Goal: Transaction & Acquisition: Purchase product/service

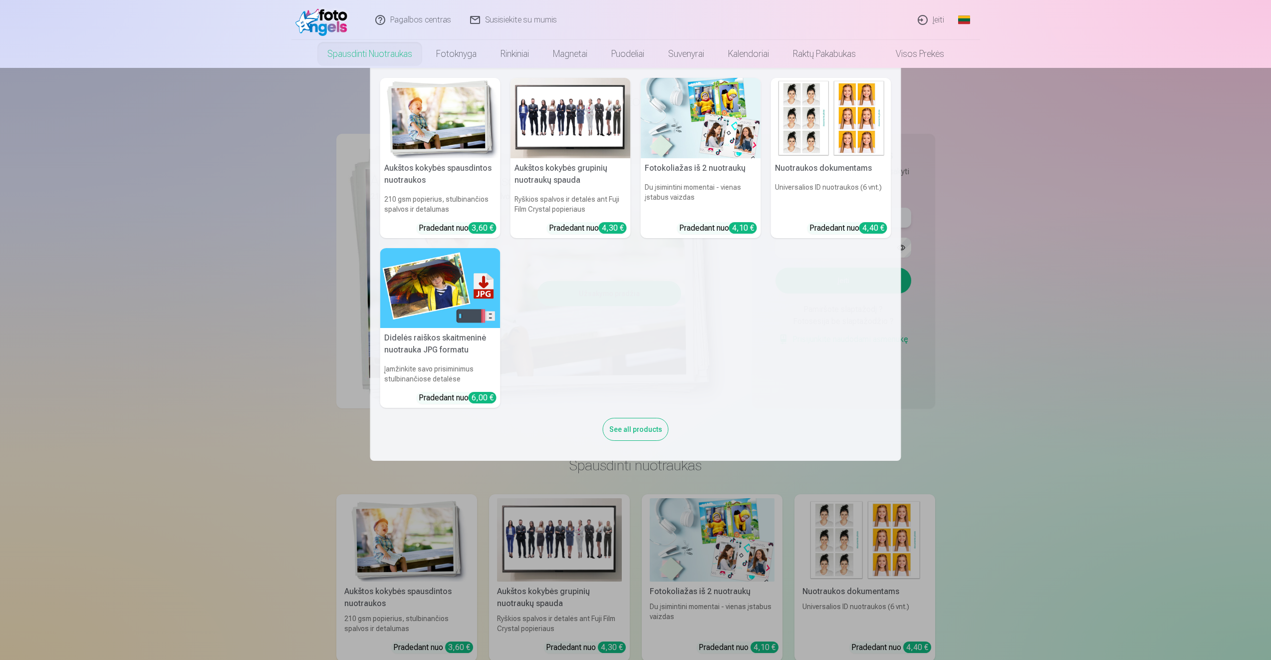
type input "**********"
click at [1026, 184] on nav "Aukštos kokybės spausdintos nuotraukos 210 gsm popierius, stulbinančios spalvos…" at bounding box center [635, 264] width 1271 height 393
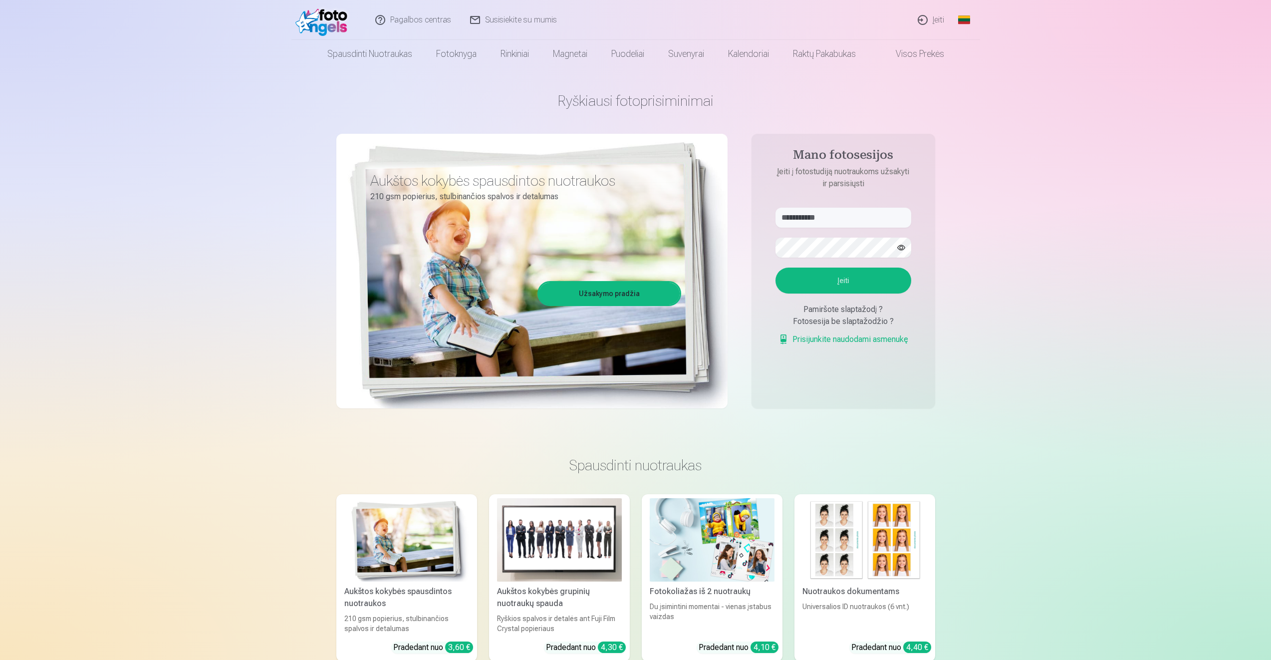
click at [828, 277] on button "Įeiti" at bounding box center [844, 281] width 136 height 26
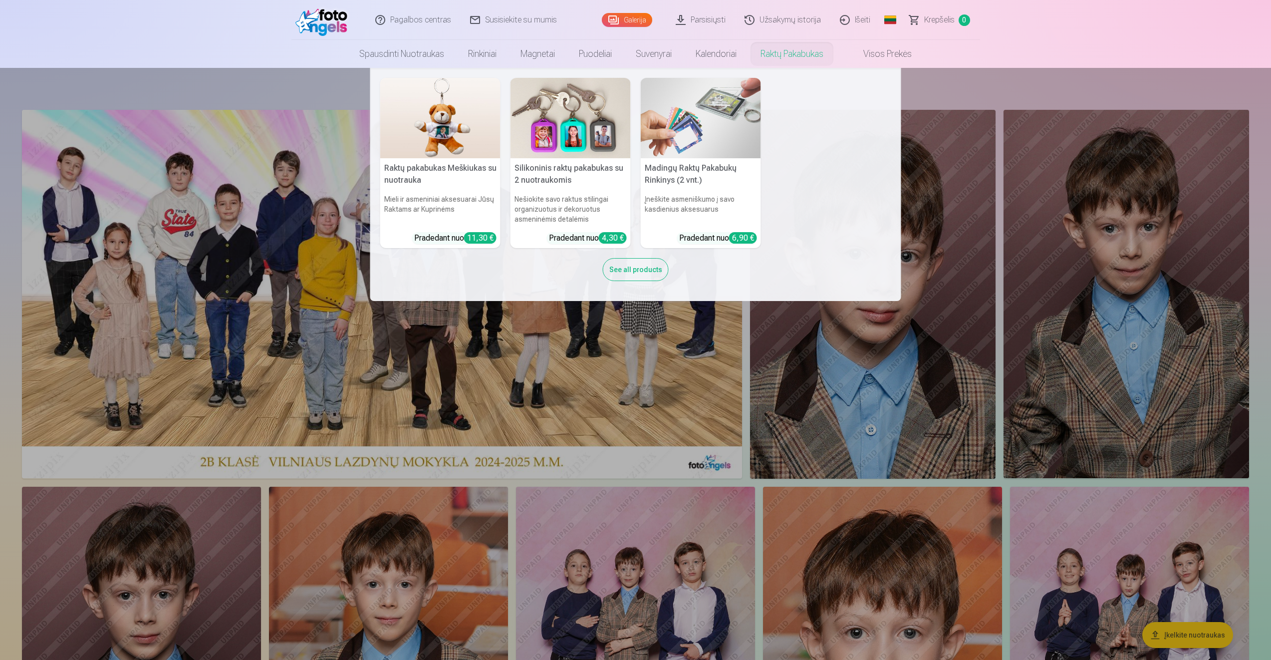
drag, startPoint x: 757, startPoint y: 75, endPoint x: 749, endPoint y: 86, distance: 14.0
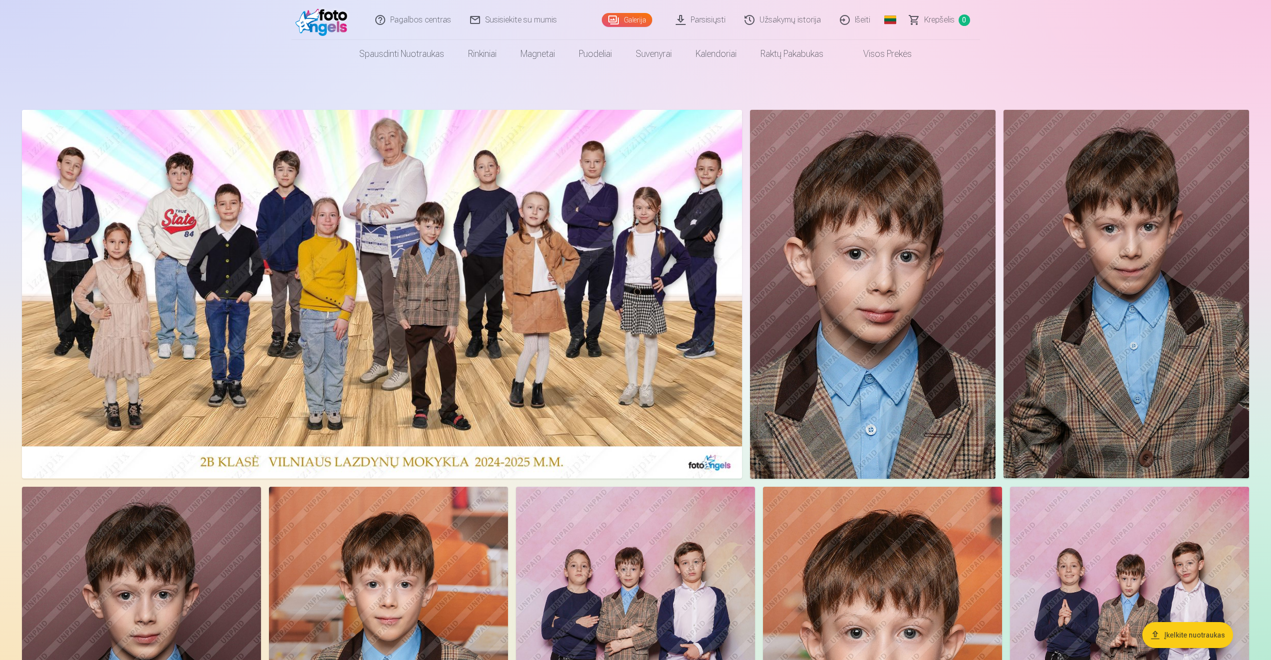
drag, startPoint x: 749, startPoint y: 86, endPoint x: 1042, endPoint y: 51, distance: 294.6
click at [1042, 51] on nav "Spausdinti nuotraukas Aukštos kokybės spausdintos nuotraukos 210 gsm popierius,…" at bounding box center [635, 54] width 1271 height 28
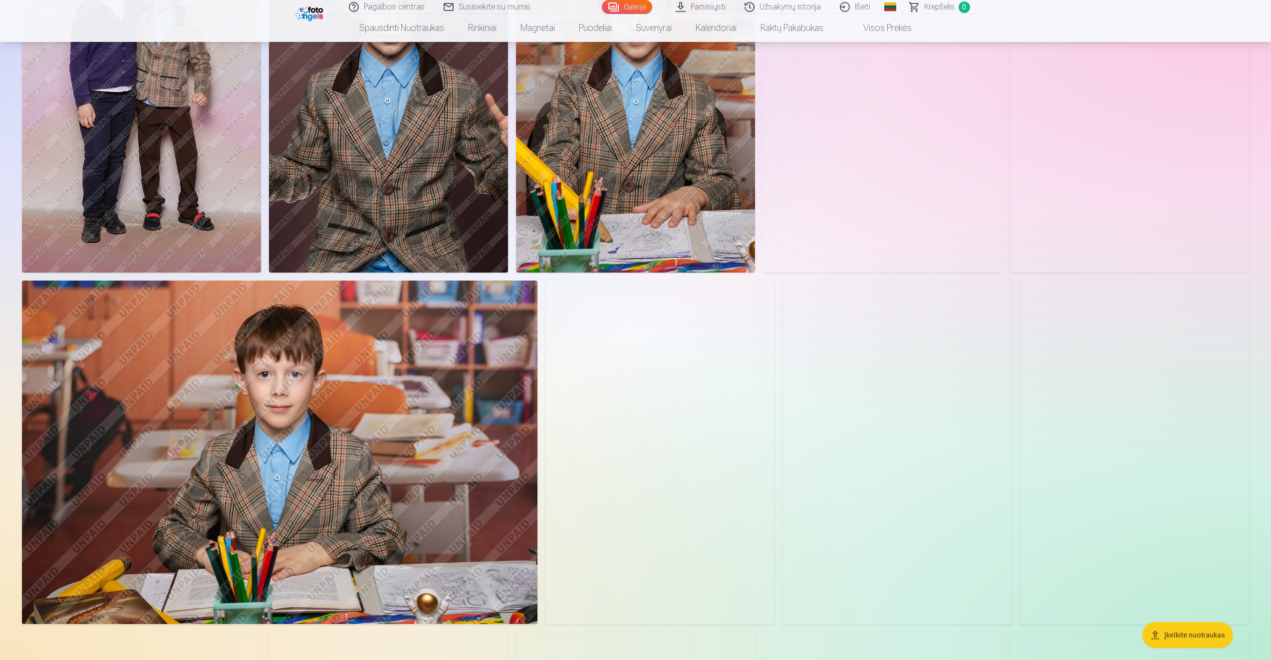
scroll to position [2196, 0]
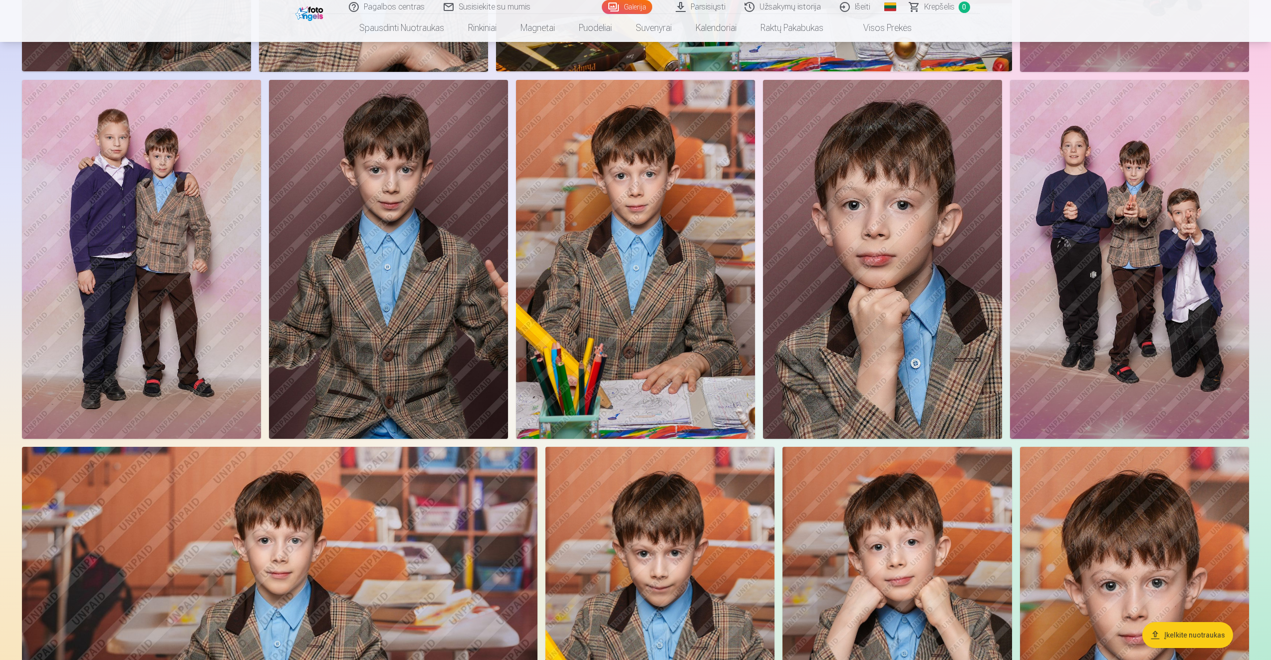
click at [1189, 641] on button "Įkelkite nuotraukas" at bounding box center [1188, 635] width 91 height 26
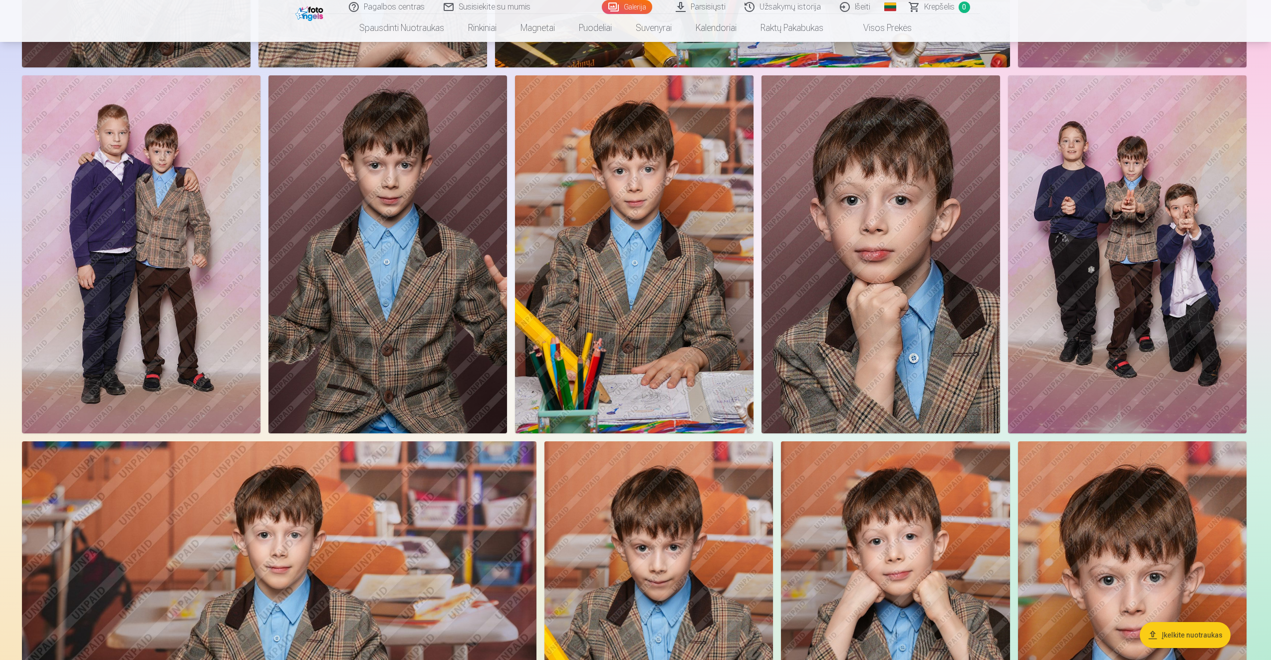
scroll to position [2200, 0]
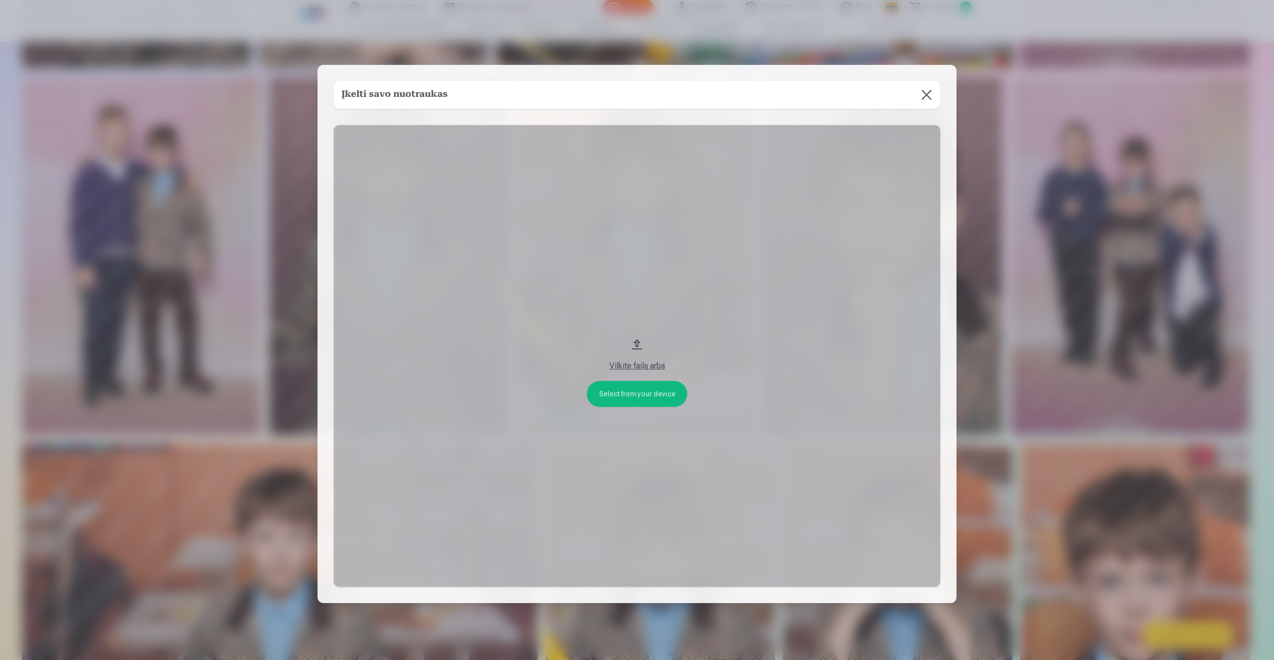
click at [924, 92] on button at bounding box center [926, 95] width 28 height 28
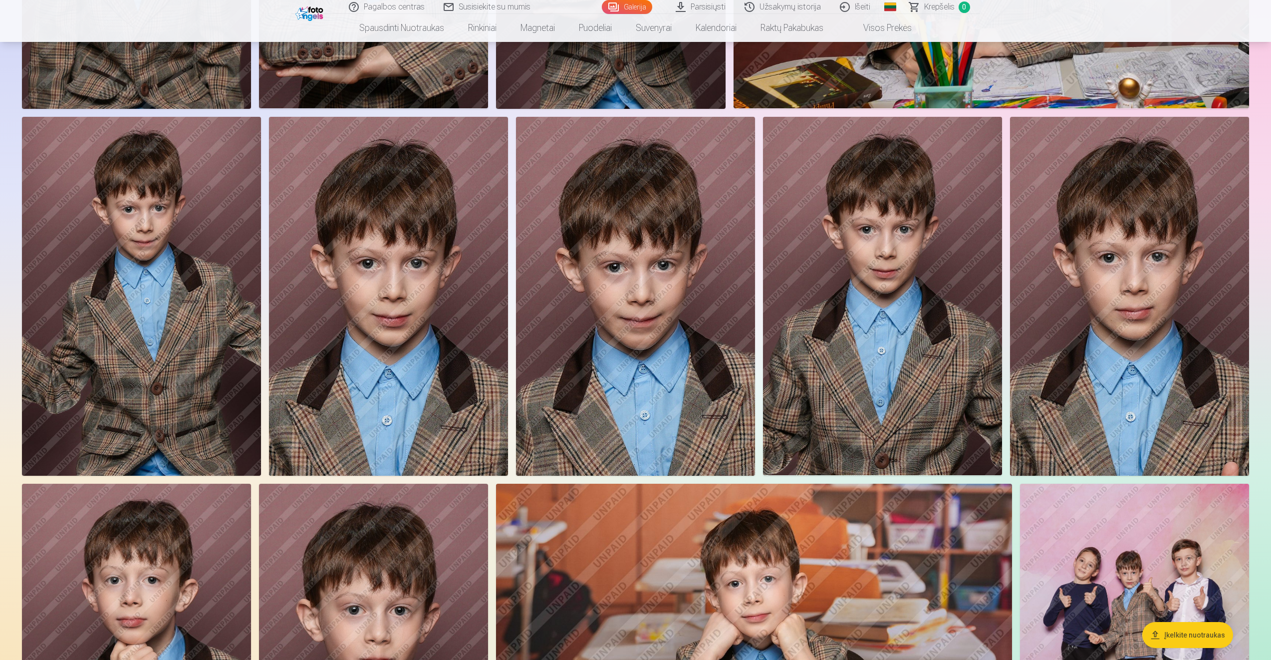
scroll to position [1348, 0]
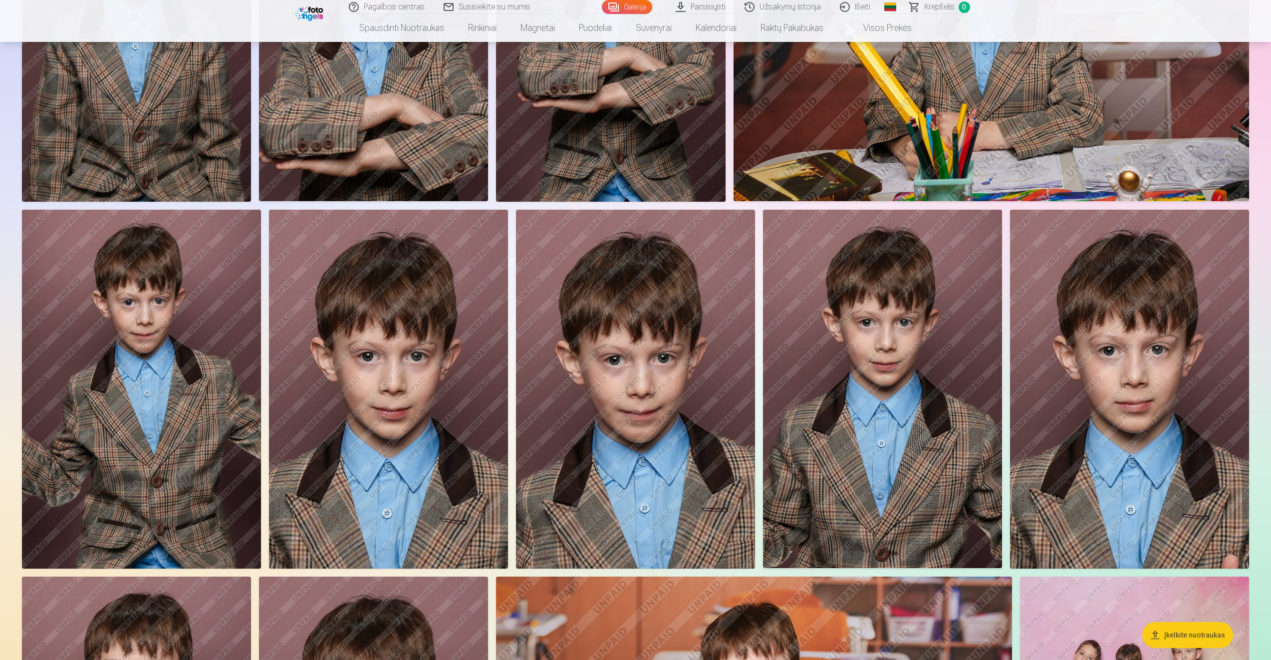
click at [226, 357] on img at bounding box center [141, 389] width 239 height 359
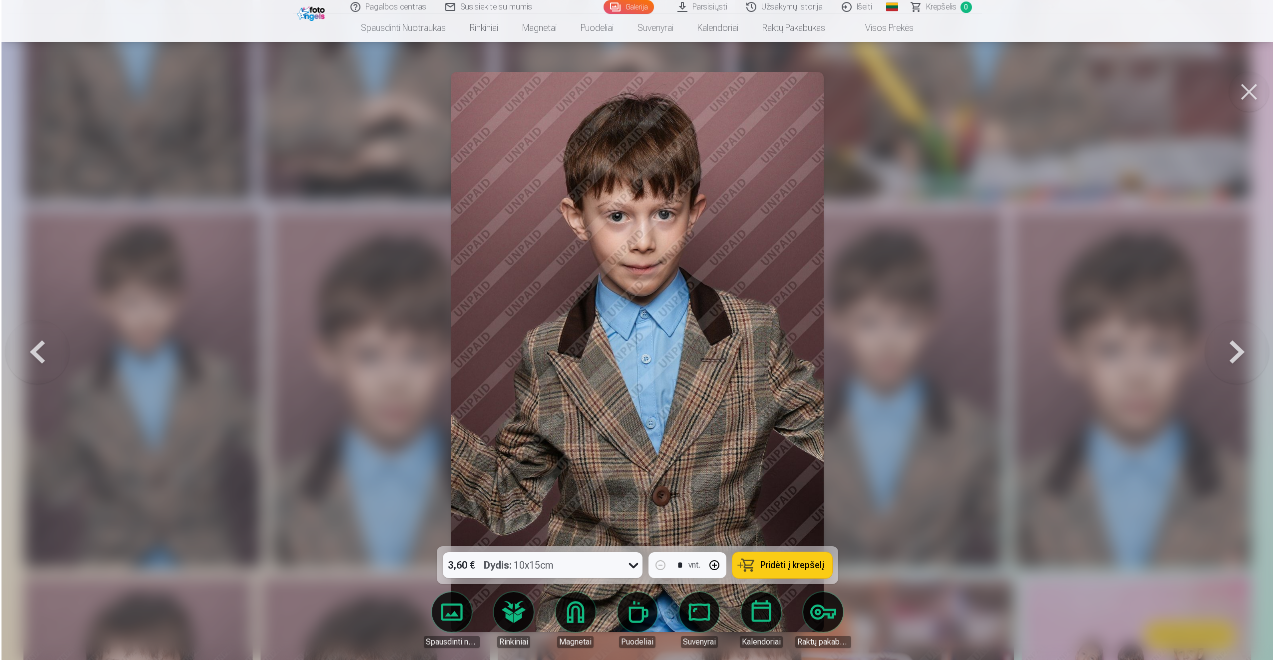
scroll to position [1350, 0]
click at [631, 563] on icon at bounding box center [633, 565] width 16 height 16
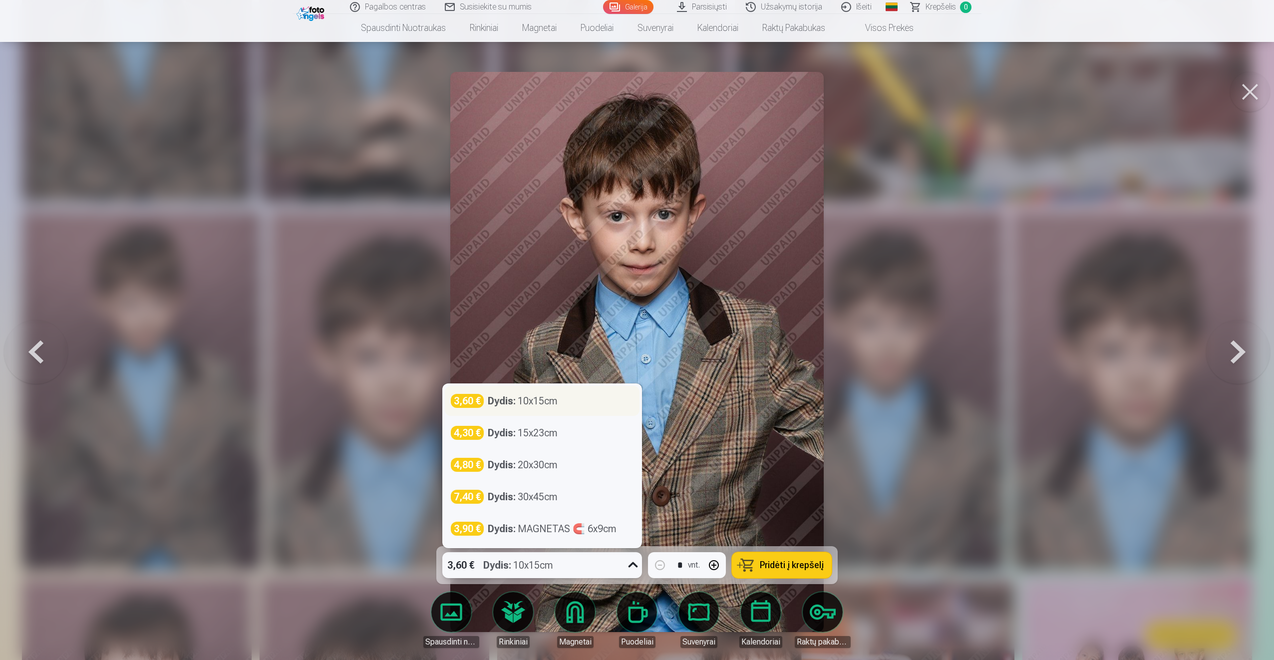
click at [494, 398] on strong "Dydis :" at bounding box center [502, 401] width 28 height 14
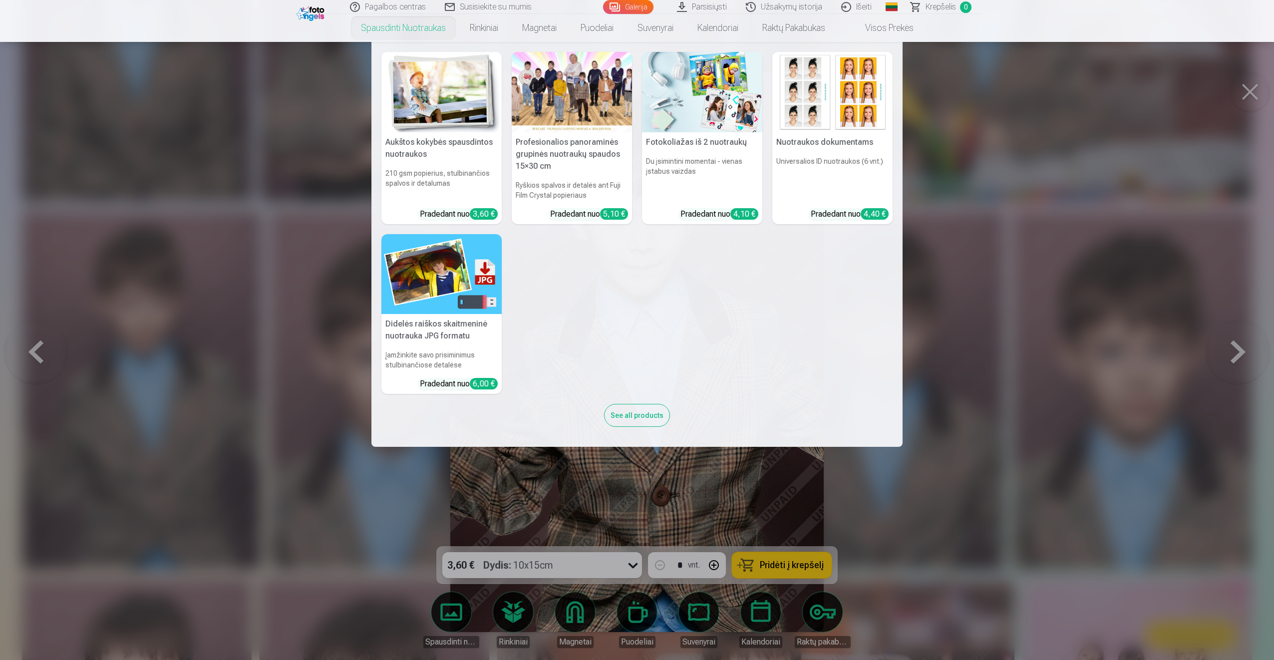
click at [686, 144] on h5 "Fotokoliažas iš 2 nuotraukų" at bounding box center [702, 142] width 120 height 20
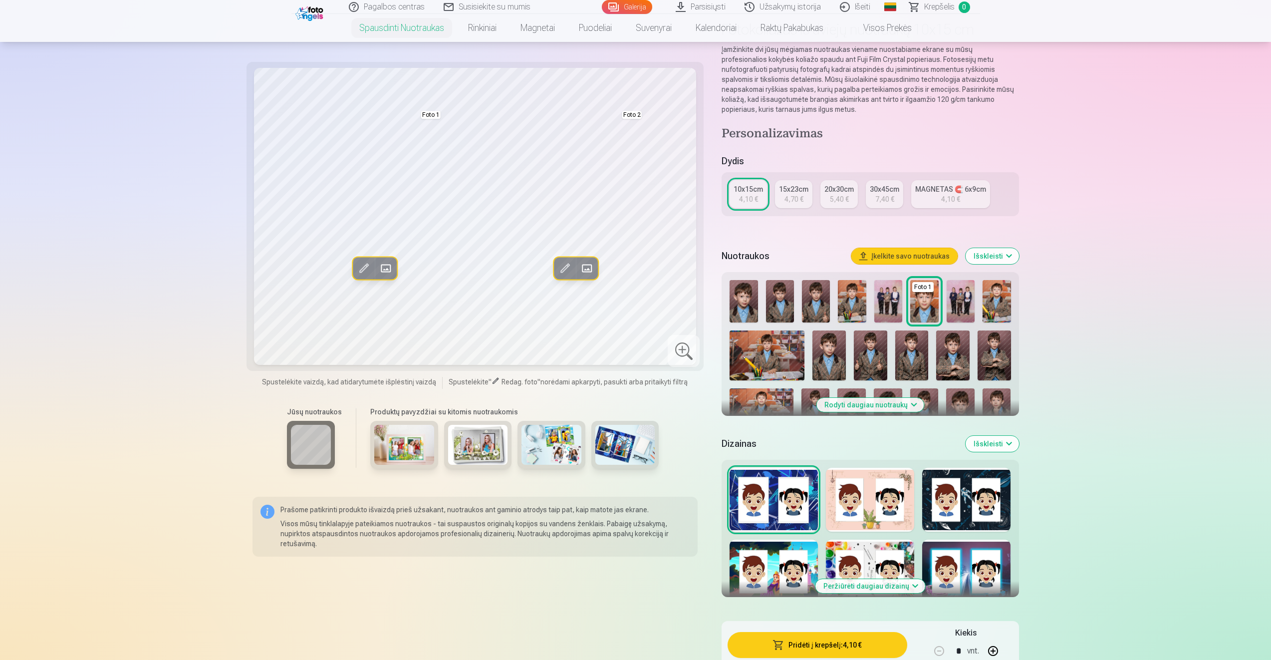
scroll to position [250, 0]
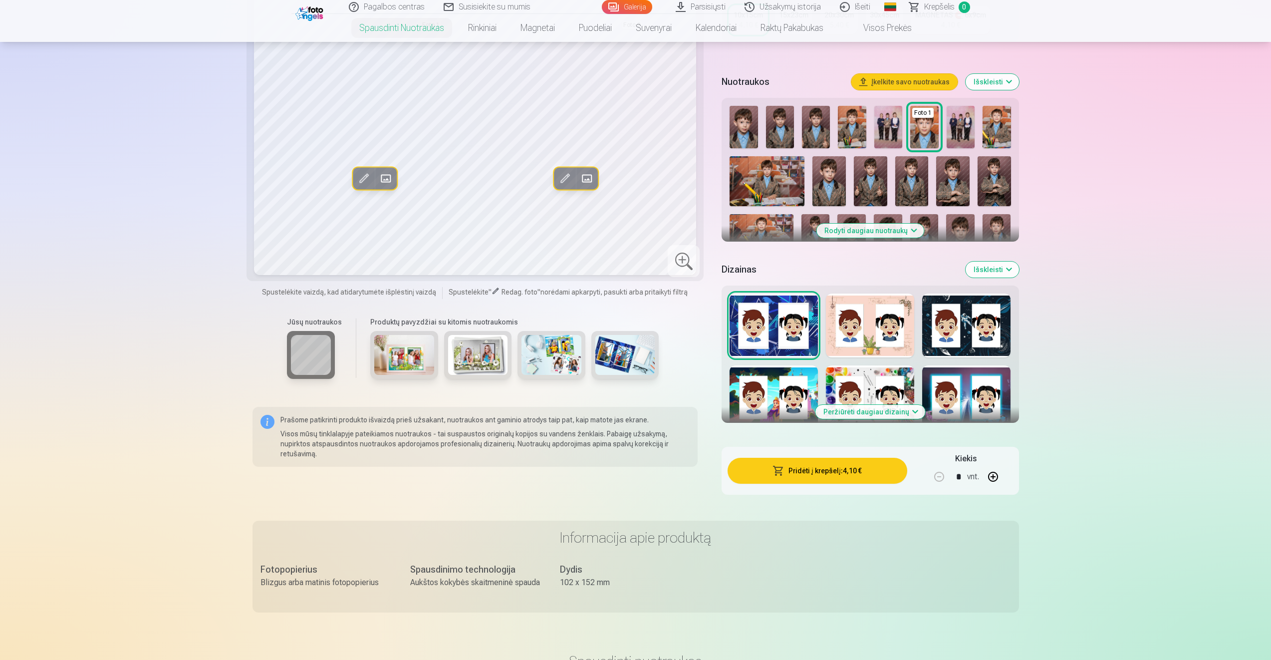
click at [967, 323] on div at bounding box center [966, 325] width 88 height 64
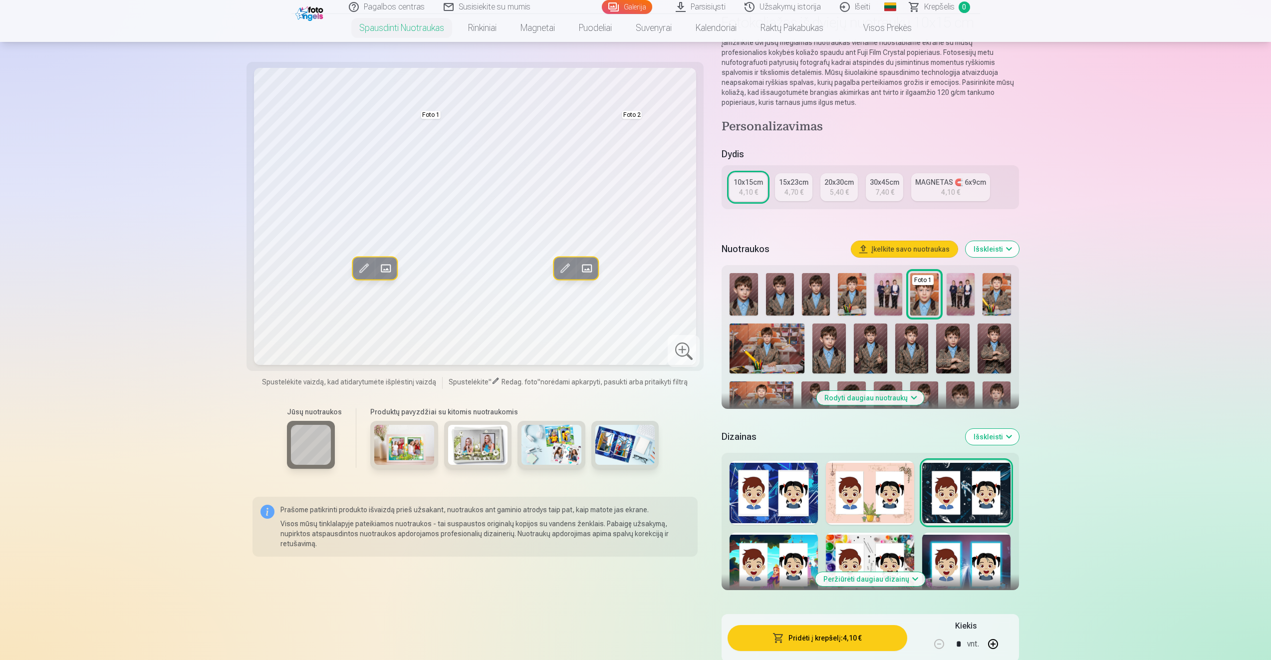
scroll to position [100, 0]
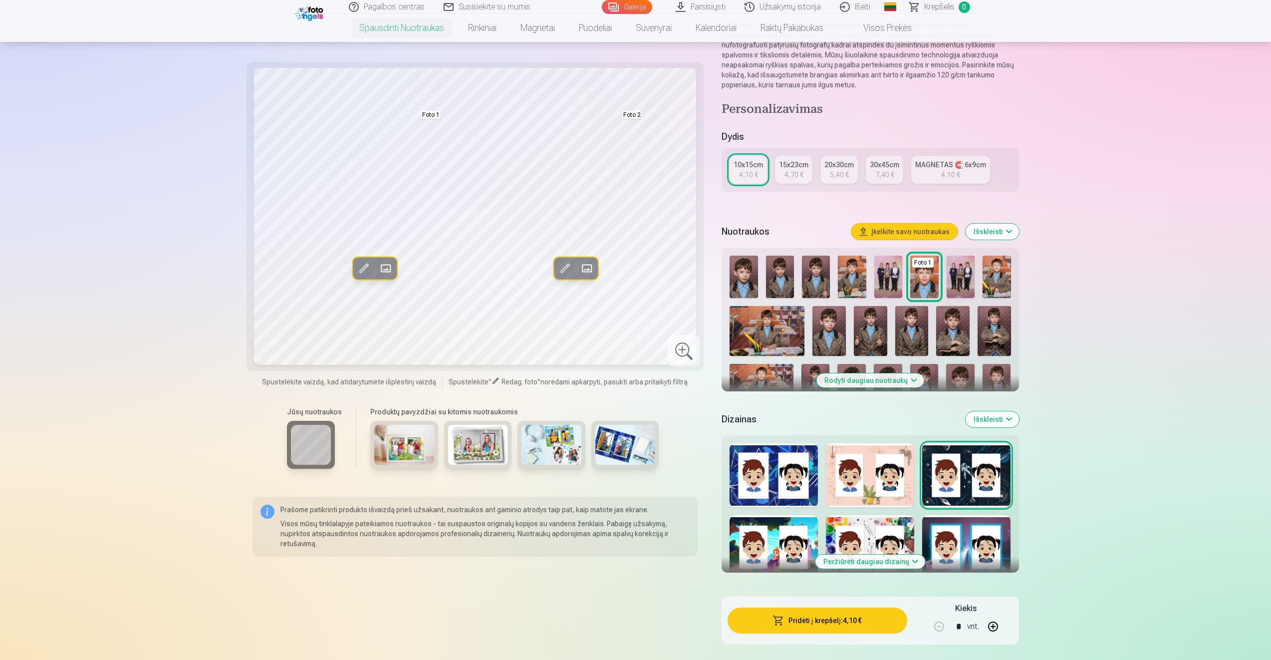
click at [865, 380] on button "Rodyti daugiau nuotraukų" at bounding box center [870, 380] width 107 height 14
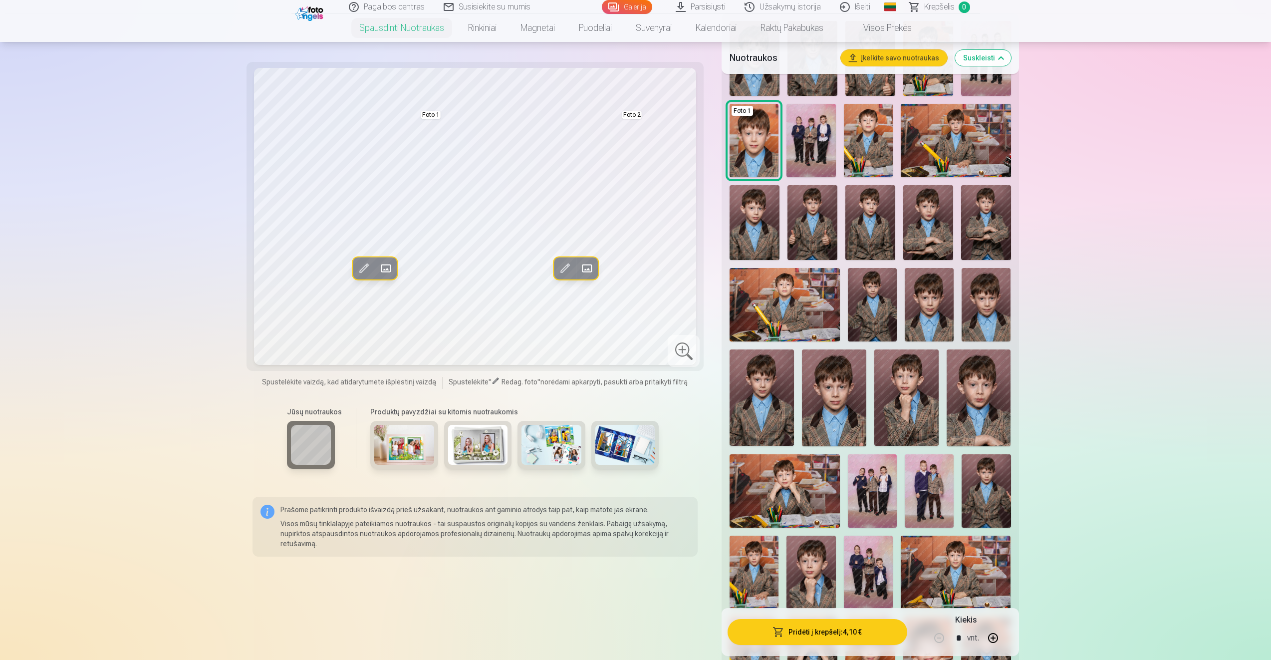
scroll to position [349, 0]
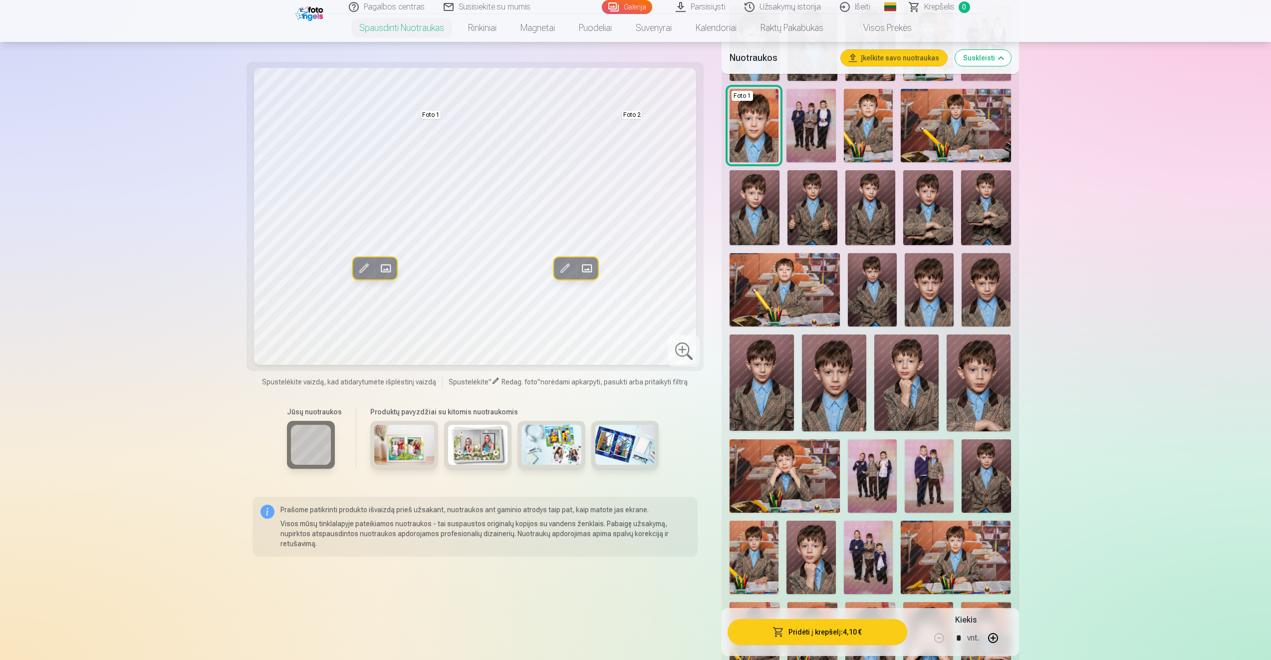
click at [869, 475] on img at bounding box center [872, 475] width 49 height 73
click at [867, 470] on img at bounding box center [872, 475] width 49 height 73
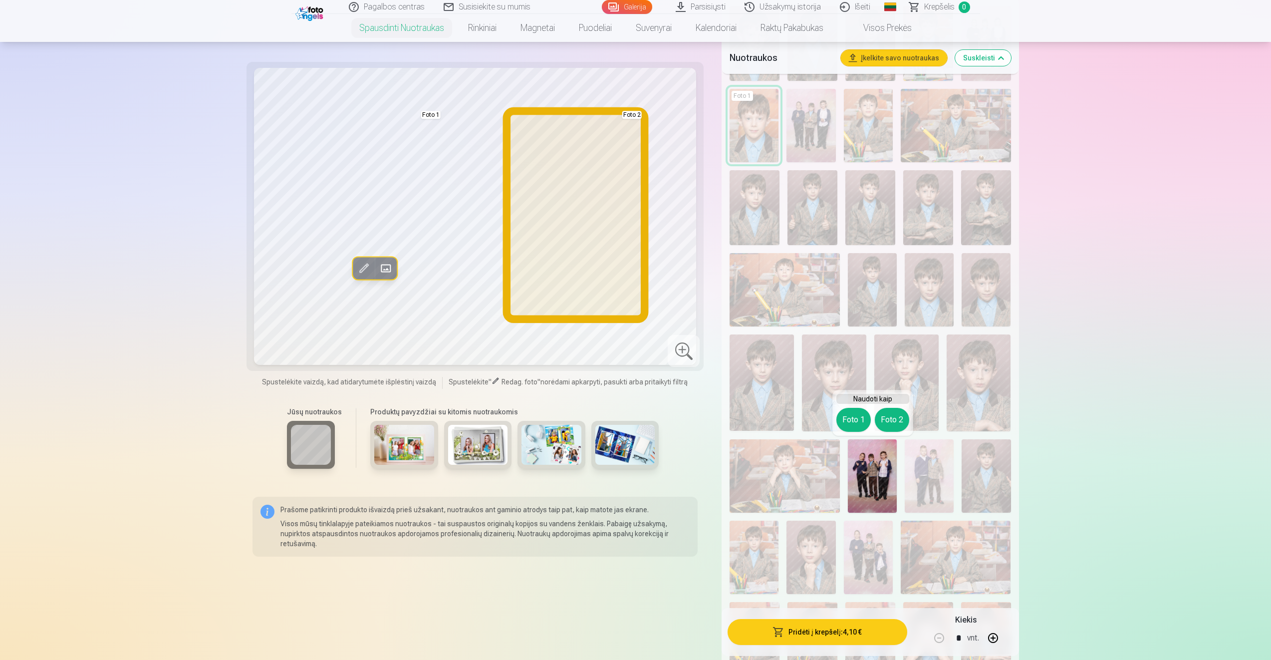
click at [889, 426] on button "Foto 2" at bounding box center [892, 420] width 34 height 24
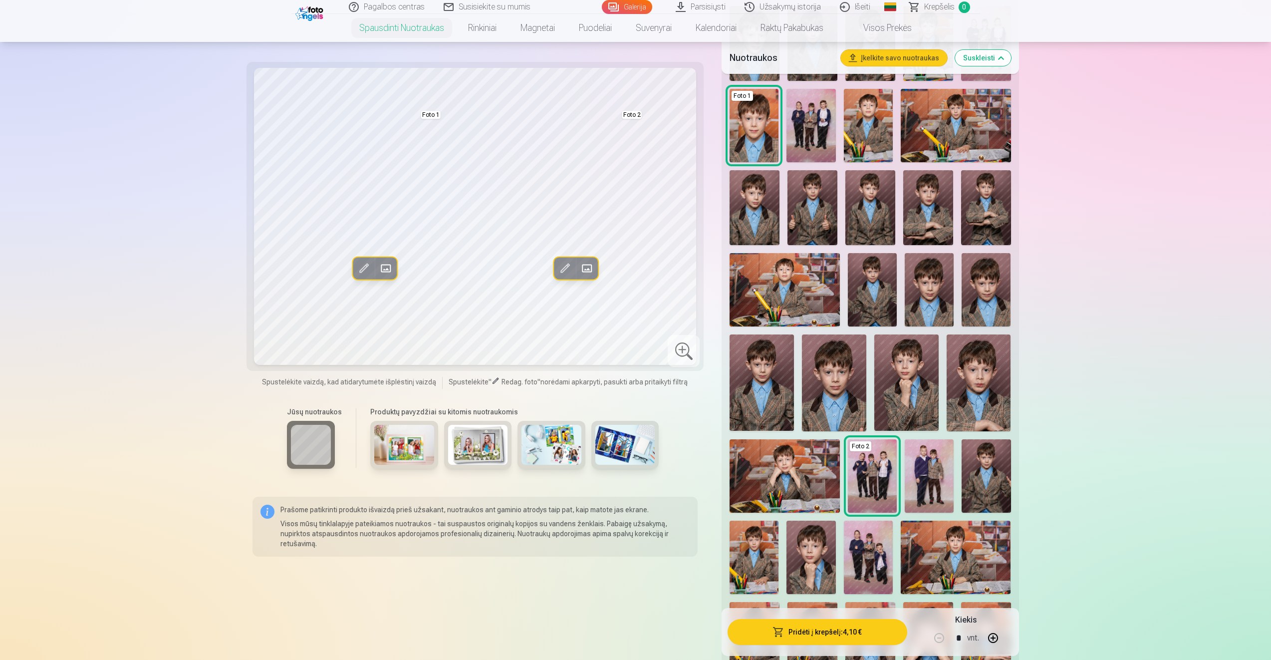
click at [877, 291] on img at bounding box center [872, 289] width 49 height 73
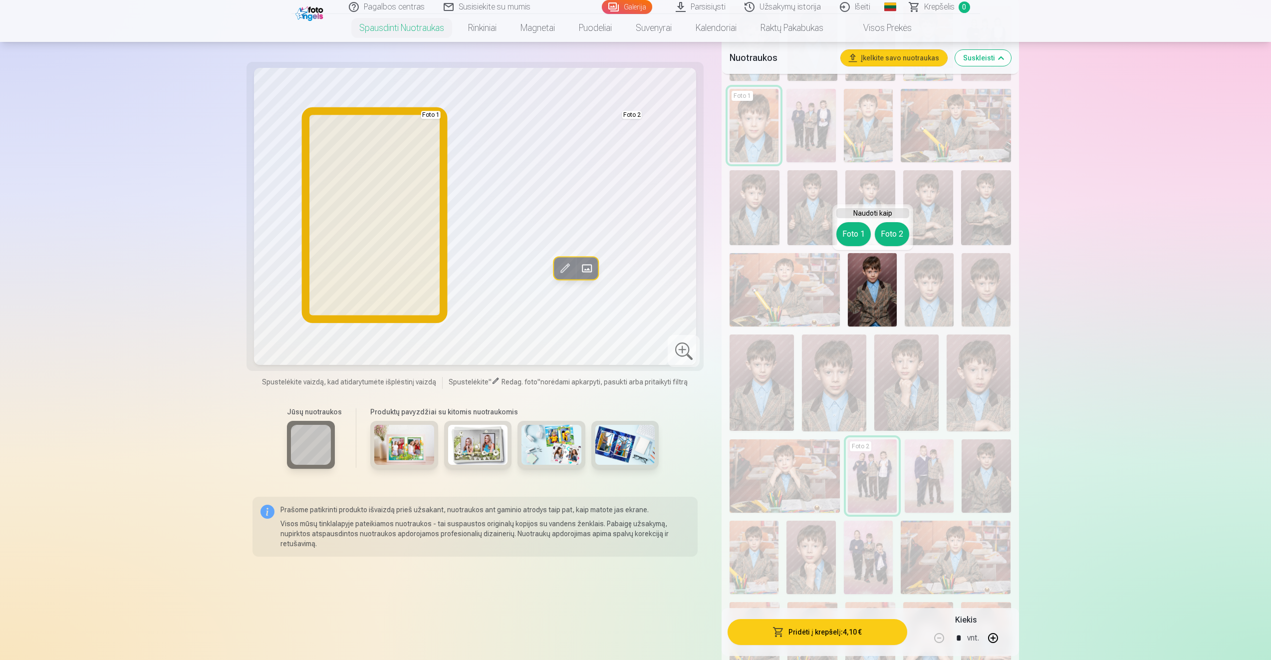
click at [858, 234] on button "Foto 1" at bounding box center [854, 234] width 34 height 24
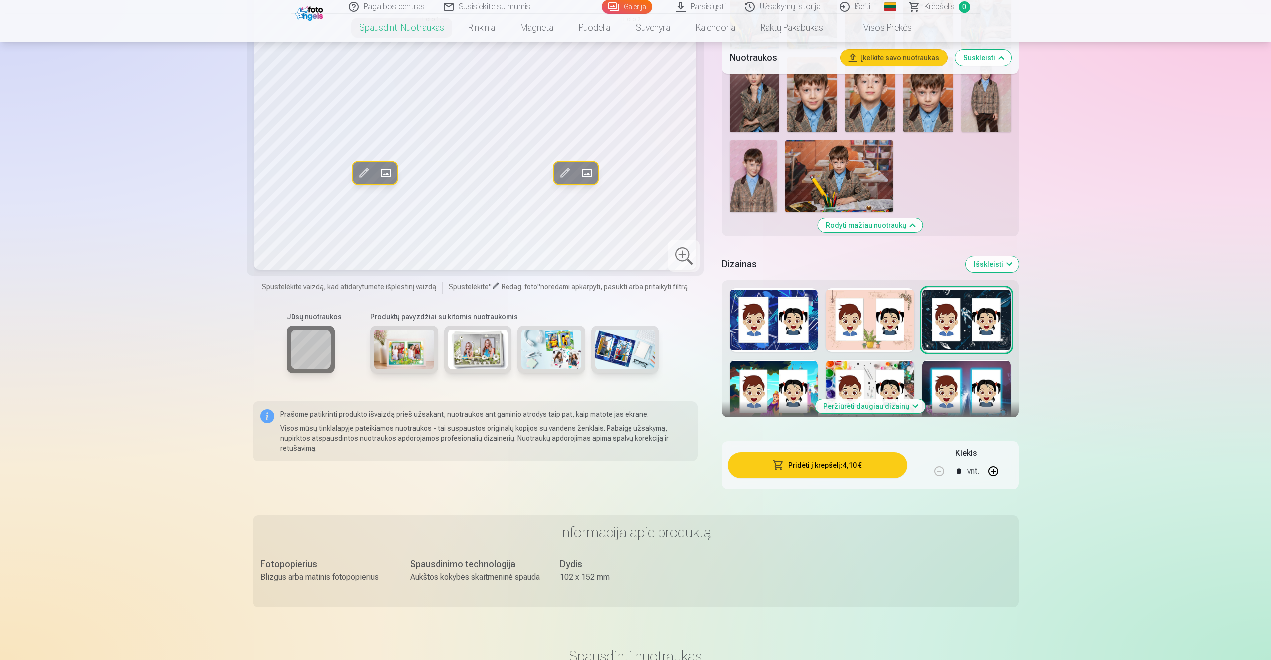
scroll to position [998, 0]
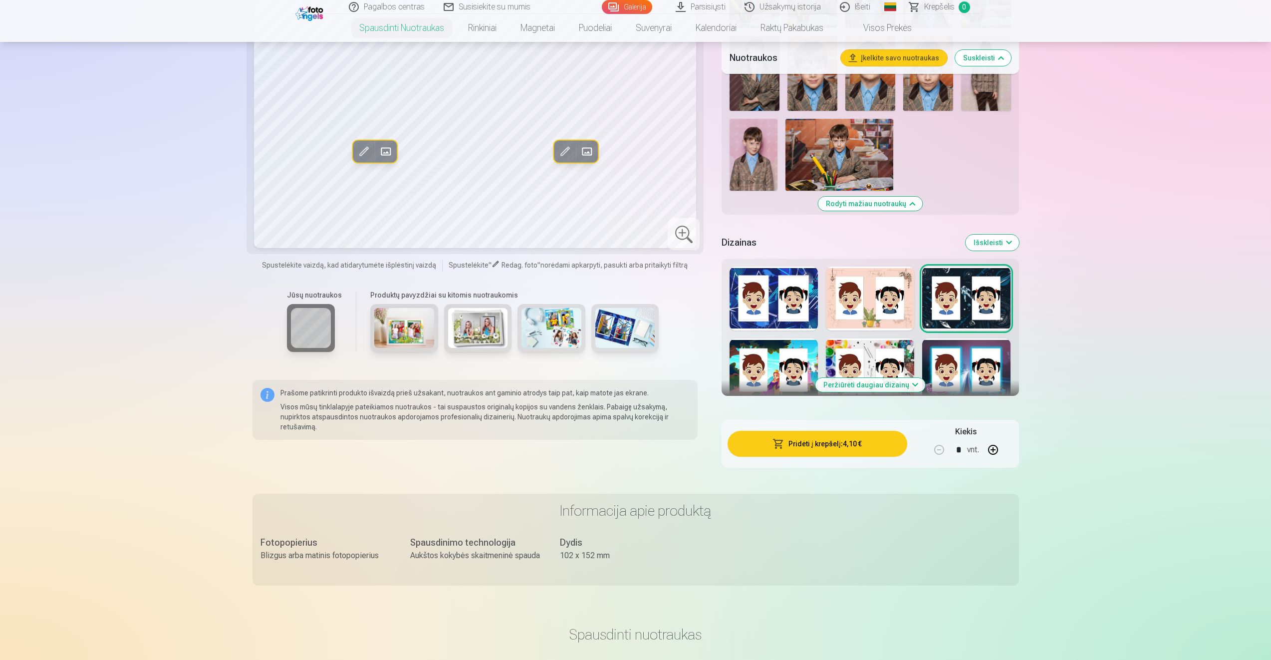
click at [866, 379] on button "Peržiūrėti daugiau dizainų" at bounding box center [871, 385] width 110 height 14
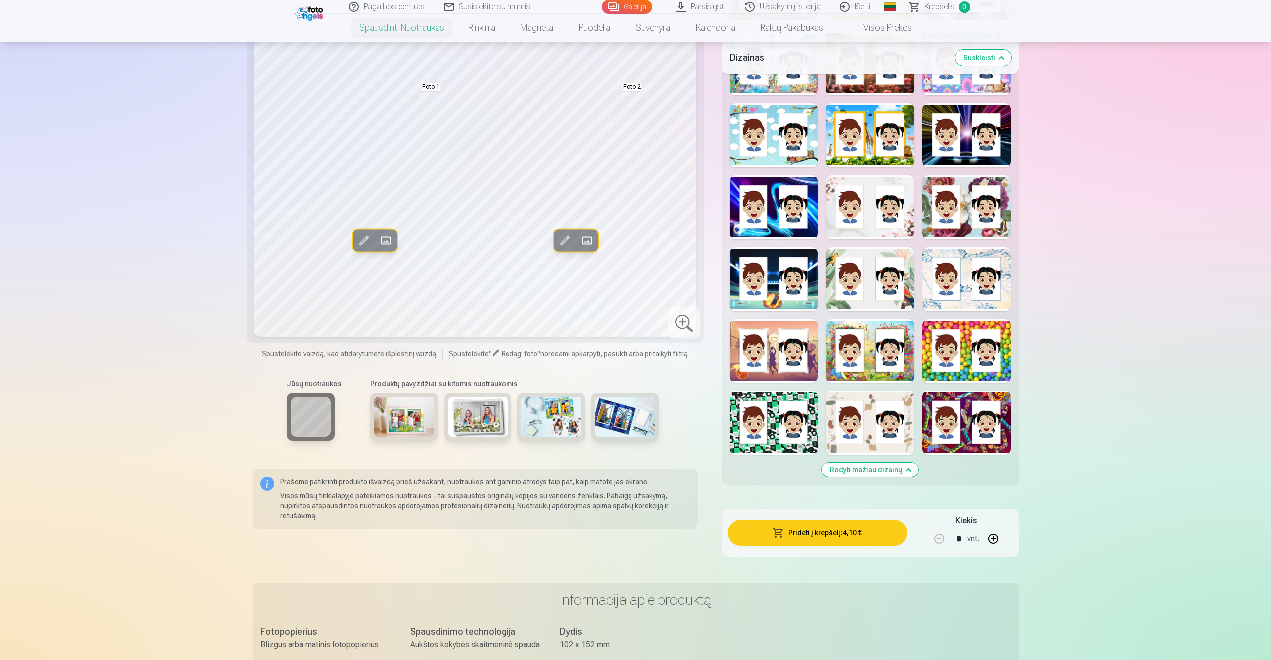
scroll to position [1547, 0]
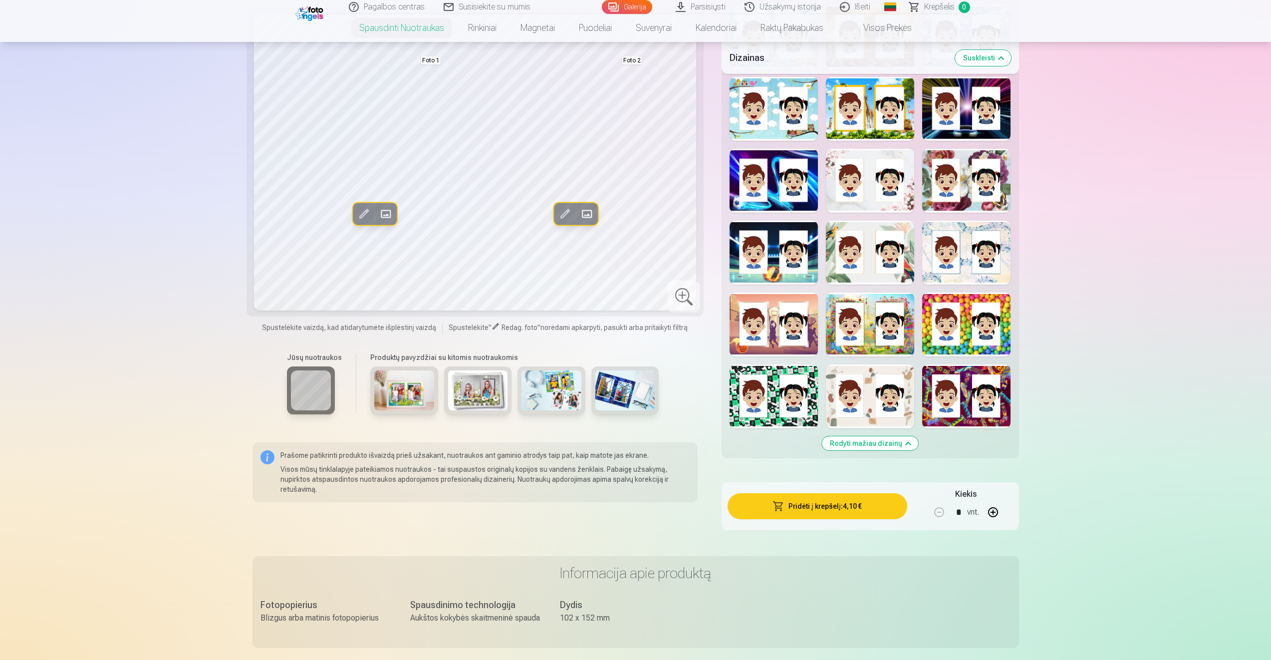
drag, startPoint x: 885, startPoint y: 439, endPoint x: 870, endPoint y: 443, distance: 15.0
click at [881, 441] on button "Rodyti mažiau dizainų" at bounding box center [870, 443] width 96 height 14
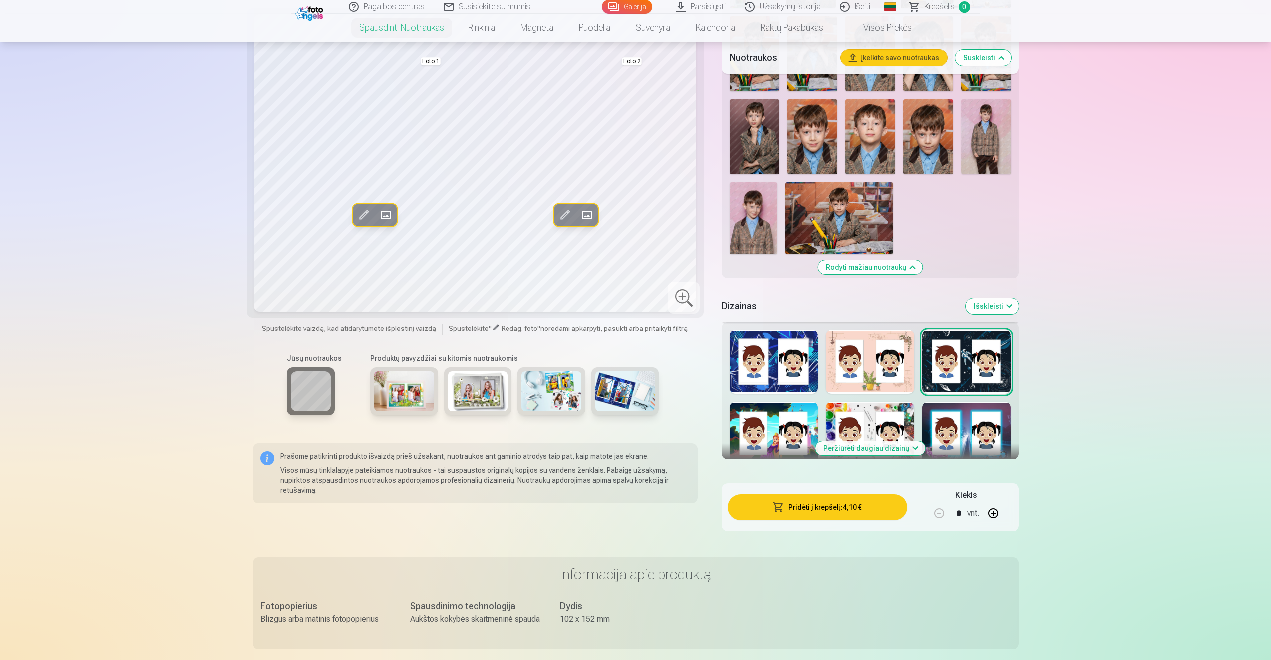
scroll to position [935, 0]
click at [877, 443] on button "Peržiūrėti daugiau dizainų" at bounding box center [871, 448] width 110 height 14
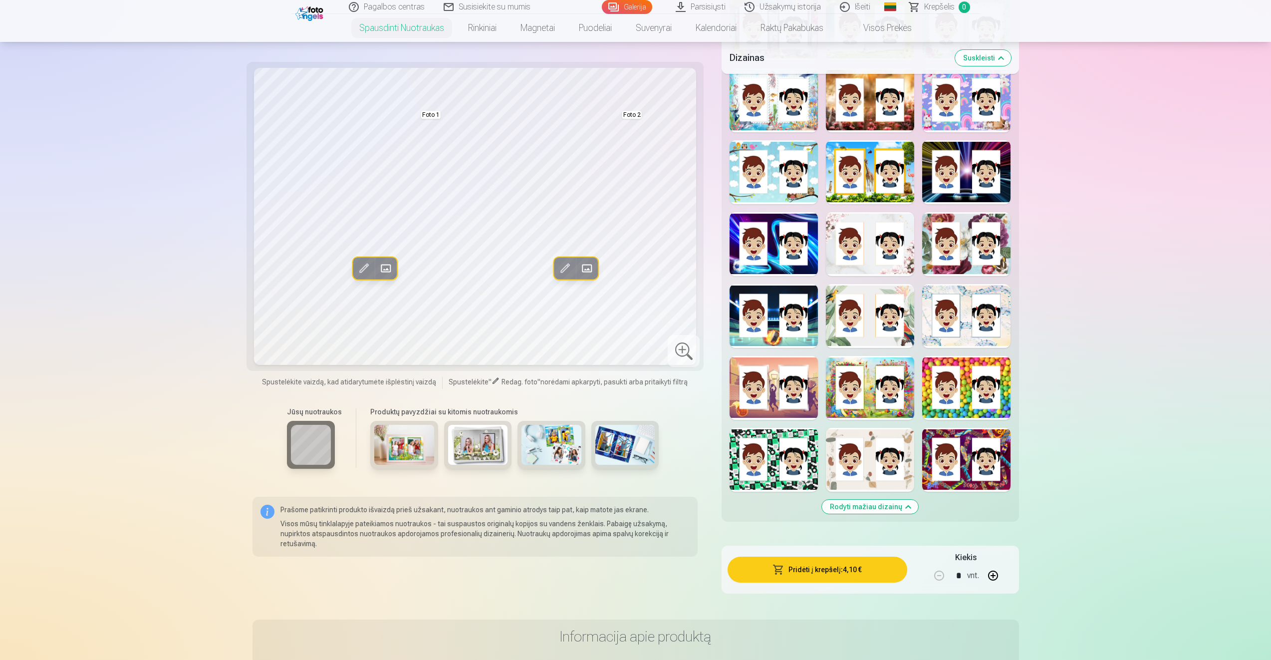
scroll to position [1484, 0]
click at [883, 502] on button "Rodyti mažiau dizainų" at bounding box center [870, 506] width 96 height 14
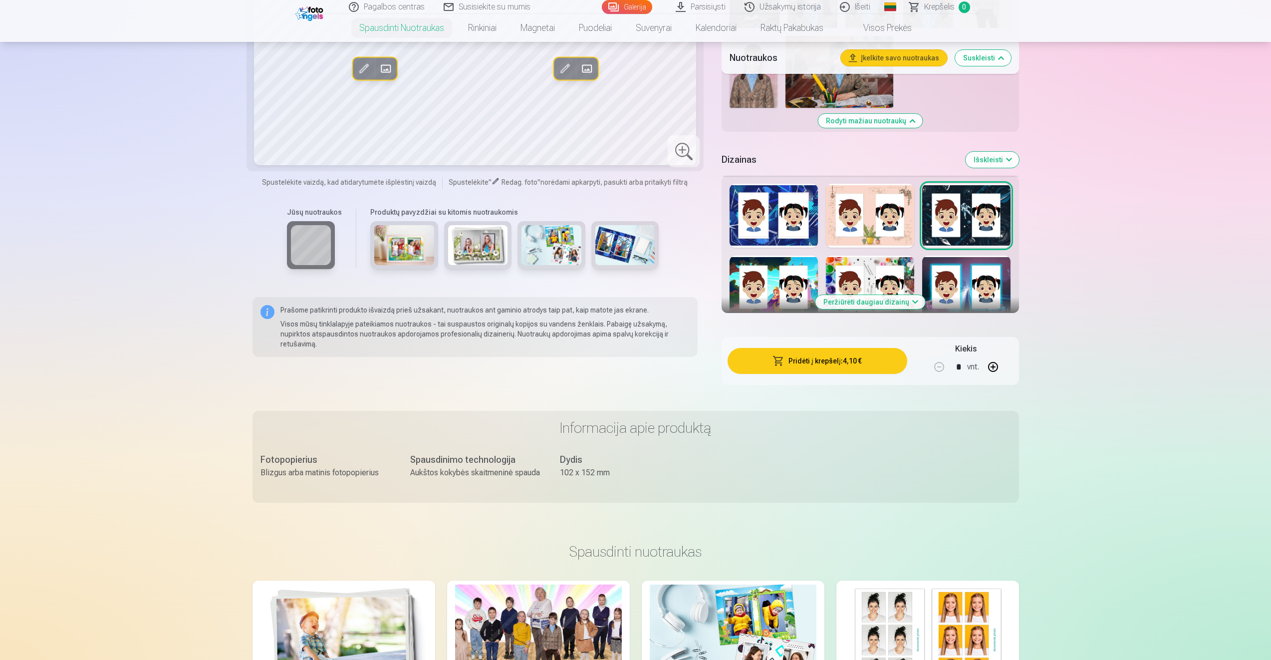
scroll to position [985, 0]
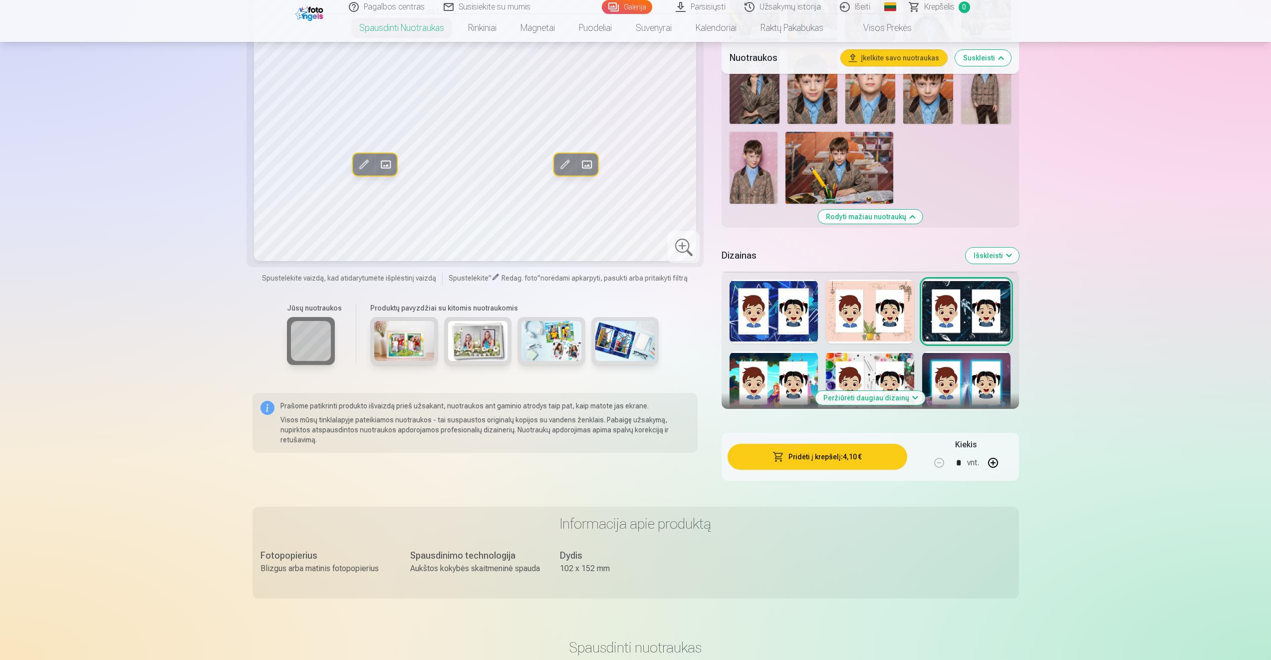
click at [874, 395] on button "Peržiūrėti daugiau dizainų" at bounding box center [871, 398] width 110 height 14
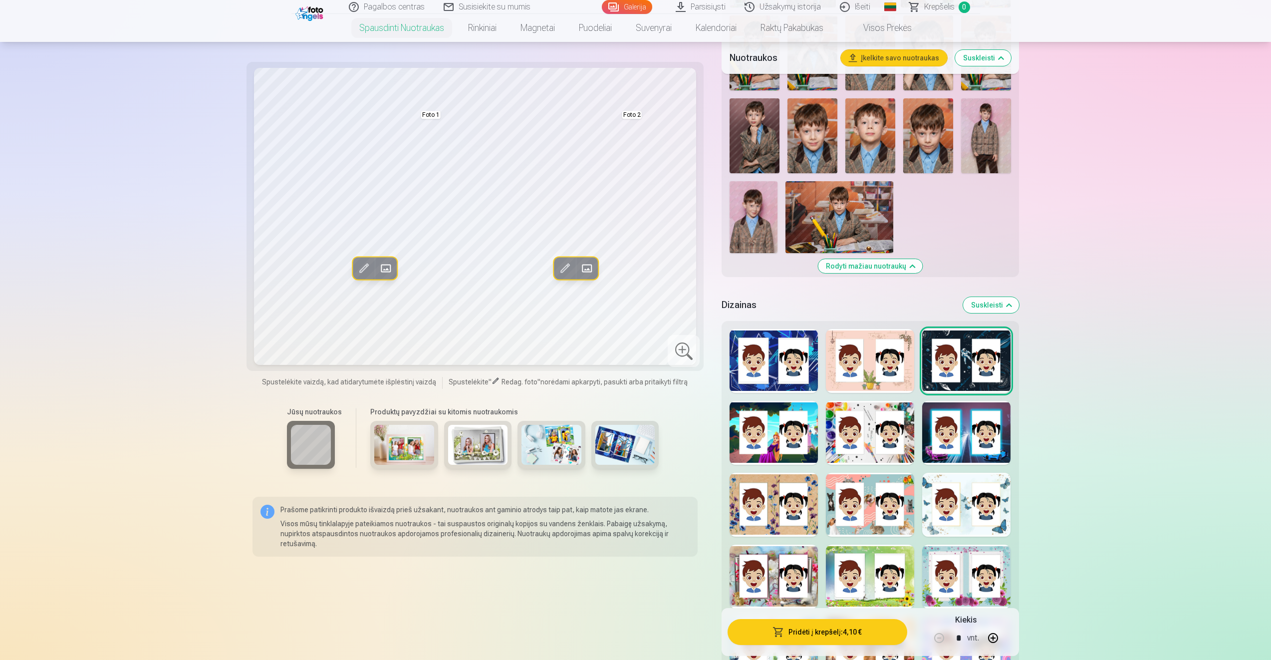
scroll to position [935, 0]
click at [359, 270] on span at bounding box center [364, 268] width 16 height 16
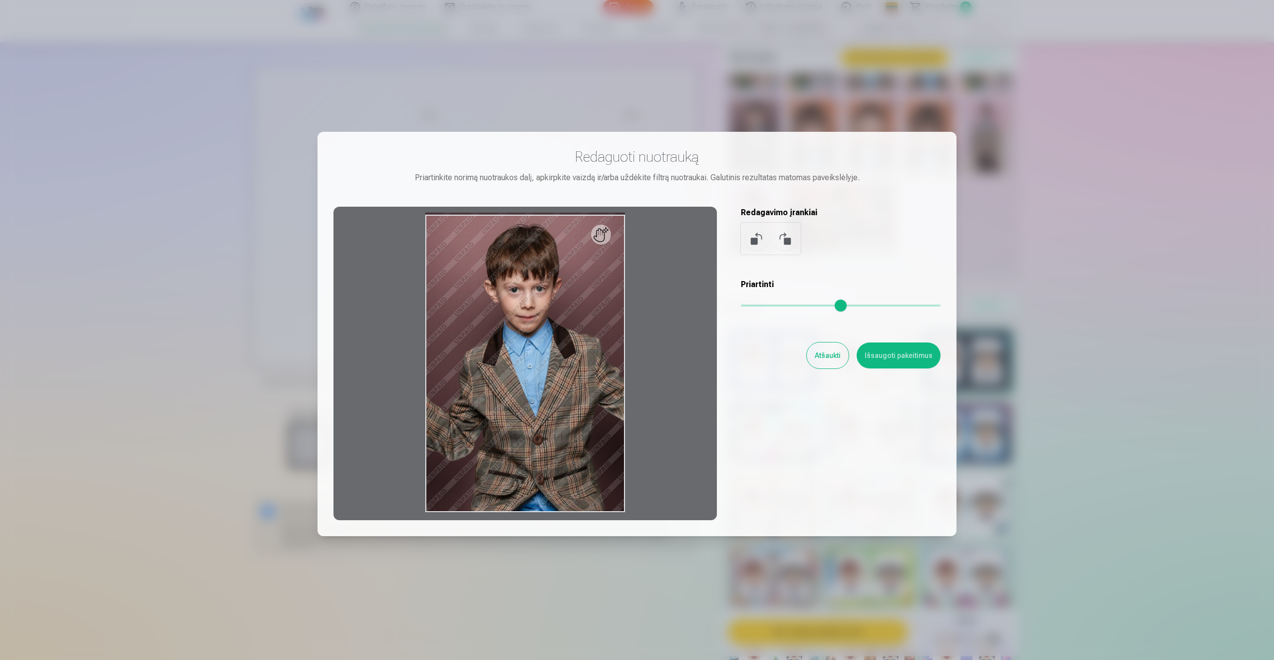
click at [827, 354] on button "Atšaukti" at bounding box center [828, 355] width 42 height 26
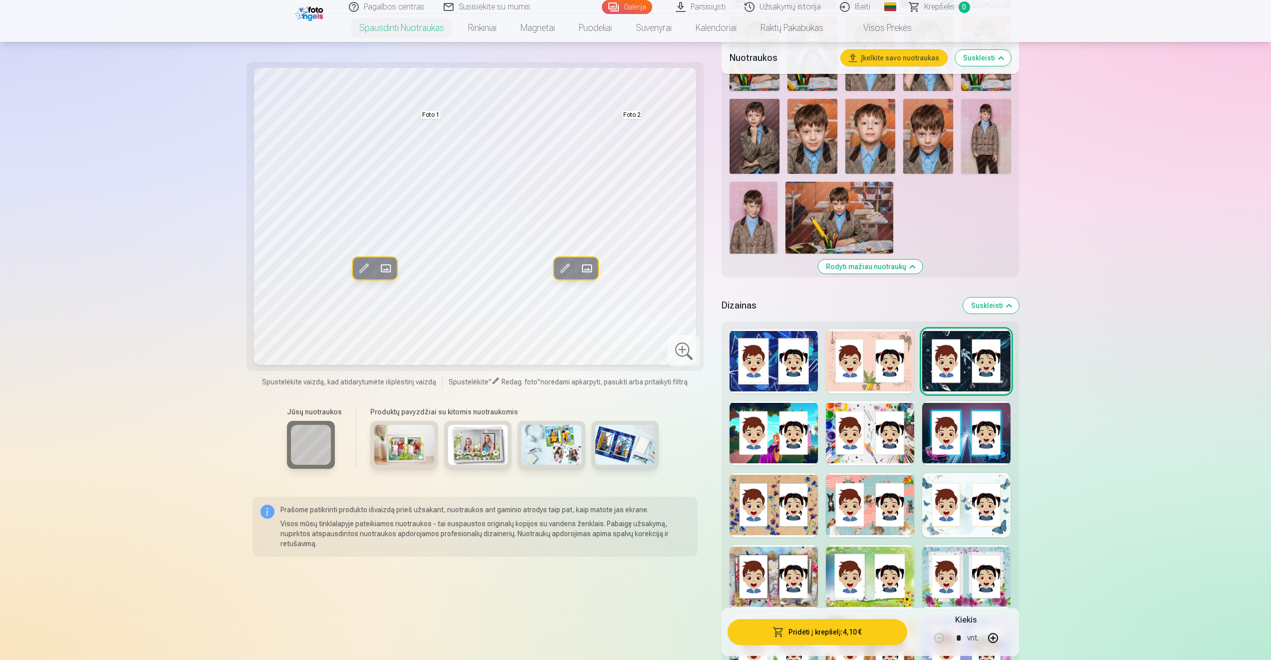
click at [968, 455] on div at bounding box center [966, 433] width 88 height 64
click at [828, 417] on div at bounding box center [870, 433] width 88 height 64
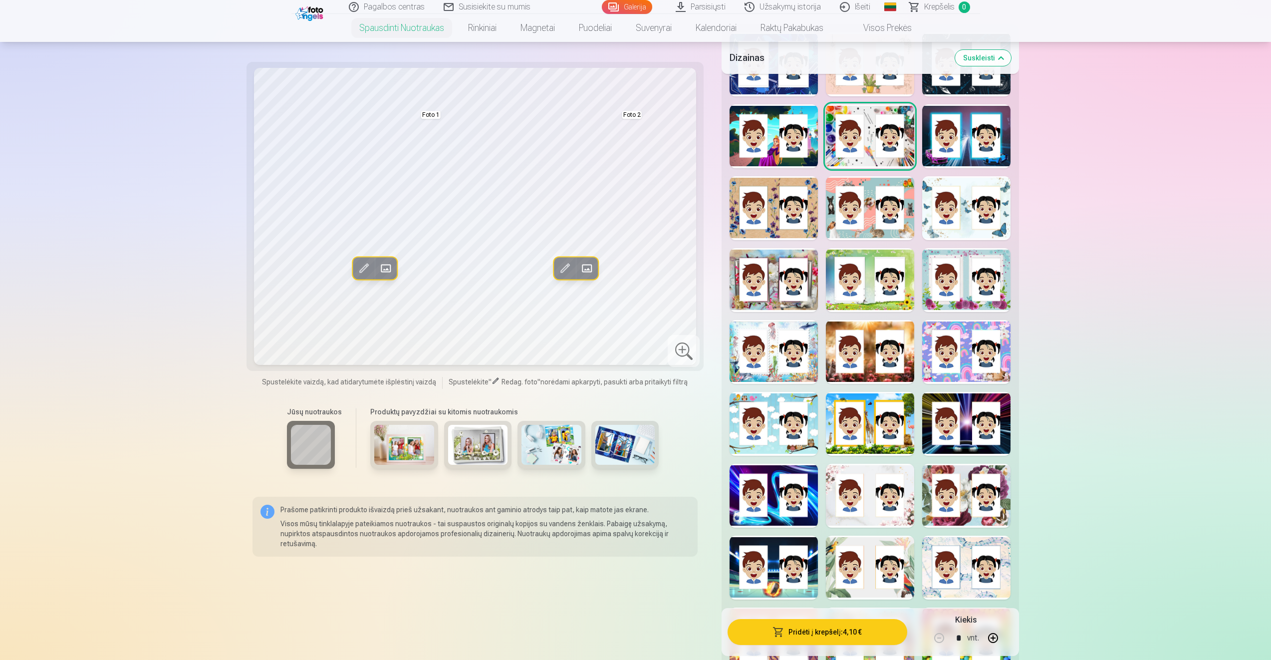
scroll to position [1235, 0]
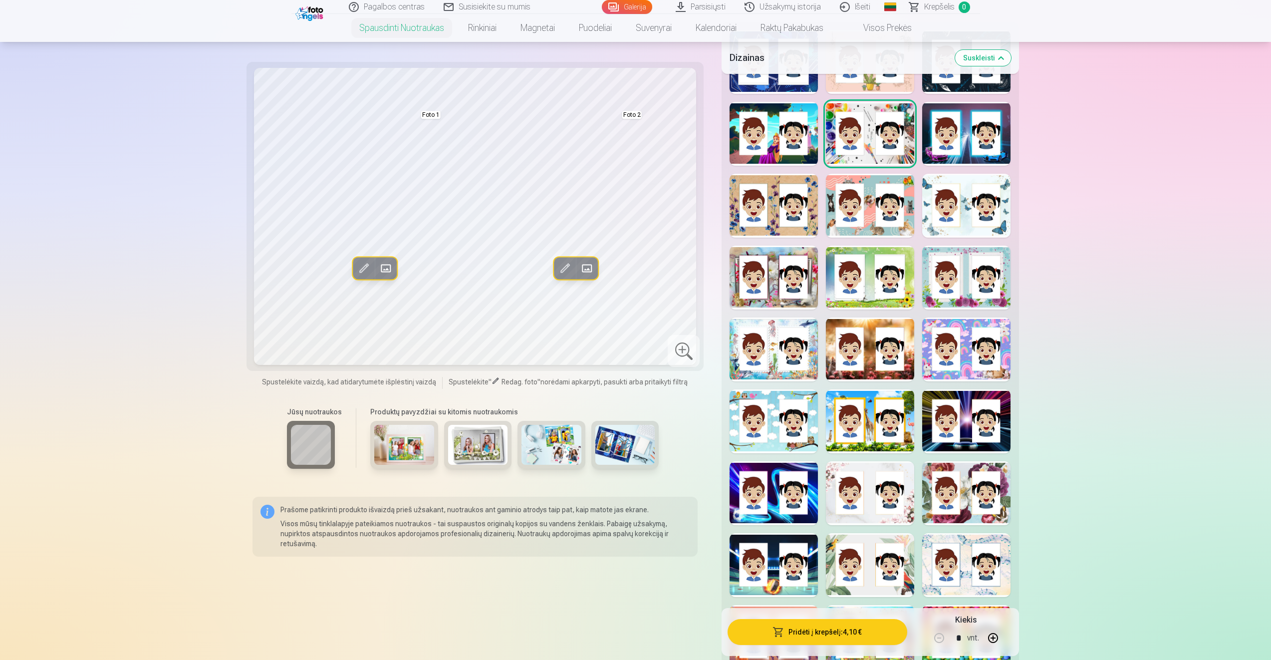
click at [783, 509] on div at bounding box center [774, 493] width 88 height 64
click at [961, 422] on div at bounding box center [966, 421] width 88 height 64
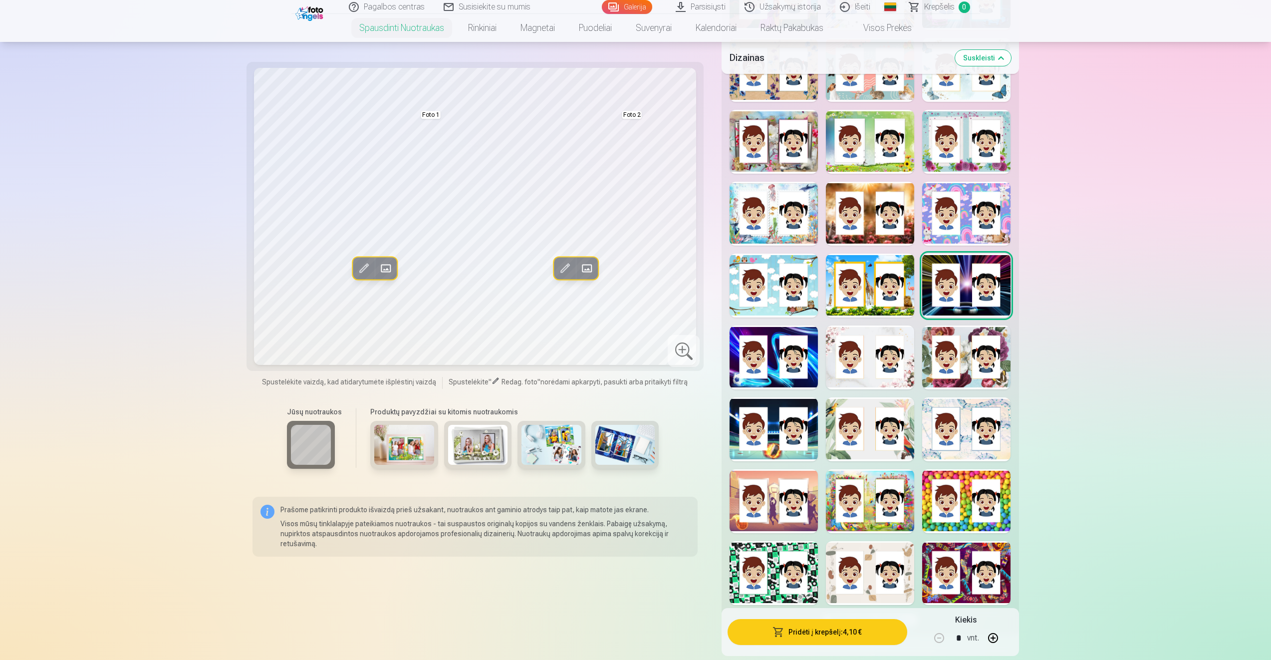
scroll to position [1385, 0]
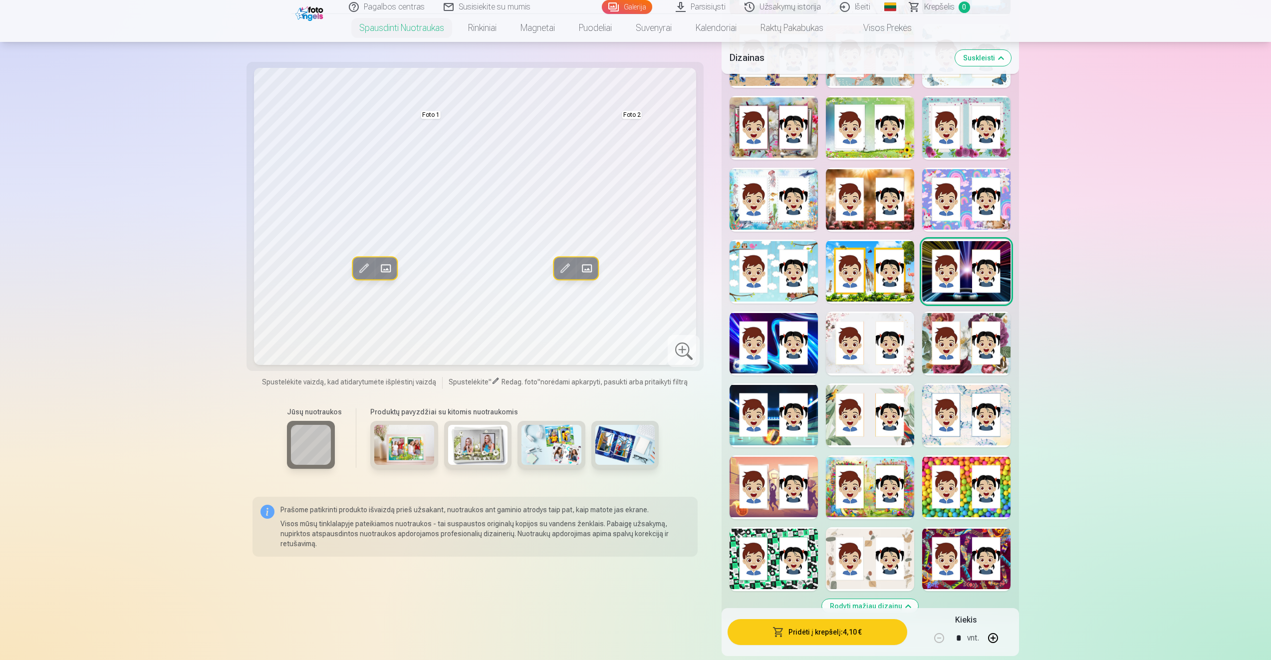
click at [765, 401] on div at bounding box center [774, 415] width 88 height 64
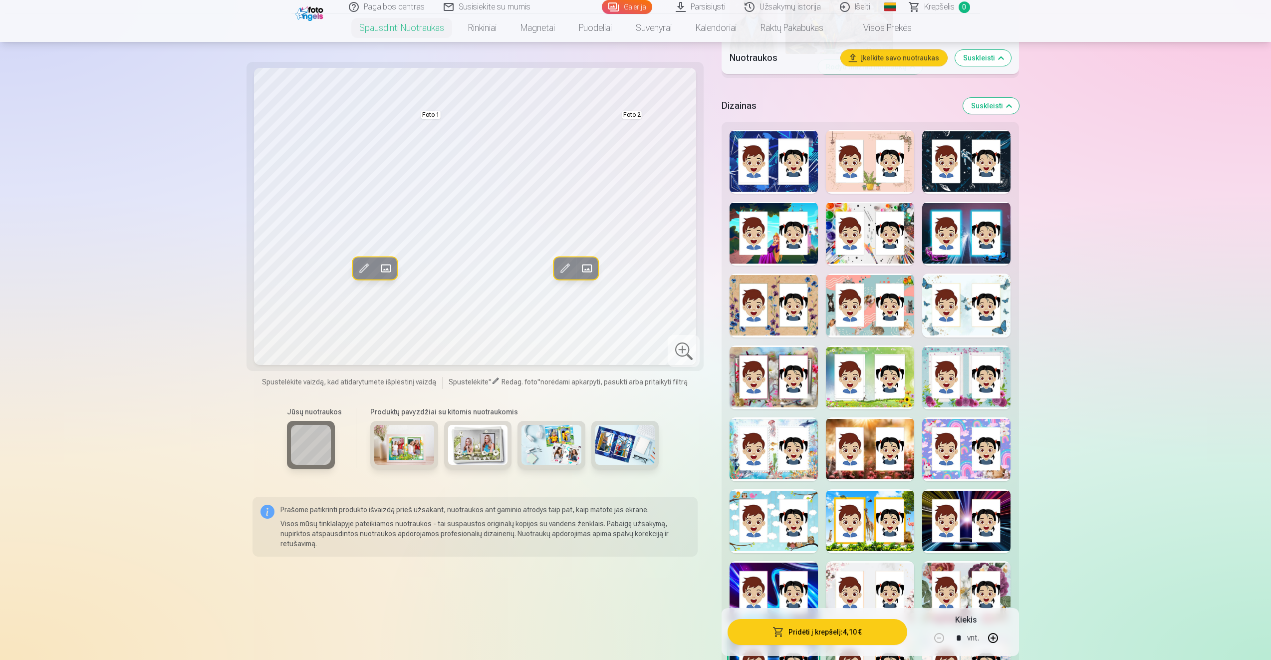
scroll to position [1085, 0]
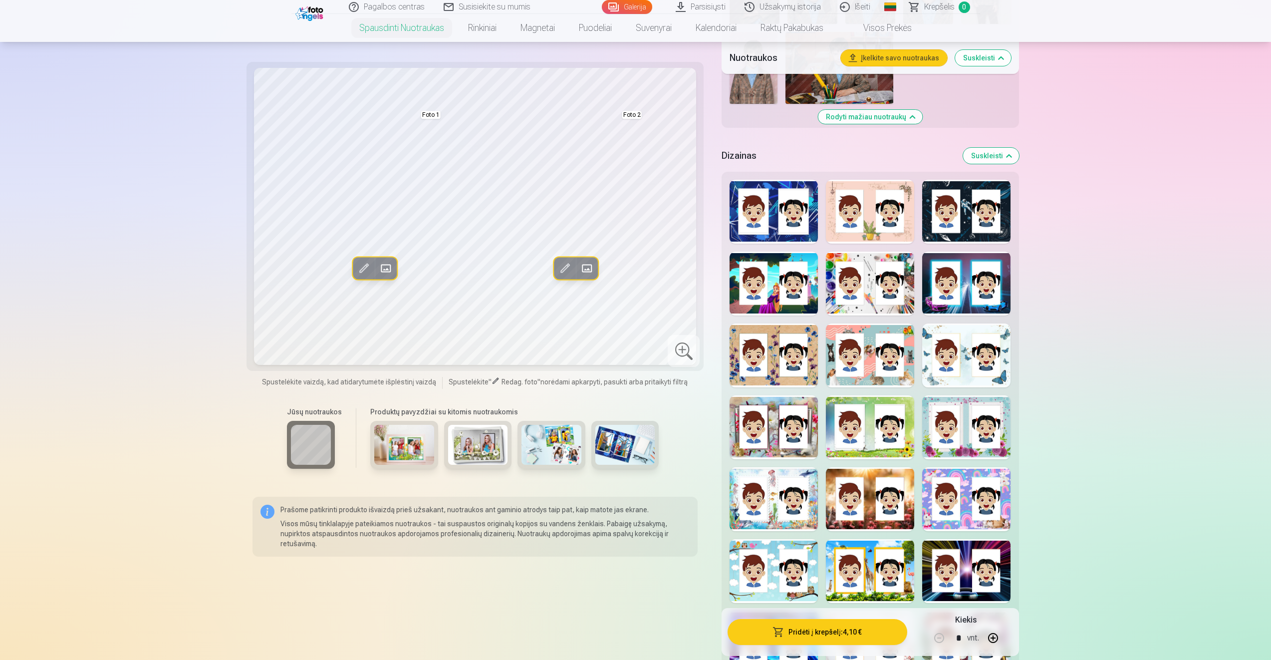
click at [861, 278] on div at bounding box center [870, 284] width 88 height 64
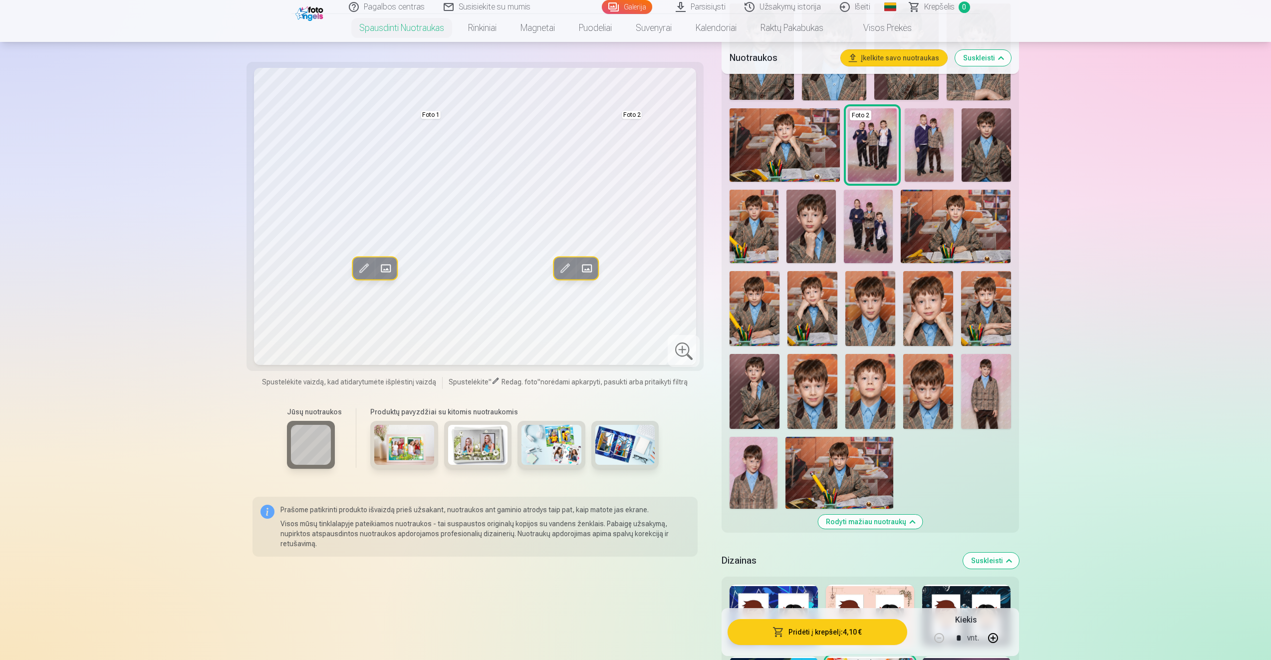
scroll to position [686, 0]
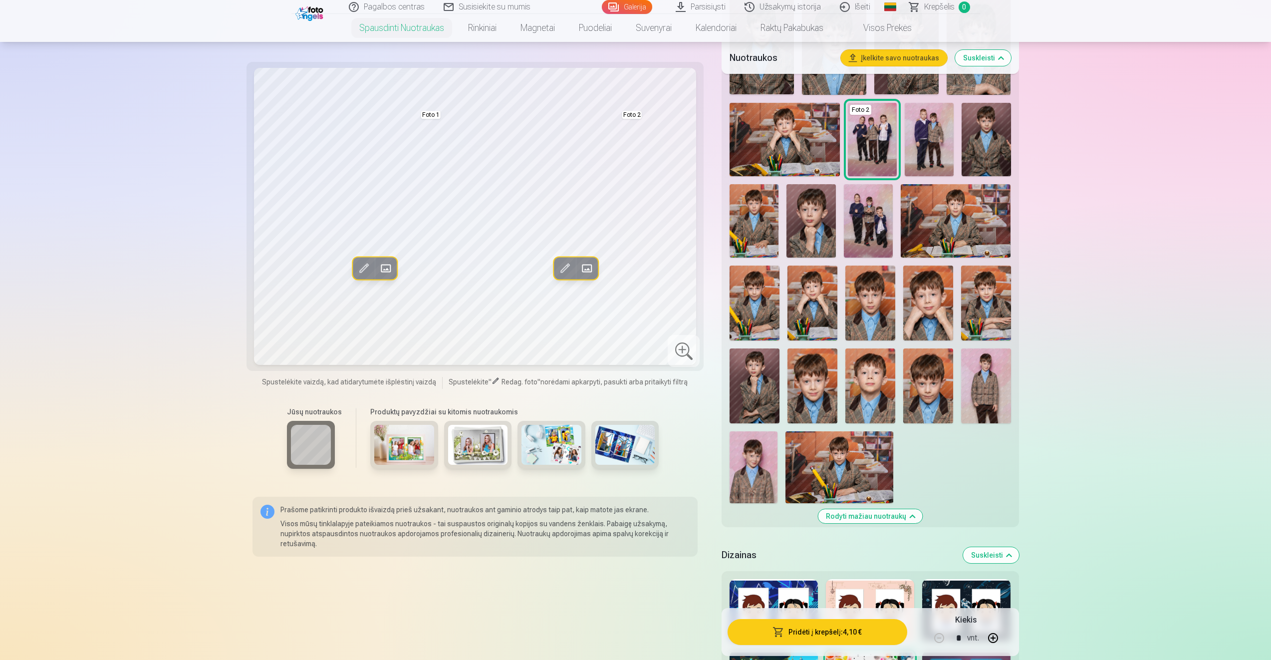
click at [306, 532] on p "Visos mūsų tinklalapyje pateikiamos nuotraukos - tai suspaustos originalų kopij…" at bounding box center [486, 534] width 410 height 30
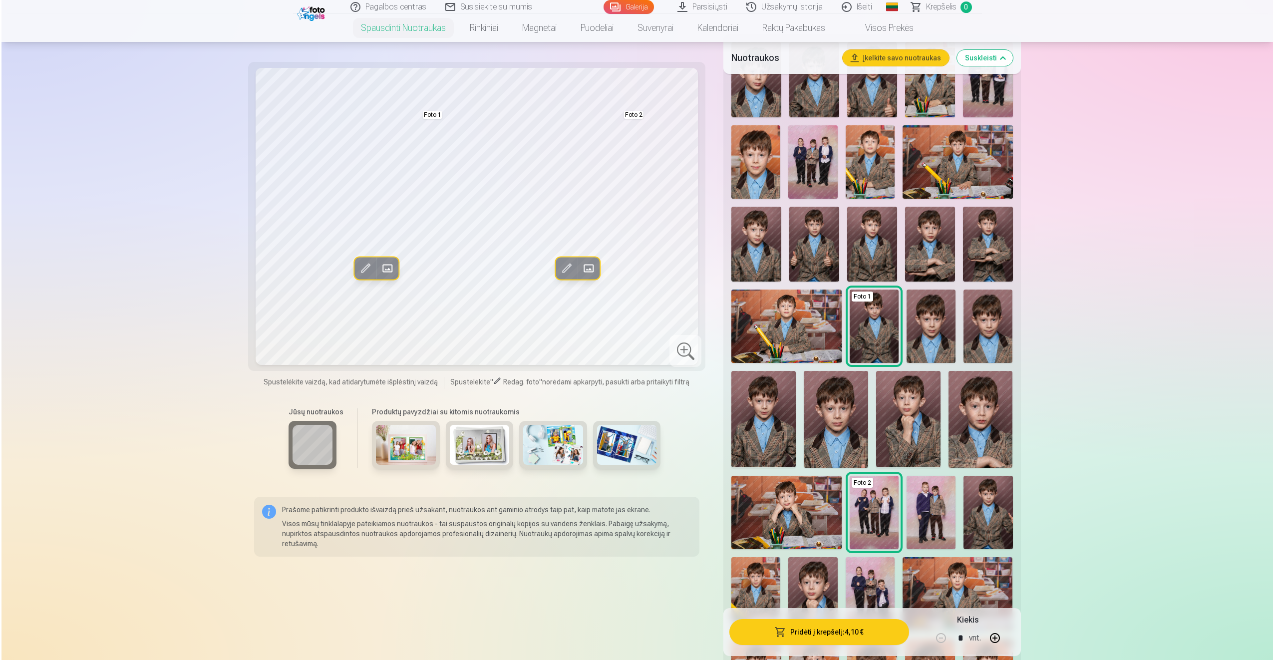
scroll to position [237, 0]
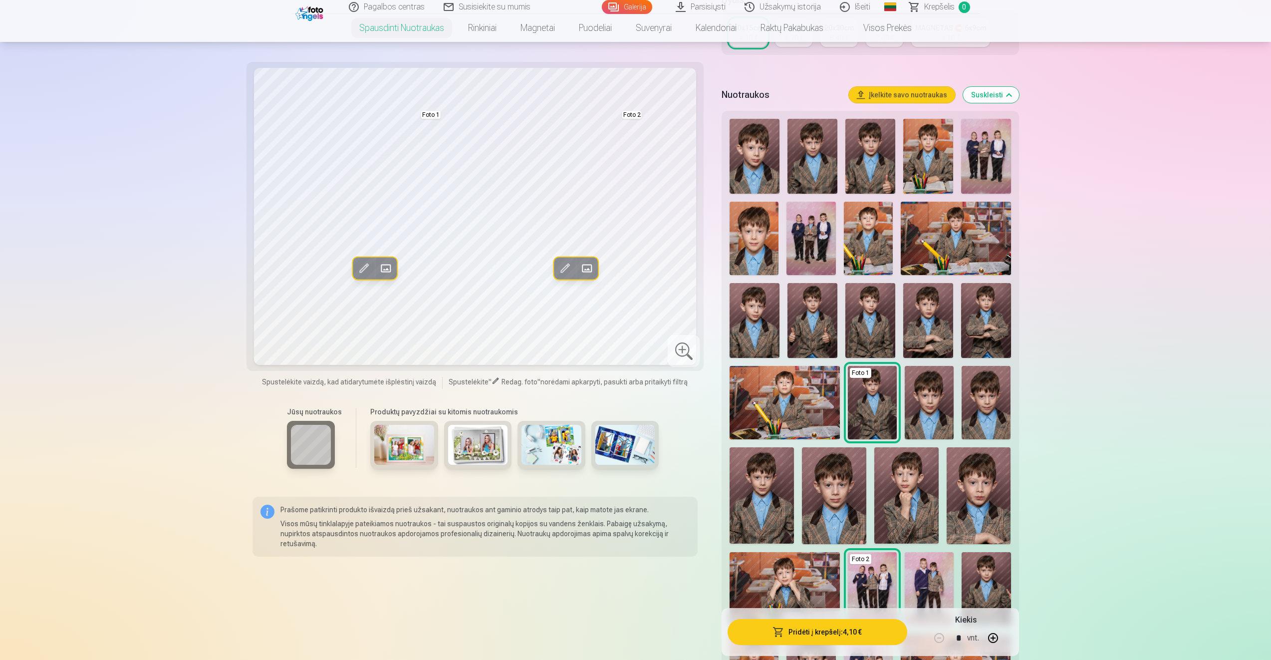
click at [850, 632] on button "Pridėti į krepšelį : 4,10 €" at bounding box center [817, 632] width 179 height 26
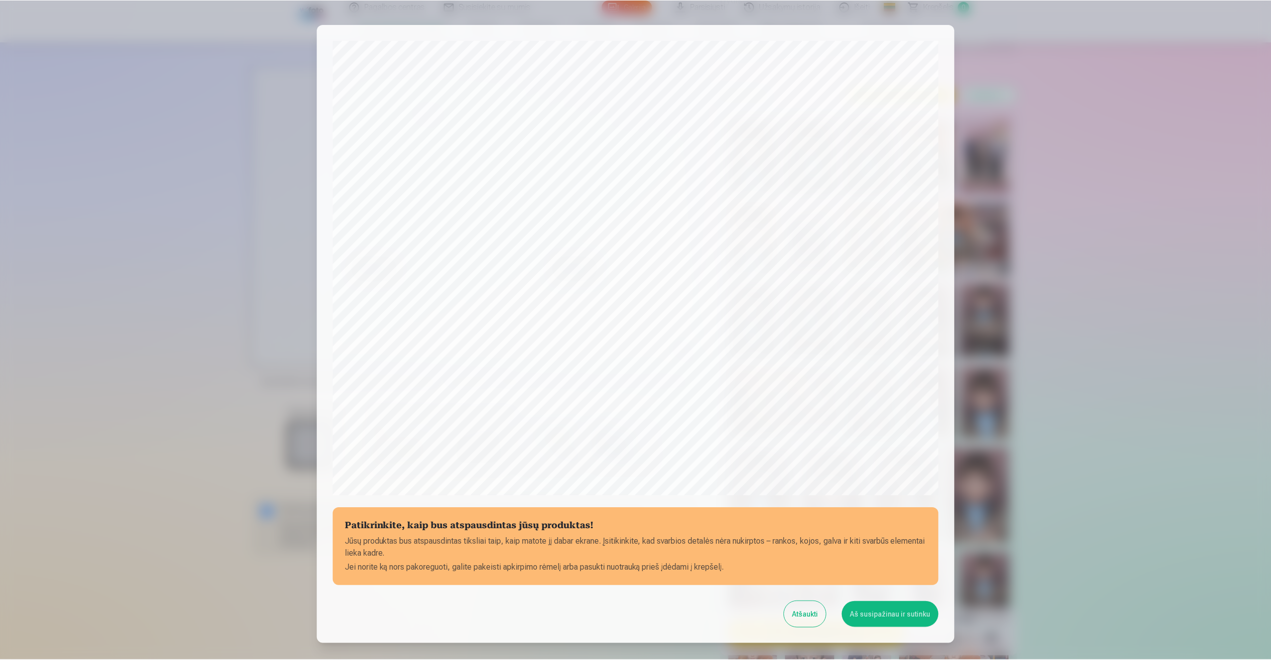
scroll to position [68, 0]
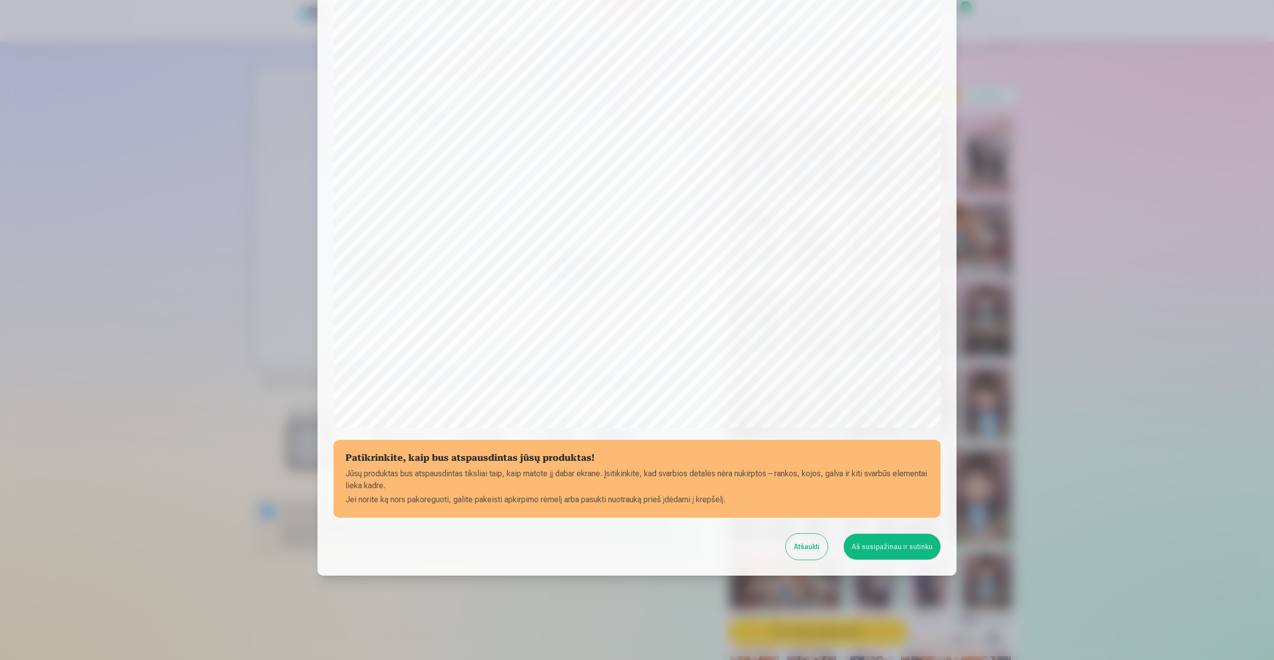
click at [866, 548] on button "Aš susipažinau ir sutinku" at bounding box center [892, 547] width 97 height 26
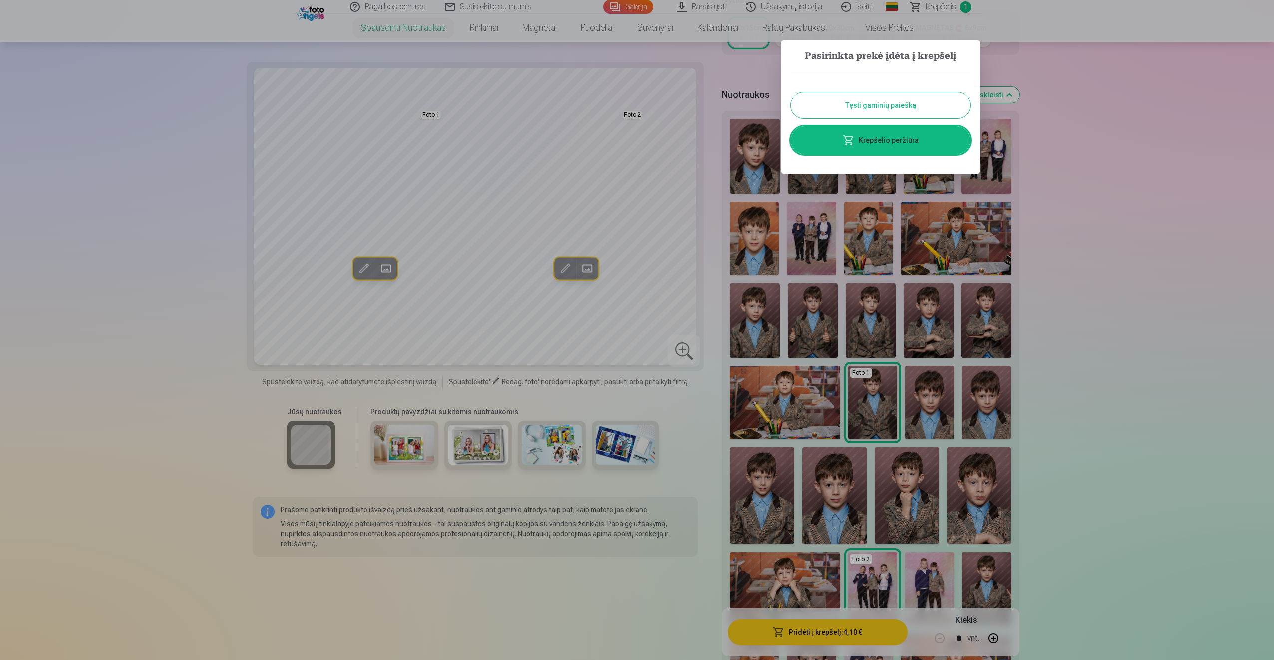
click at [1083, 246] on div at bounding box center [637, 330] width 1274 height 660
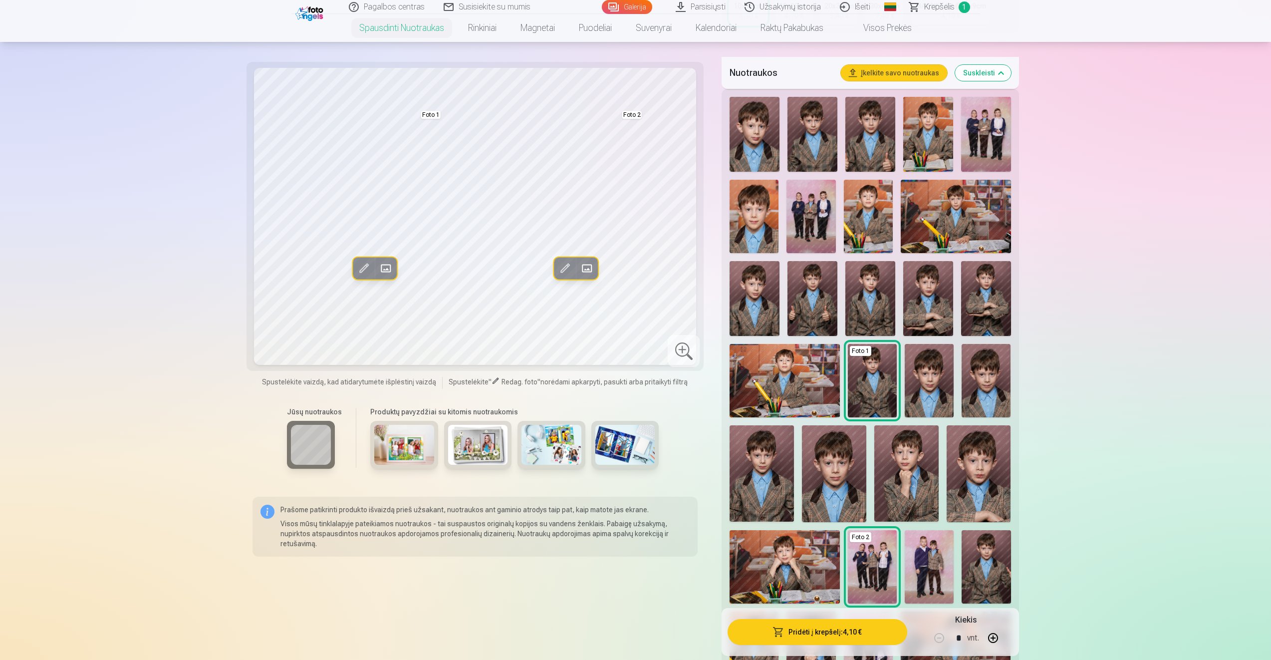
scroll to position [200, 0]
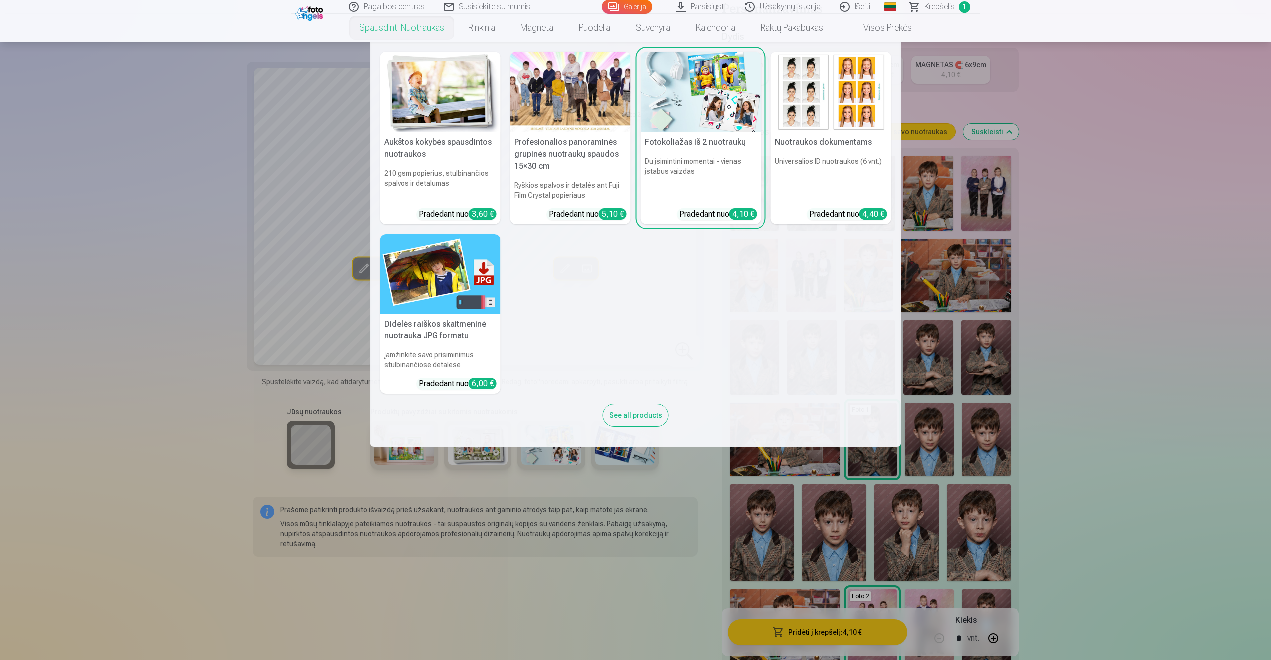
click at [445, 103] on img at bounding box center [440, 92] width 120 height 80
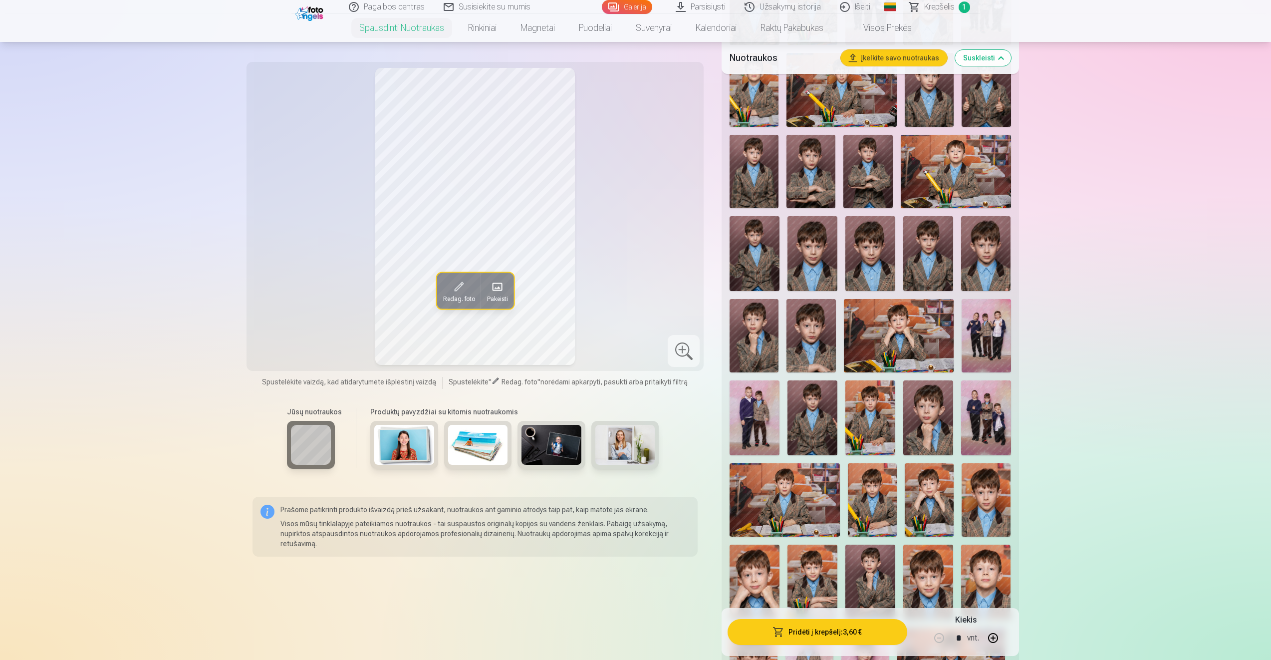
scroll to position [549, 0]
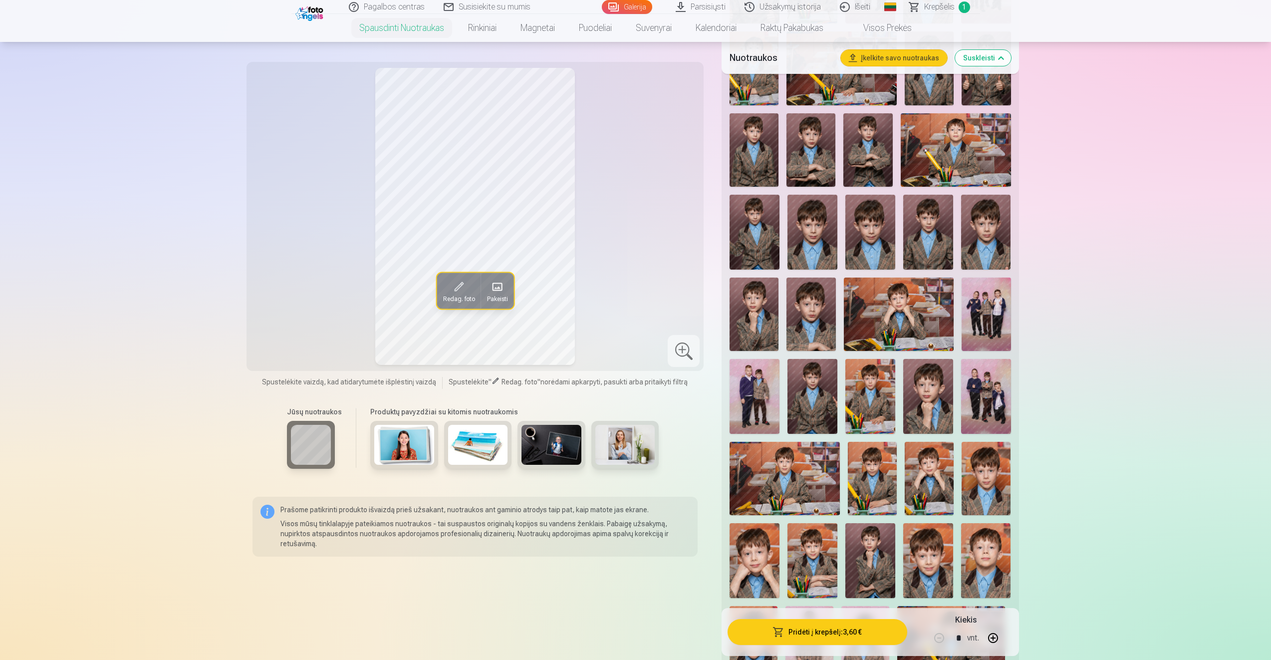
click at [986, 239] on img at bounding box center [986, 232] width 50 height 75
click at [940, 239] on img at bounding box center [928, 232] width 50 height 75
click at [875, 245] on img at bounding box center [871, 232] width 50 height 75
click at [799, 249] on img at bounding box center [813, 232] width 50 height 75
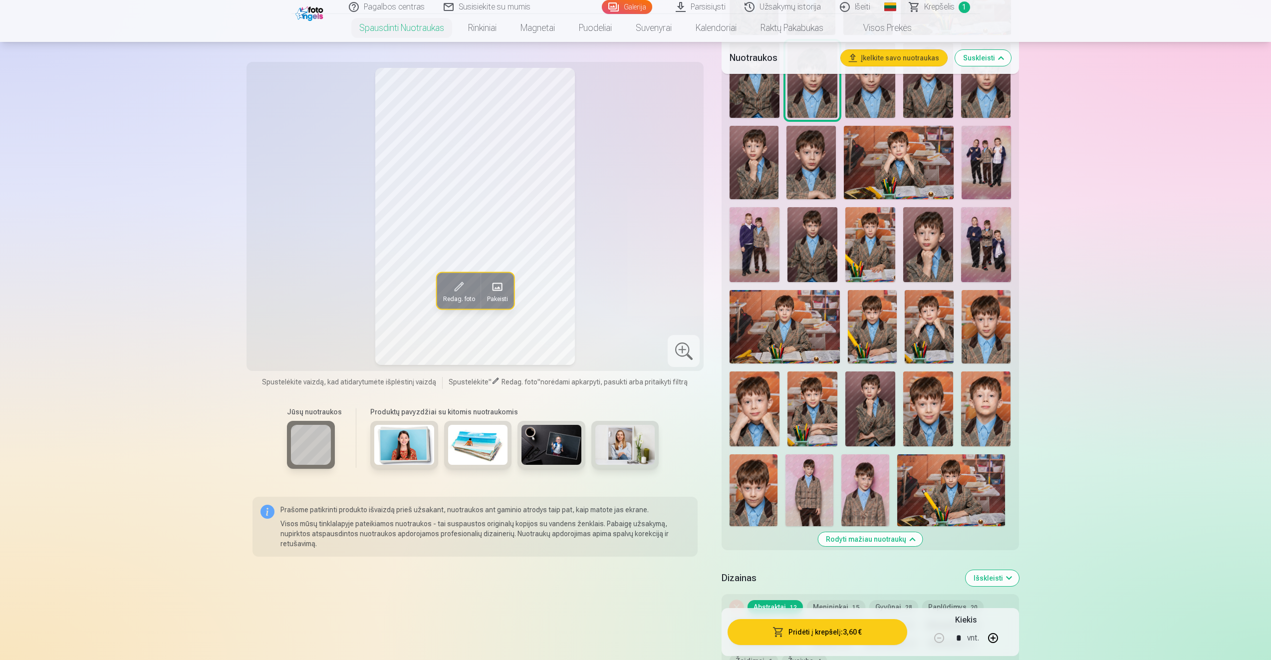
scroll to position [749, 0]
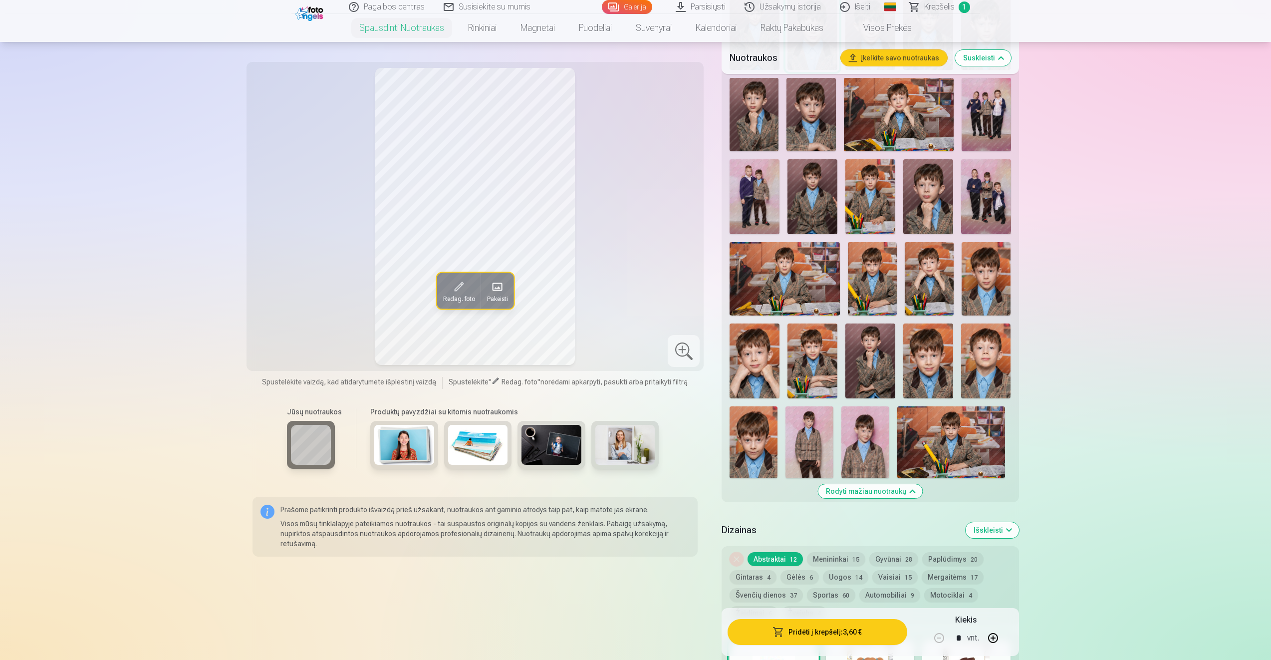
click at [875, 363] on img at bounding box center [871, 360] width 50 height 75
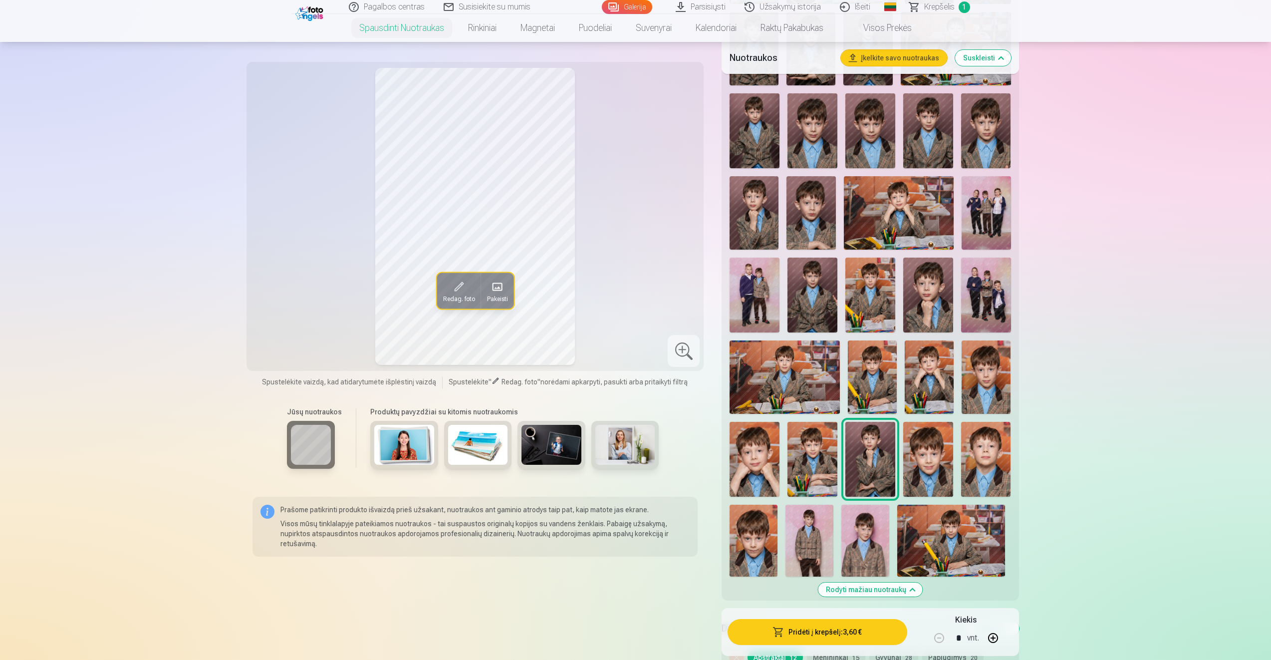
scroll to position [599, 0]
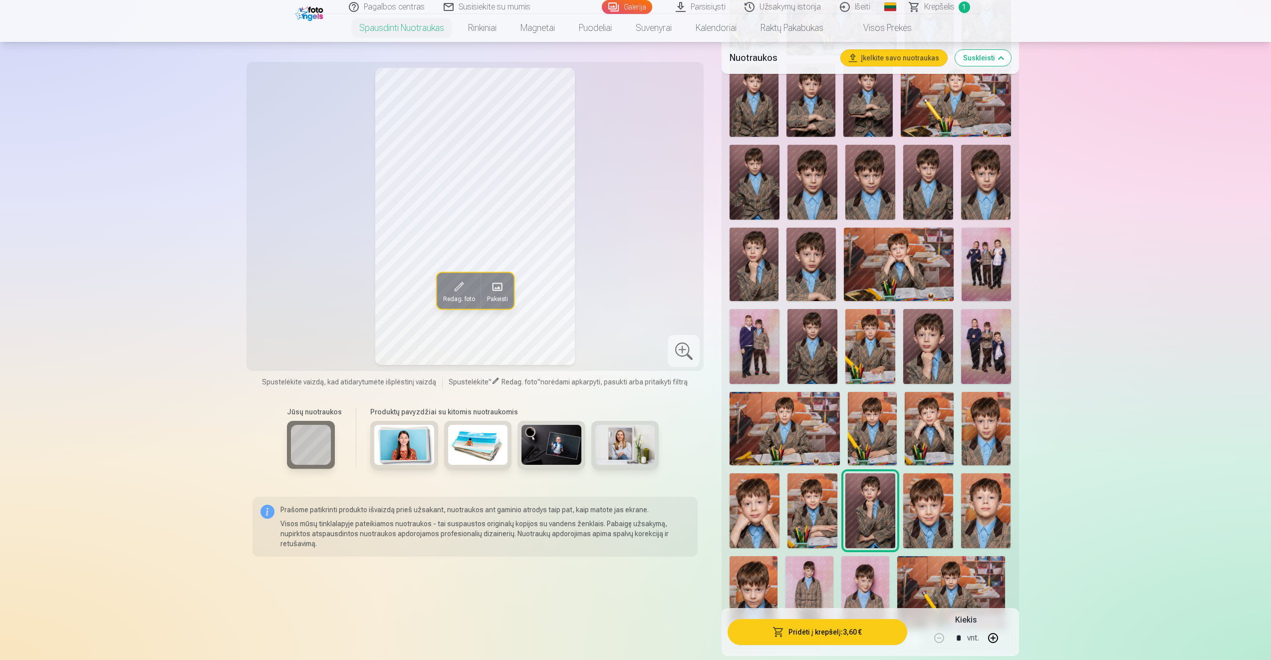
click at [749, 526] on img at bounding box center [755, 510] width 50 height 75
click at [814, 518] on img at bounding box center [813, 510] width 50 height 75
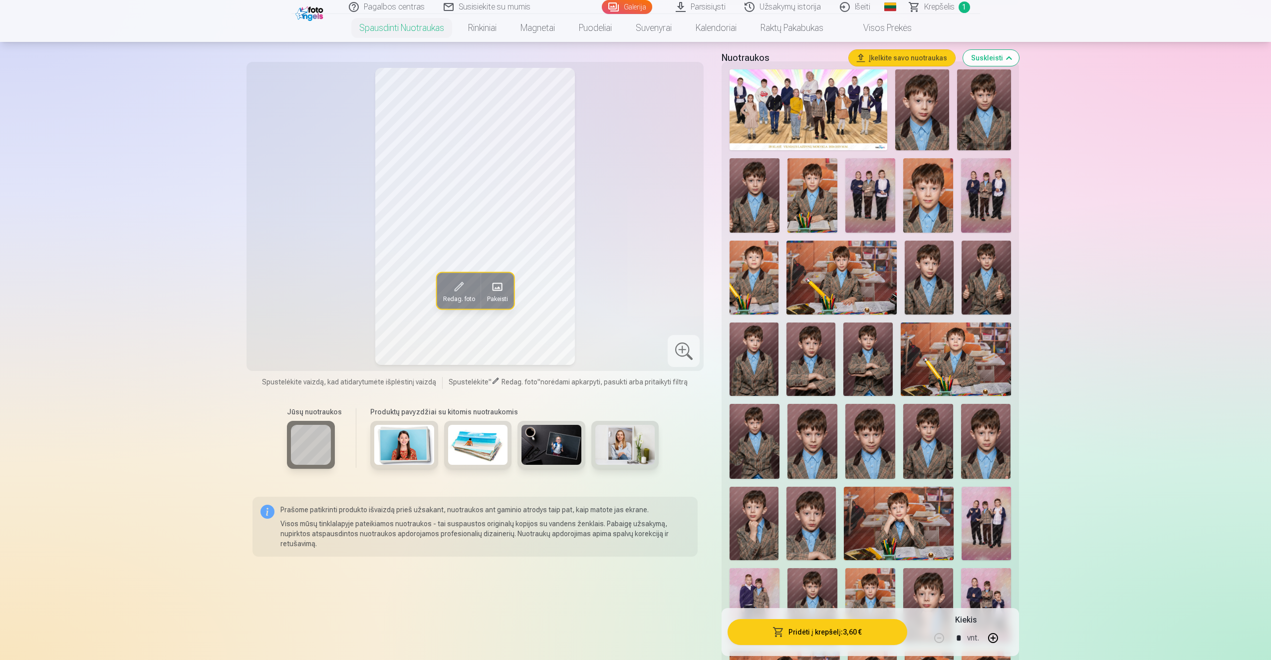
scroll to position [250, 0]
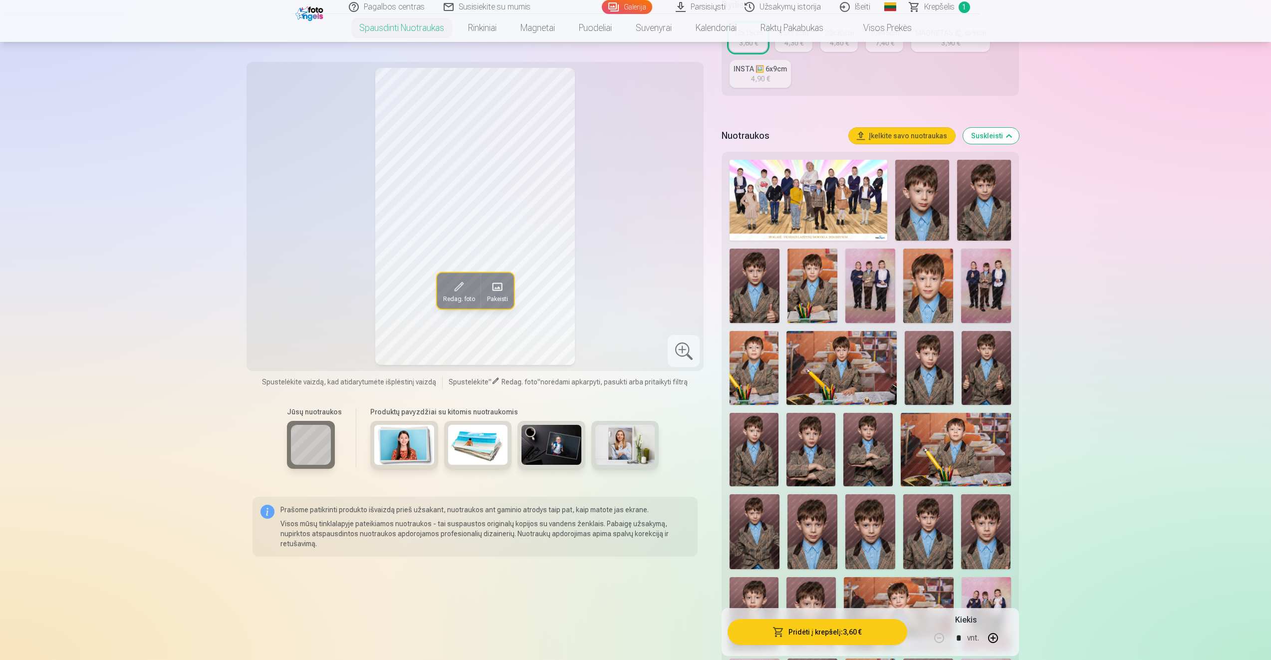
click at [940, 204] on img at bounding box center [922, 200] width 54 height 81
click at [448, 287] on button "Redag. foto" at bounding box center [459, 291] width 44 height 36
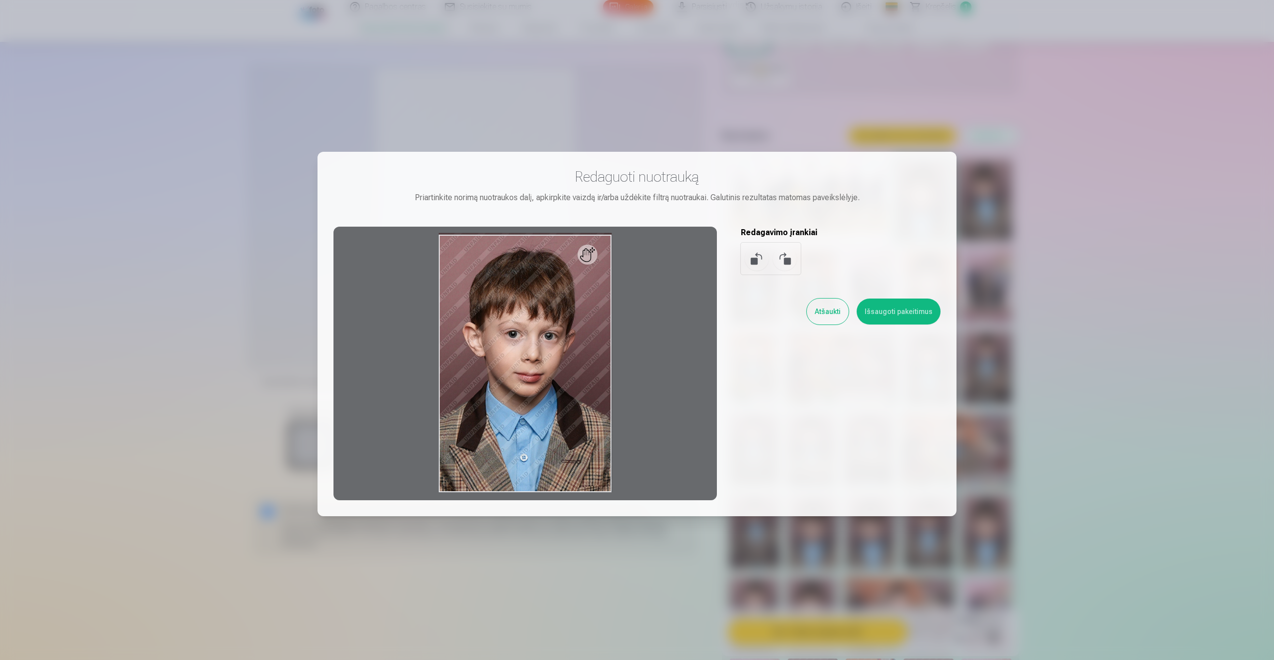
click at [750, 256] on button at bounding box center [757, 259] width 24 height 24
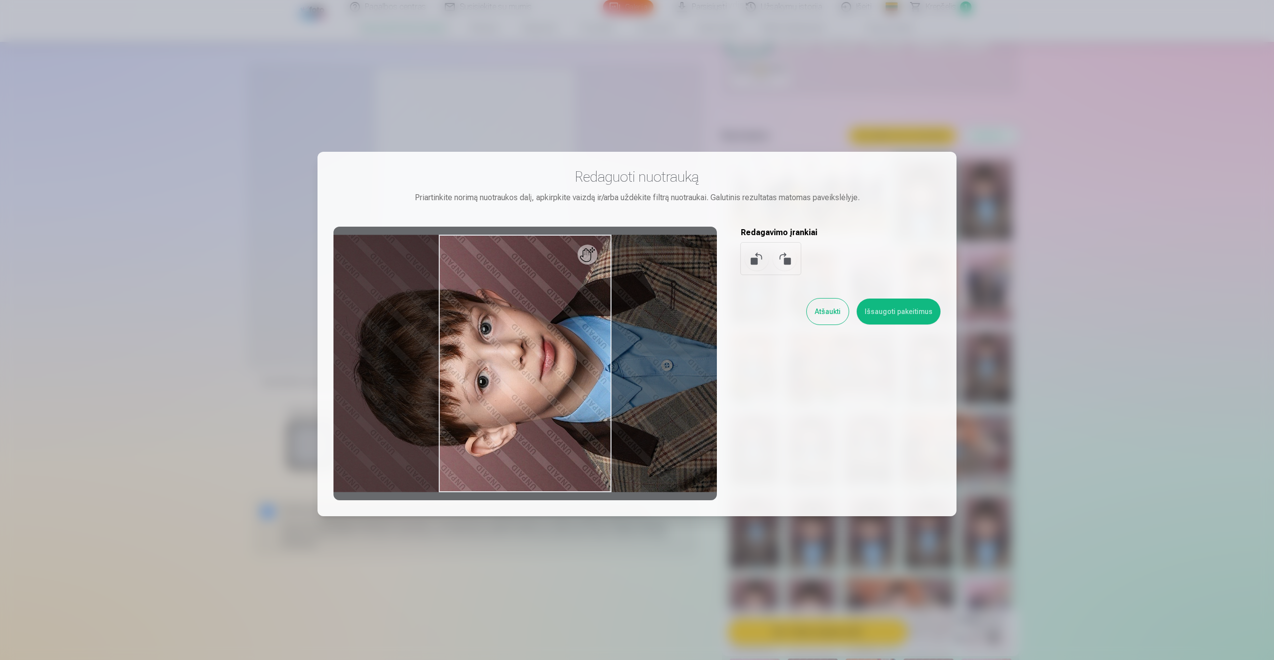
click at [750, 256] on button at bounding box center [757, 259] width 24 height 24
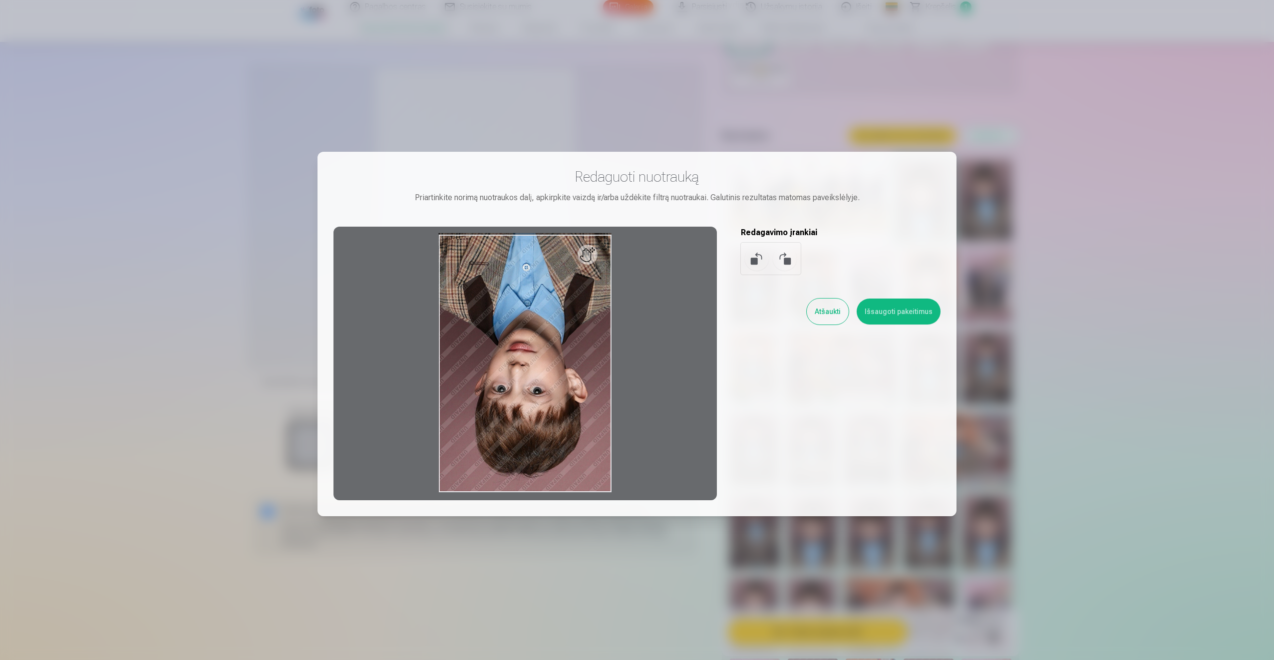
click at [750, 256] on button at bounding box center [757, 259] width 24 height 24
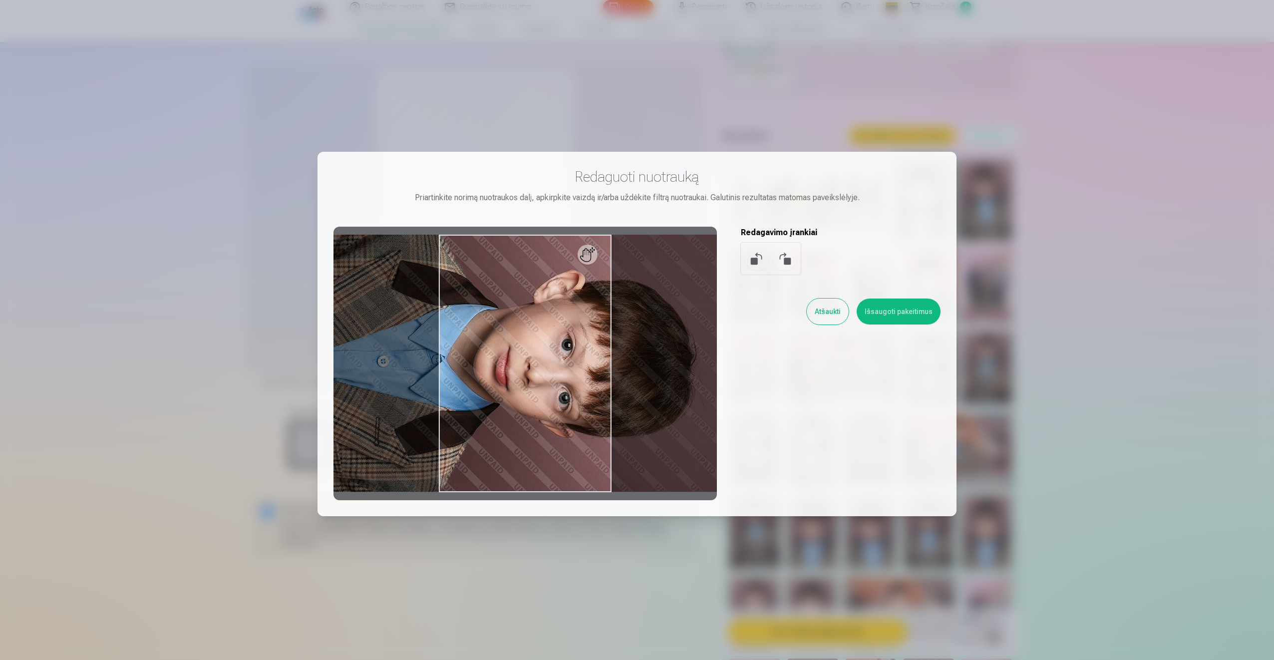
click at [750, 256] on button at bounding box center [757, 259] width 24 height 24
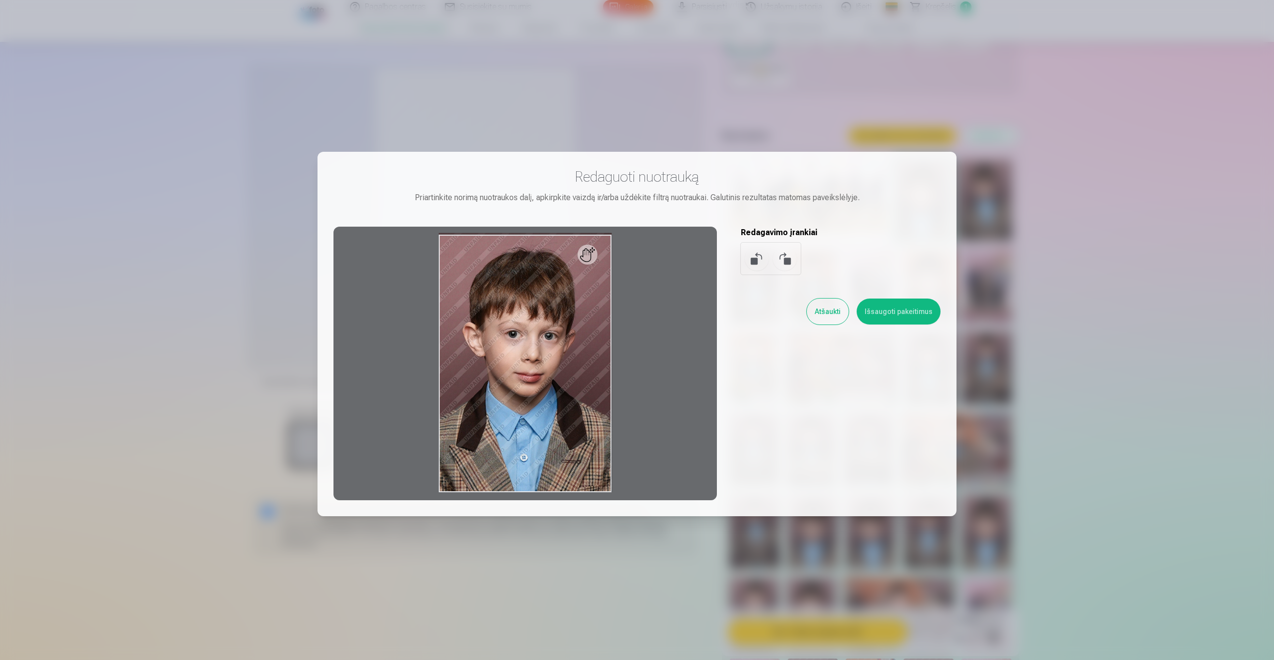
click at [833, 308] on button "Atšaukti" at bounding box center [828, 311] width 42 height 26
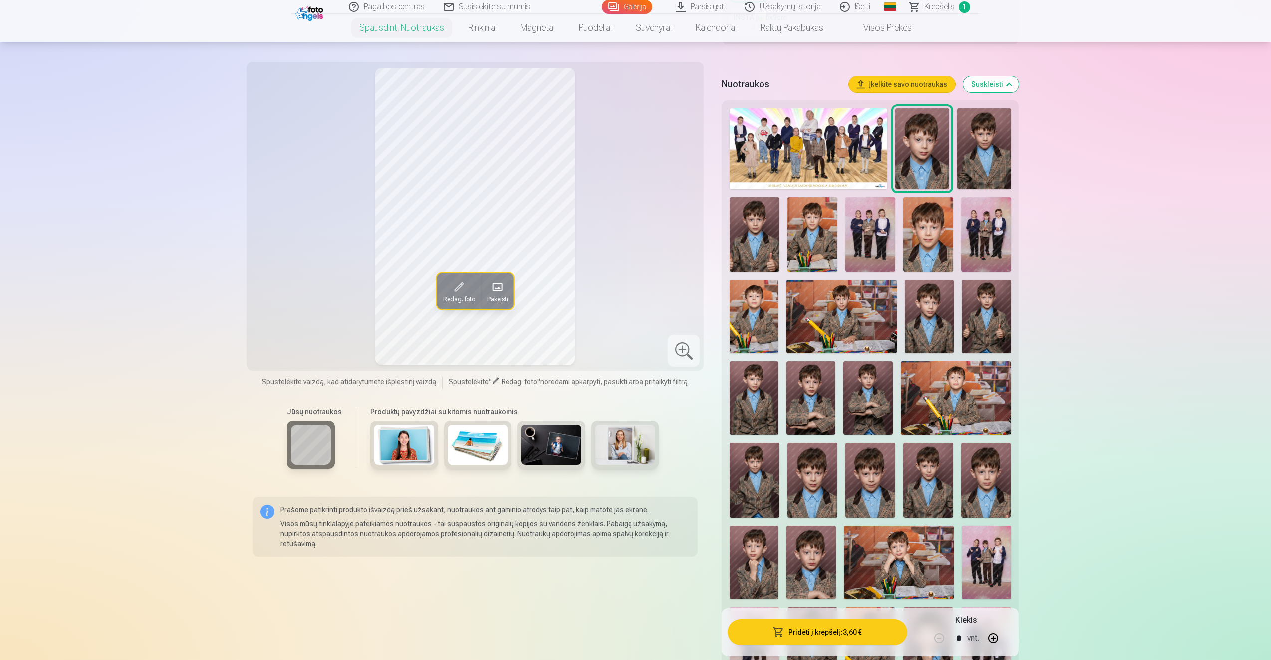
scroll to position [299, 0]
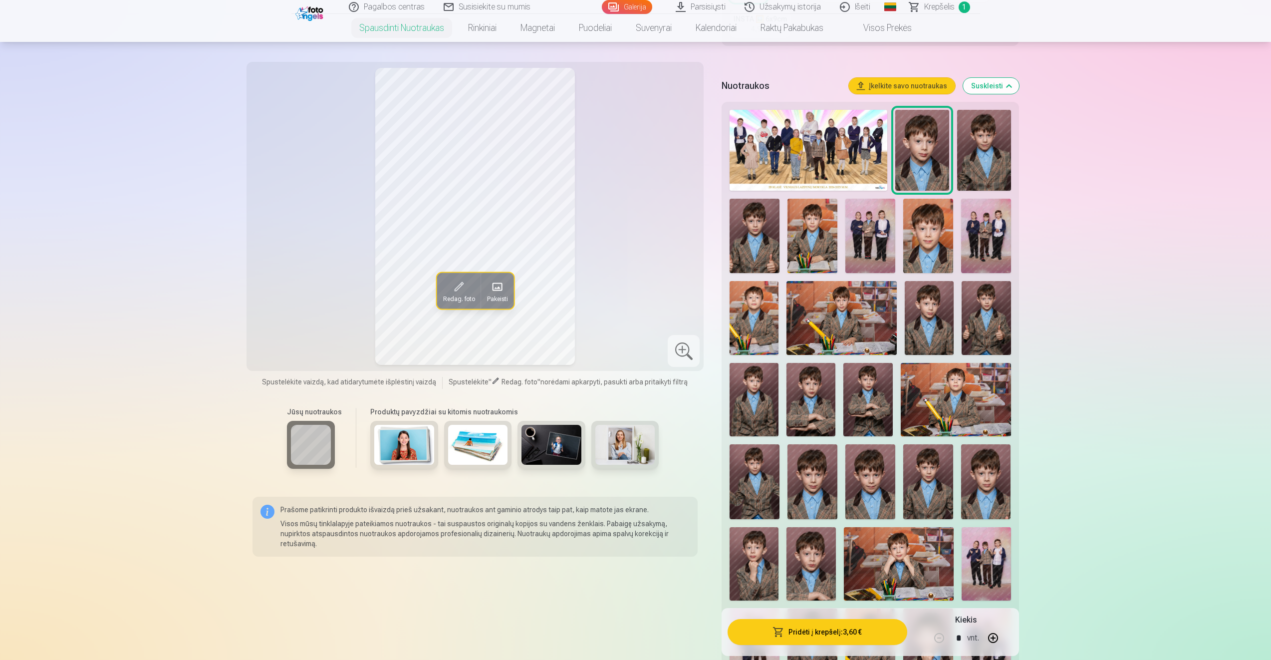
click at [871, 318] on img at bounding box center [842, 317] width 110 height 73
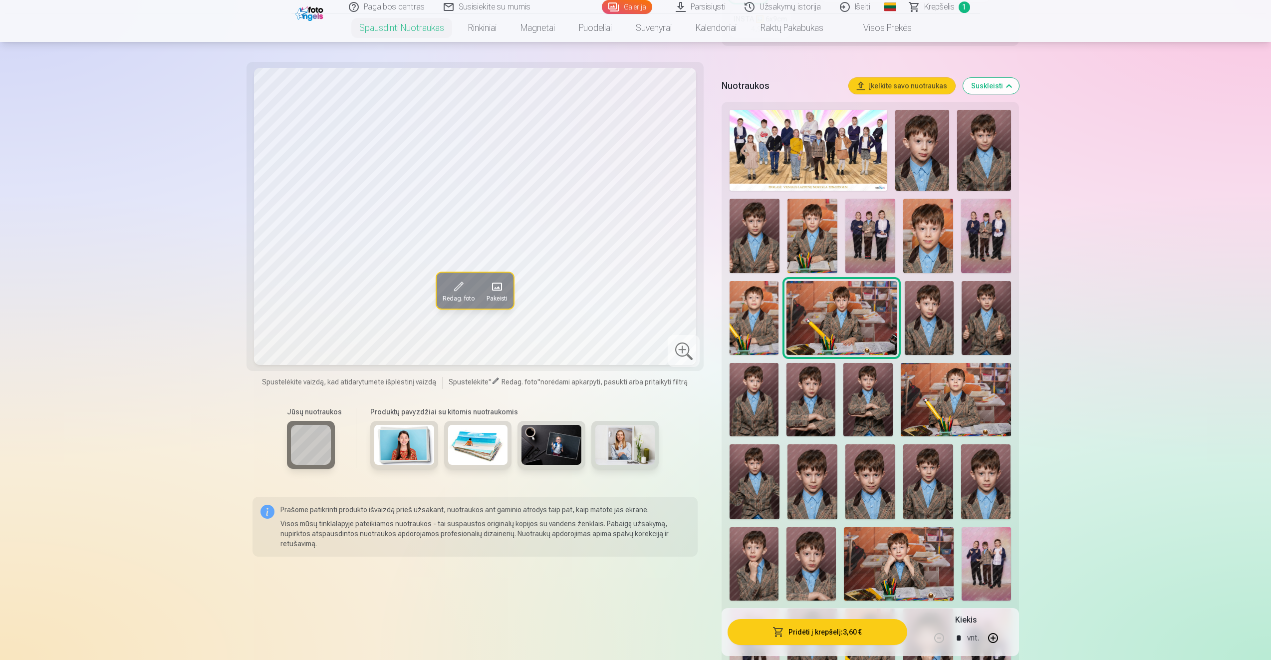
click at [761, 246] on img at bounding box center [755, 236] width 50 height 75
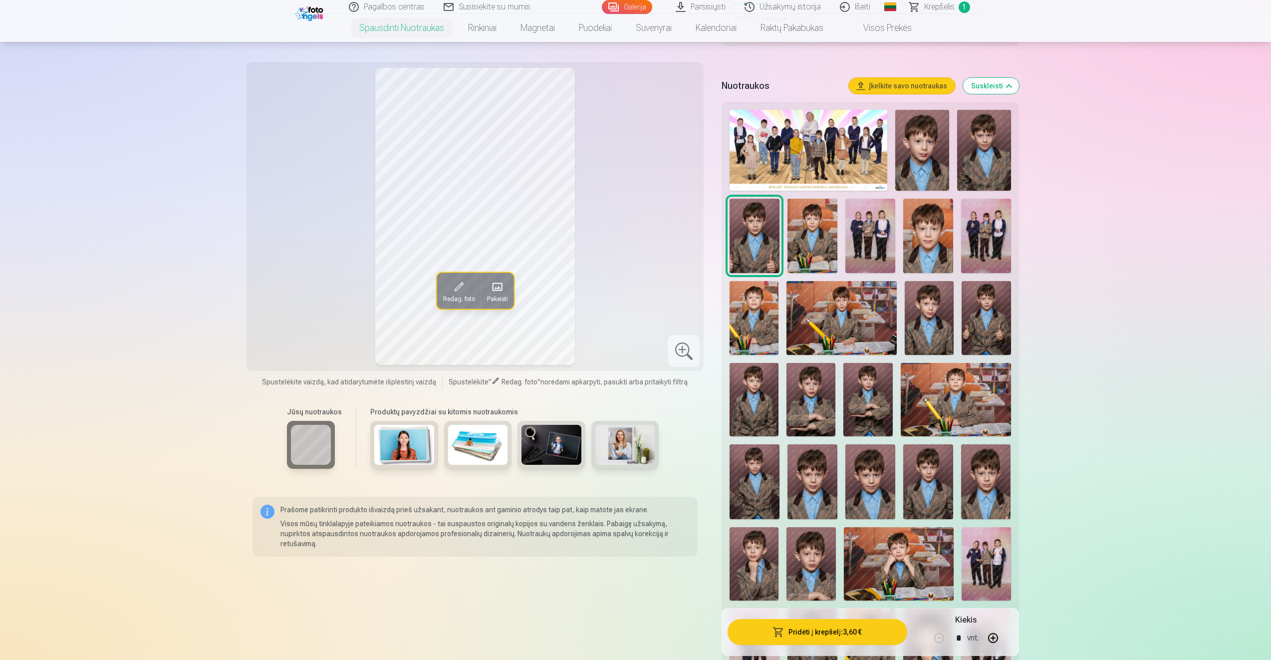
click at [917, 164] on img at bounding box center [922, 150] width 54 height 81
click at [974, 163] on img at bounding box center [984, 150] width 54 height 81
click at [917, 165] on img at bounding box center [922, 150] width 54 height 81
click at [951, 318] on img at bounding box center [929, 317] width 49 height 73
click at [997, 318] on img at bounding box center [986, 317] width 49 height 73
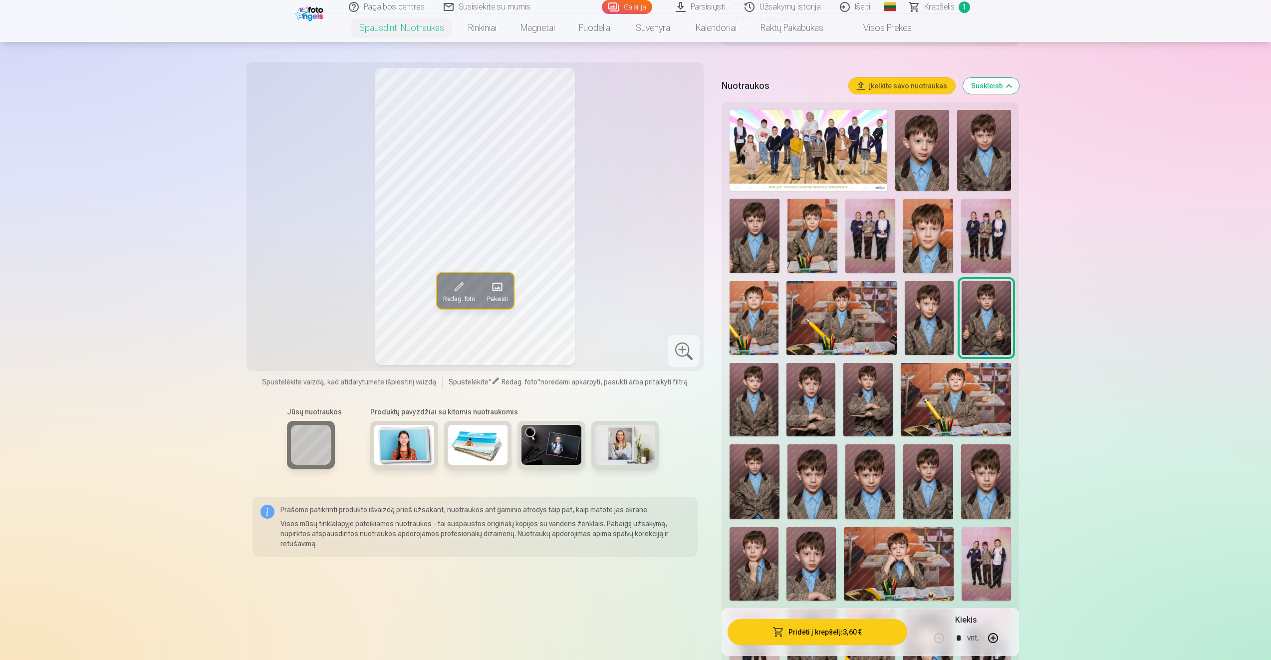
click at [858, 468] on img at bounding box center [871, 481] width 50 height 75
click at [830, 474] on img at bounding box center [813, 481] width 50 height 75
click at [978, 483] on img at bounding box center [986, 481] width 50 height 75
click at [923, 484] on img at bounding box center [928, 481] width 50 height 75
click at [756, 228] on img at bounding box center [755, 236] width 50 height 75
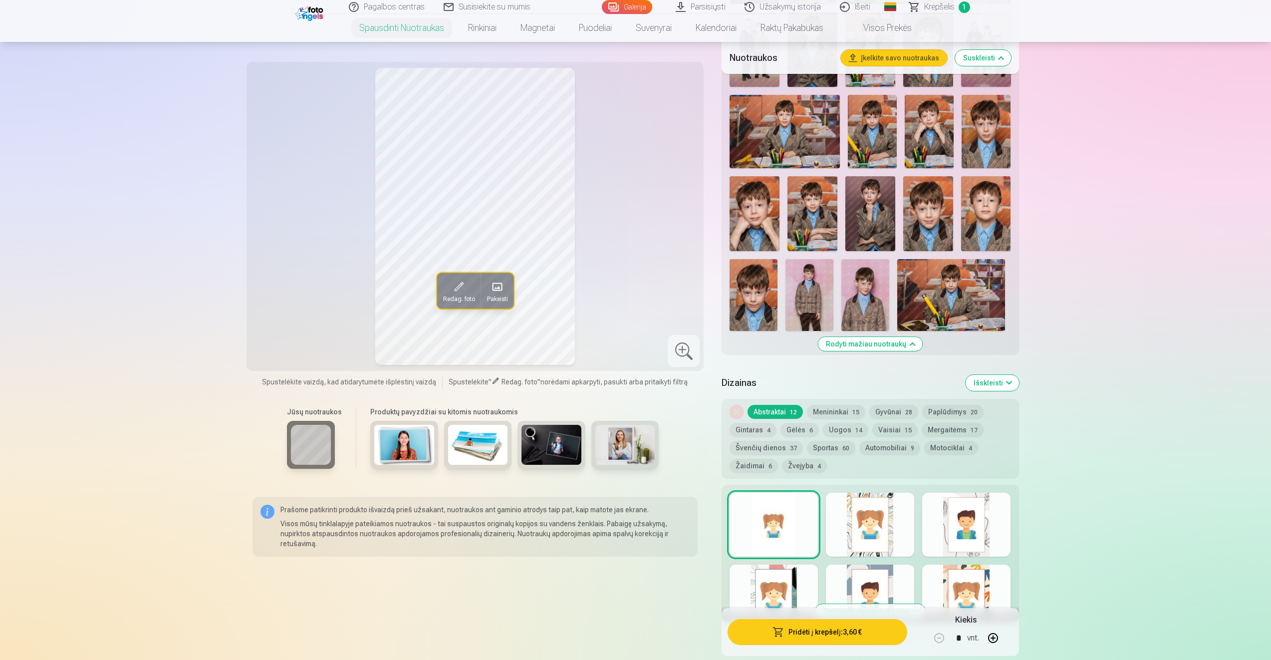
scroll to position [898, 0]
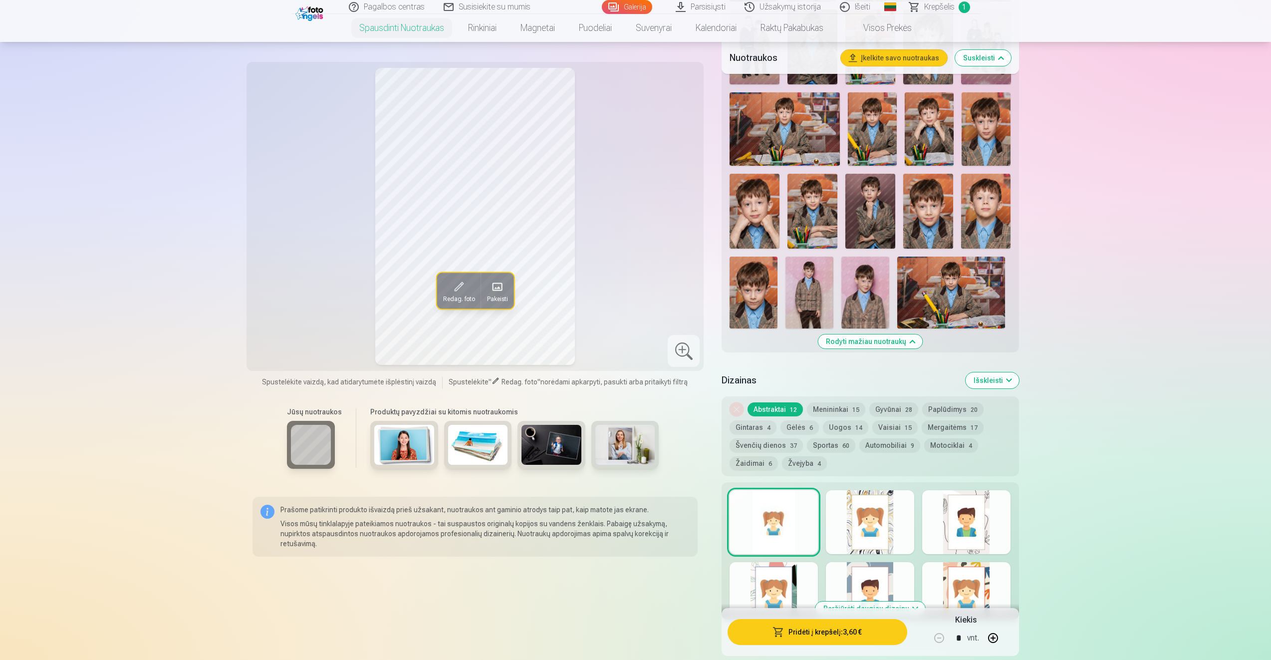
click at [861, 282] on img at bounding box center [866, 293] width 48 height 72
click at [790, 291] on img at bounding box center [810, 293] width 48 height 72
click at [747, 297] on img at bounding box center [754, 293] width 48 height 72
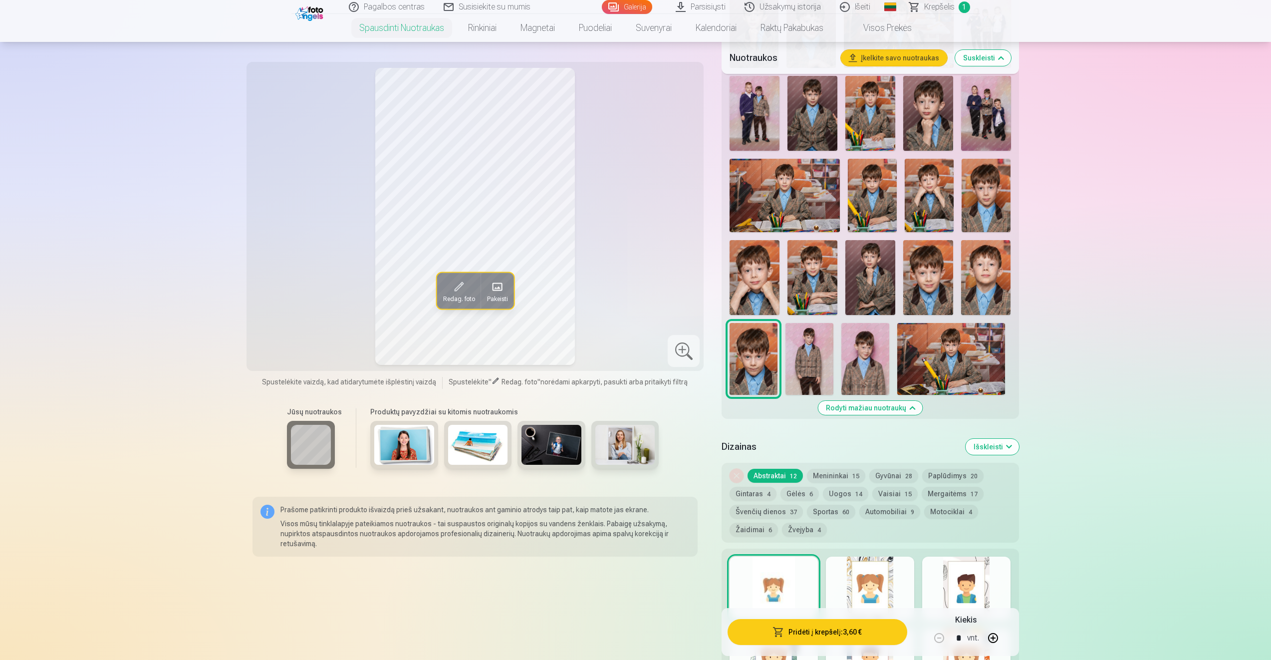
scroll to position [749, 0]
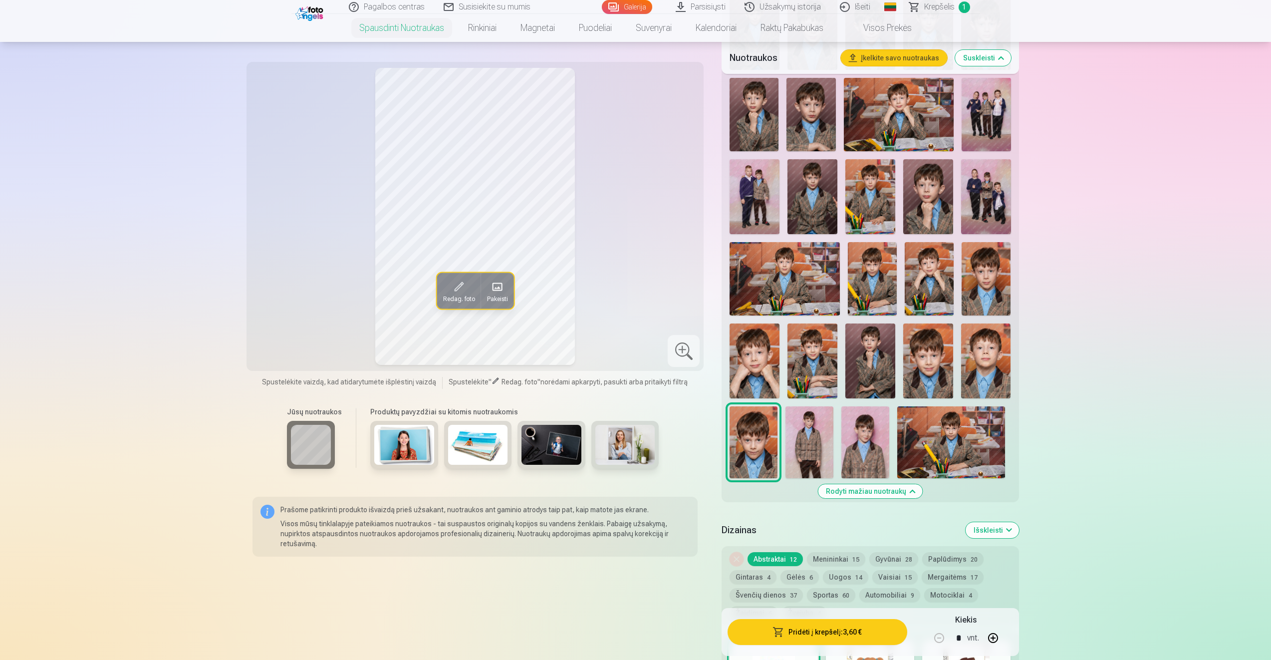
click at [886, 362] on img at bounding box center [871, 360] width 50 height 75
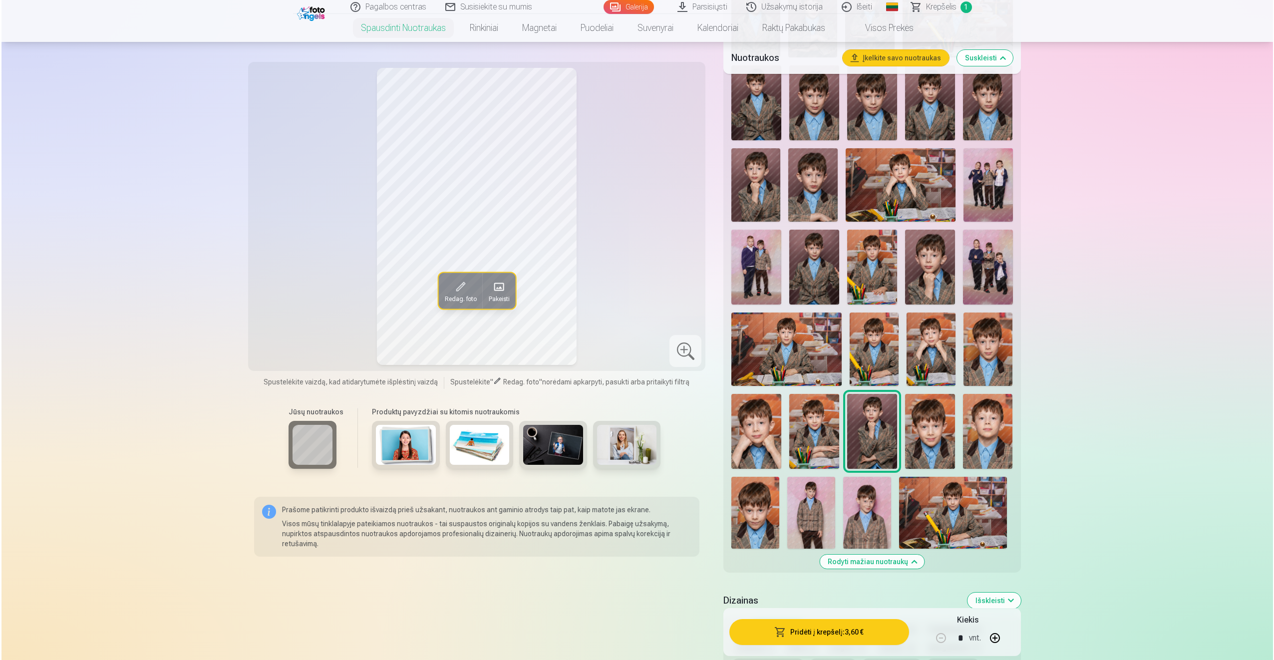
scroll to position [699, 0]
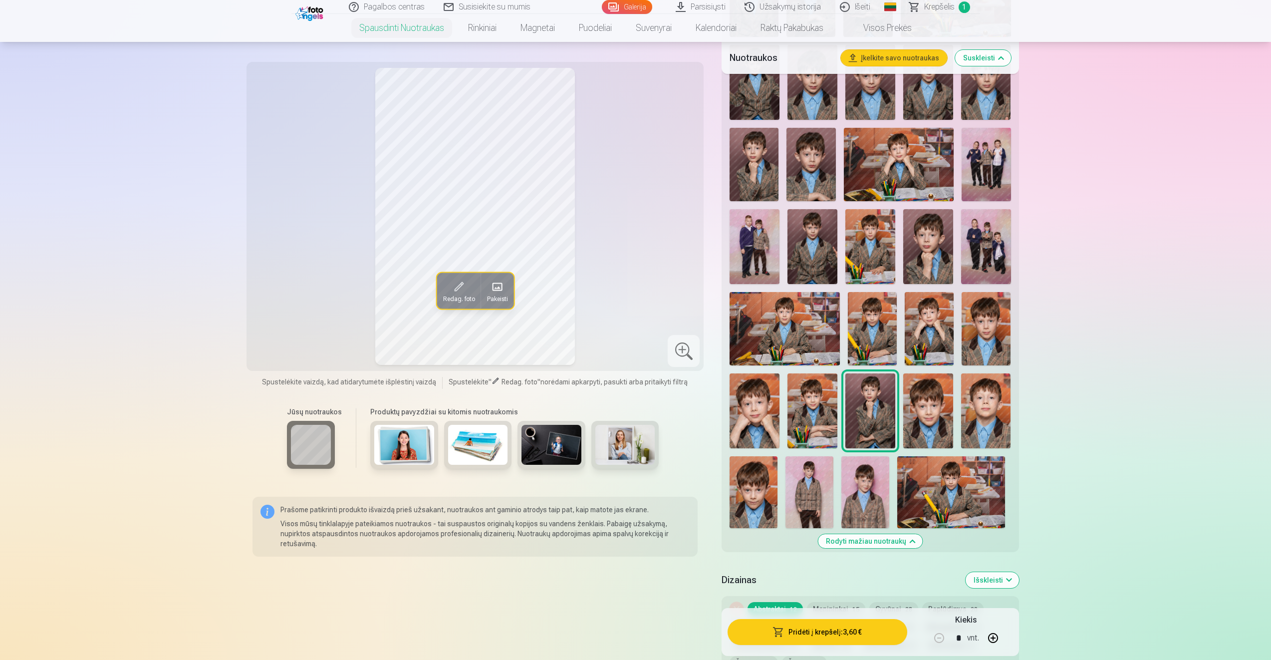
click at [755, 405] on img at bounding box center [755, 410] width 50 height 75
click at [798, 405] on img at bounding box center [813, 410] width 50 height 75
click at [711, 407] on div "Redag. foto Pakeisti Spustelėkite vaizdą, kad atidarytumėte išplėstinį vaizdą S…" at bounding box center [636, 147] width 767 height 1508
click at [755, 403] on img at bounding box center [755, 410] width 50 height 75
click at [825, 390] on img at bounding box center [813, 410] width 50 height 75
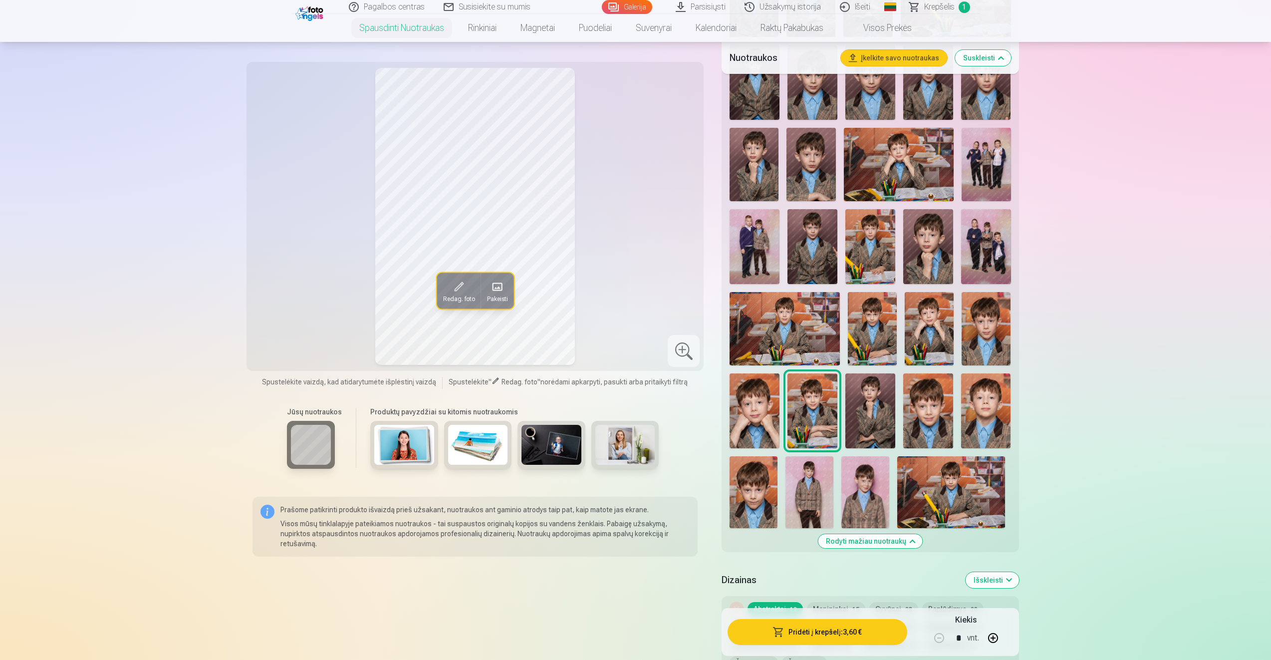
click at [864, 387] on img at bounding box center [871, 410] width 50 height 75
click at [837, 632] on button "Pridėti į krepšelį : 3,60 €" at bounding box center [817, 632] width 179 height 26
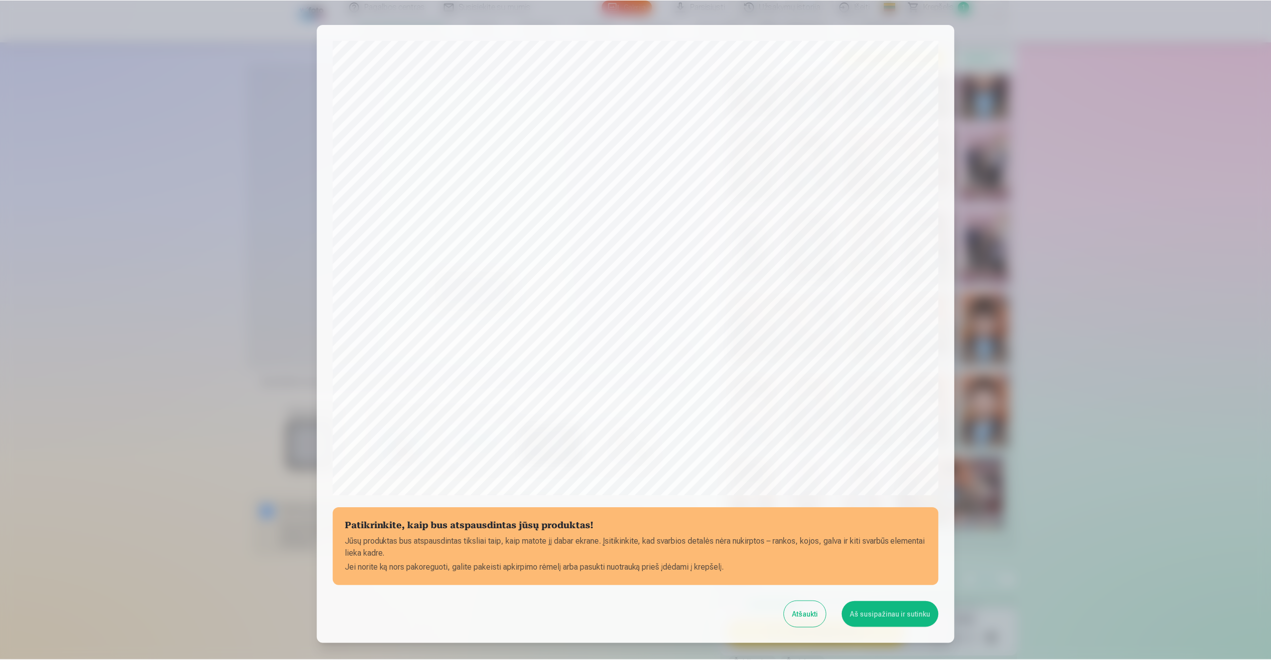
scroll to position [68, 0]
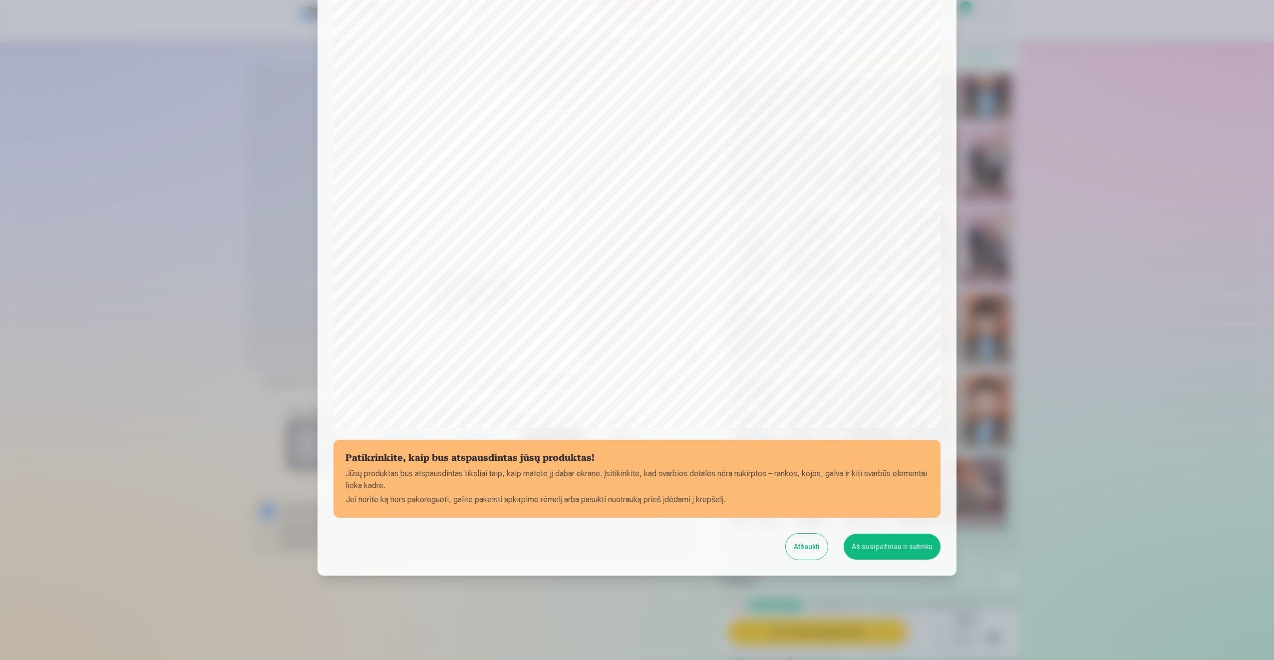
click at [889, 549] on button "Aš susipažinau ir sutinku" at bounding box center [892, 547] width 97 height 26
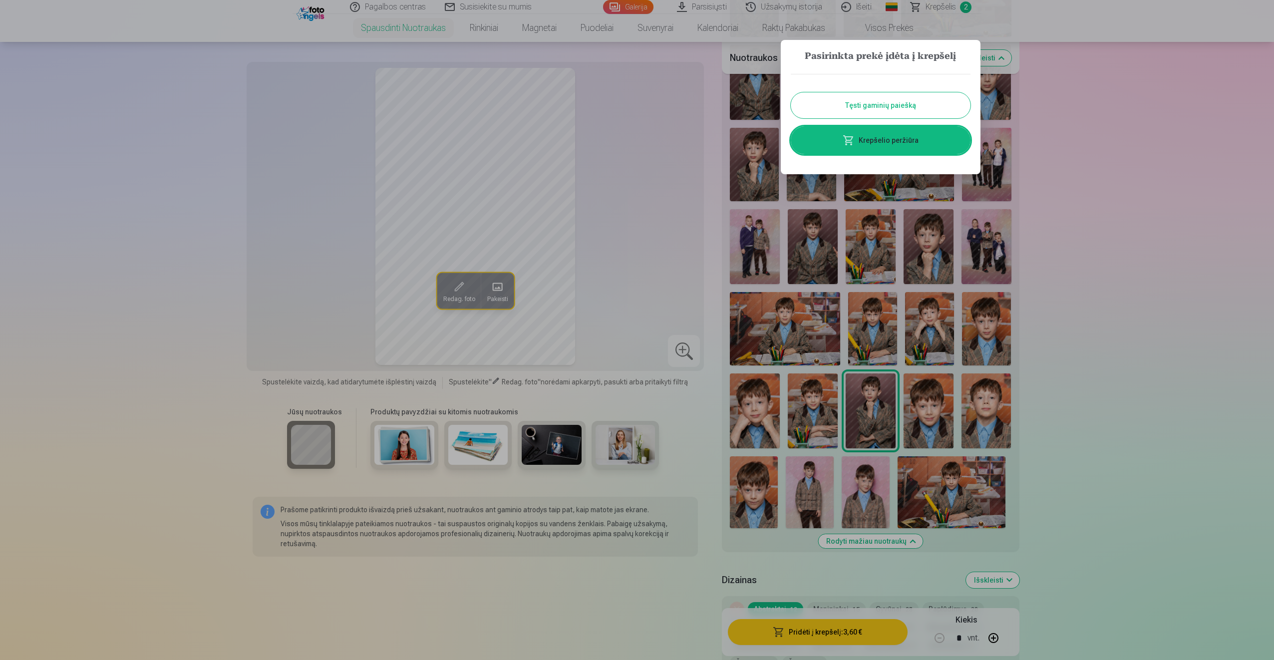
click at [1169, 201] on div at bounding box center [637, 330] width 1274 height 660
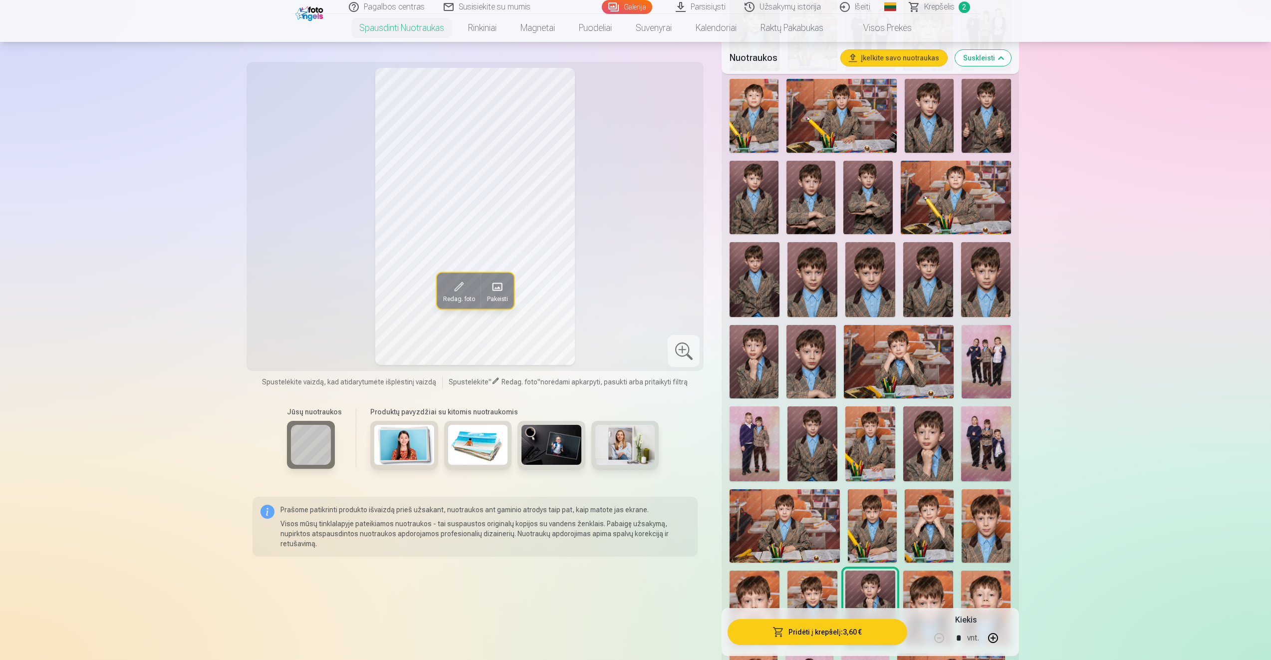
scroll to position [499, 0]
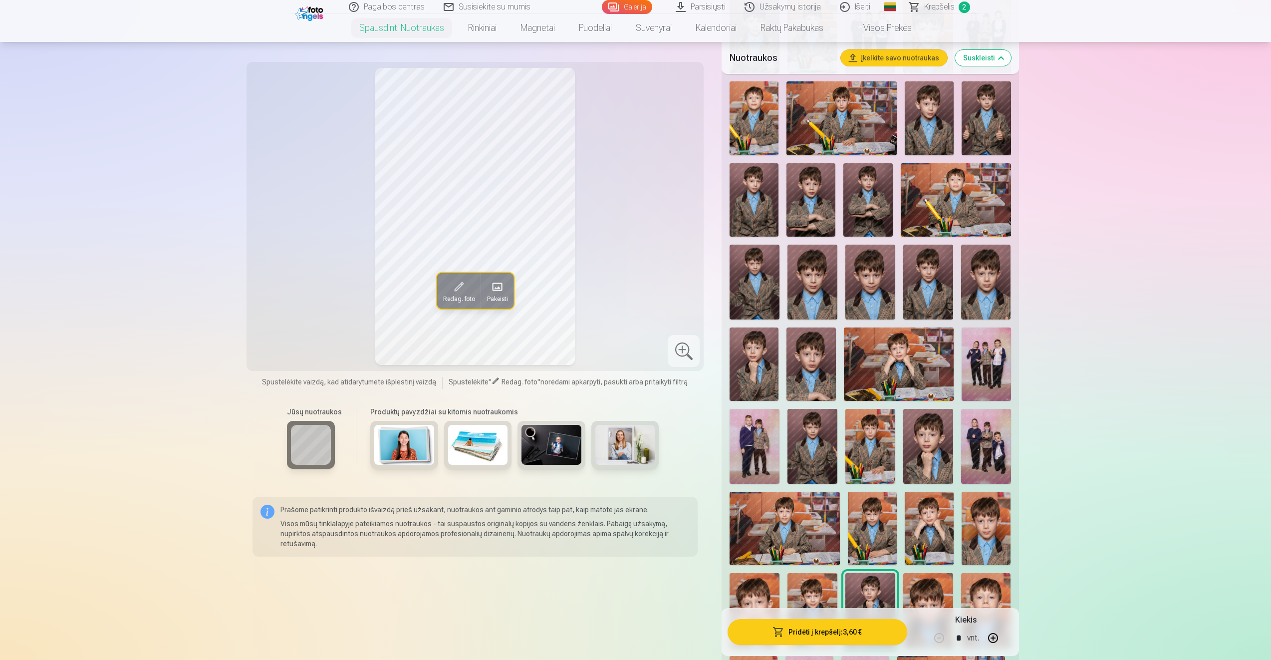
click at [887, 356] on img at bounding box center [899, 363] width 110 height 73
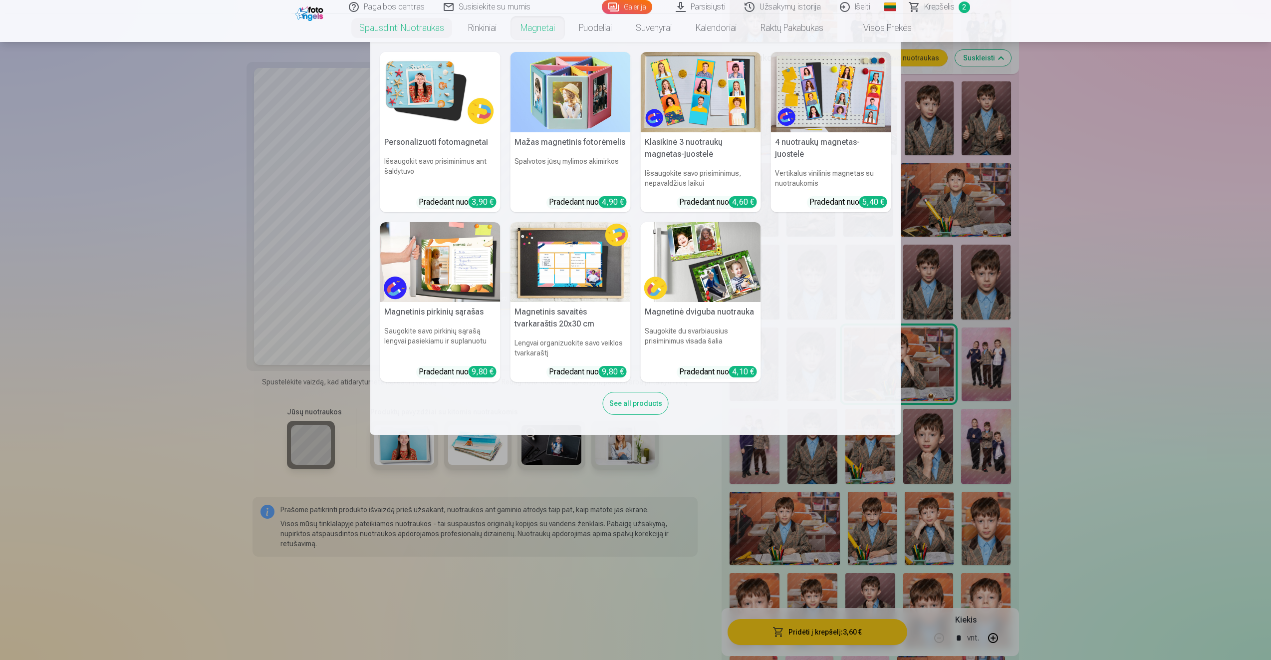
click at [528, 24] on link "Magnetai" at bounding box center [538, 28] width 58 height 28
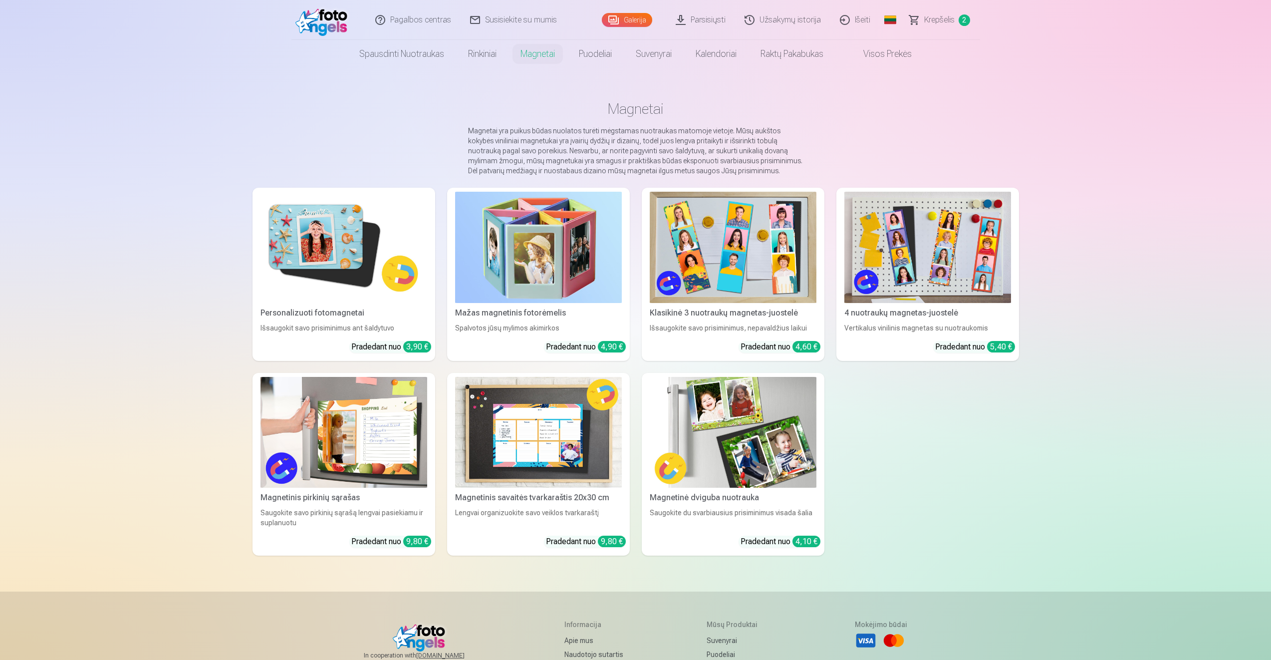
click at [326, 308] on div "Personalizuoti fotomagnetai" at bounding box center [344, 313] width 175 height 12
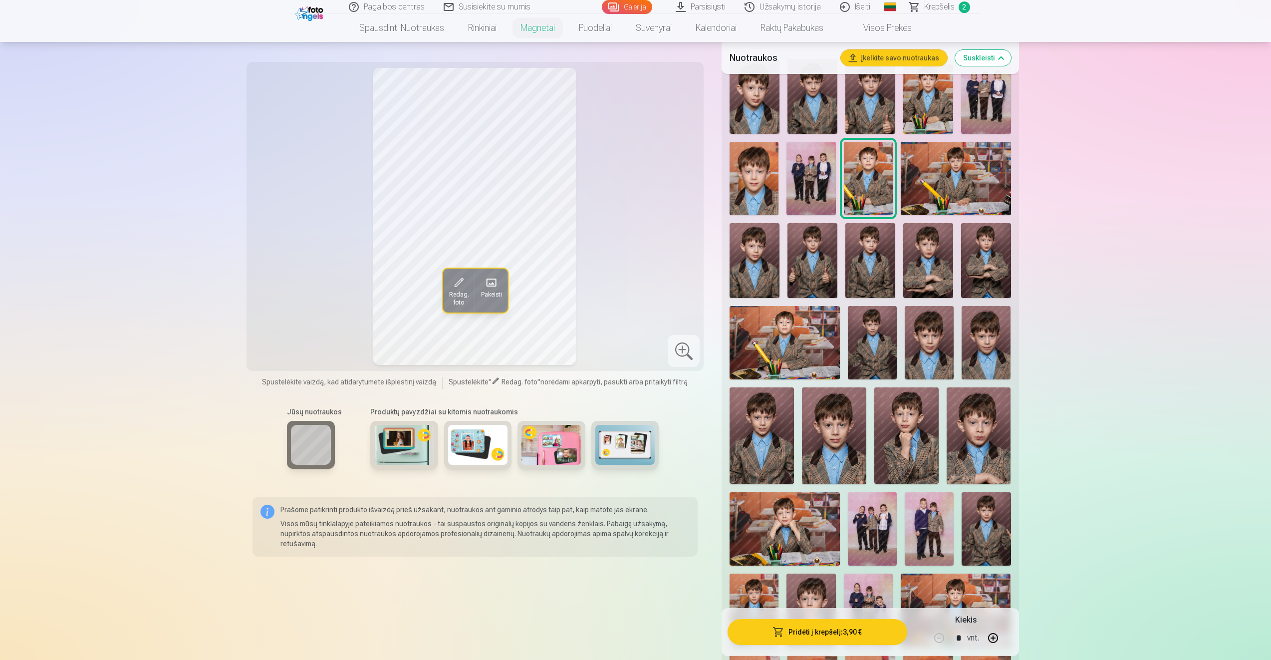
scroll to position [349, 0]
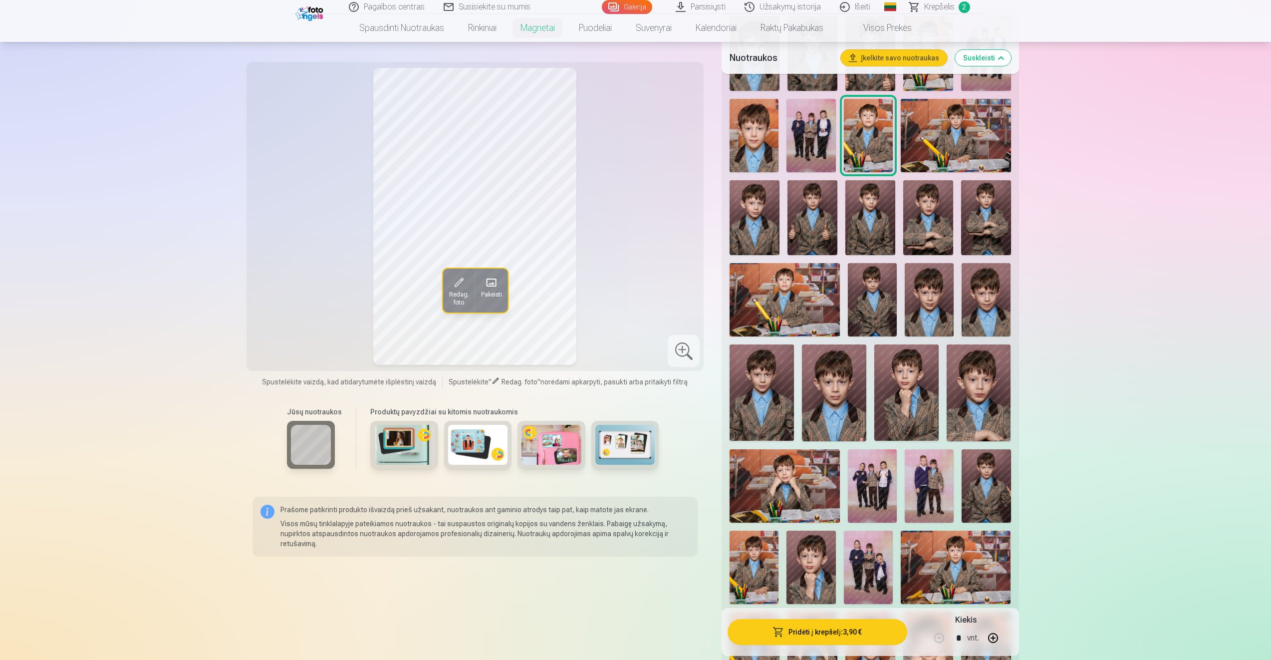
click at [812, 476] on img at bounding box center [785, 485] width 110 height 73
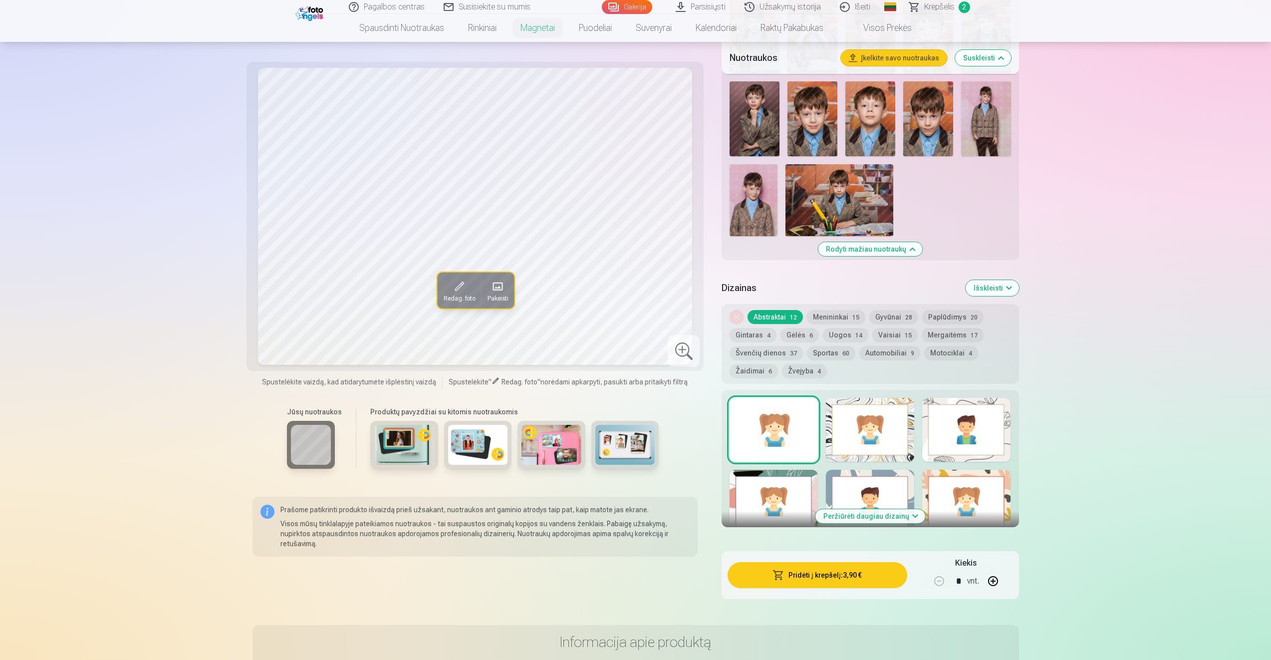
scroll to position [1048, 0]
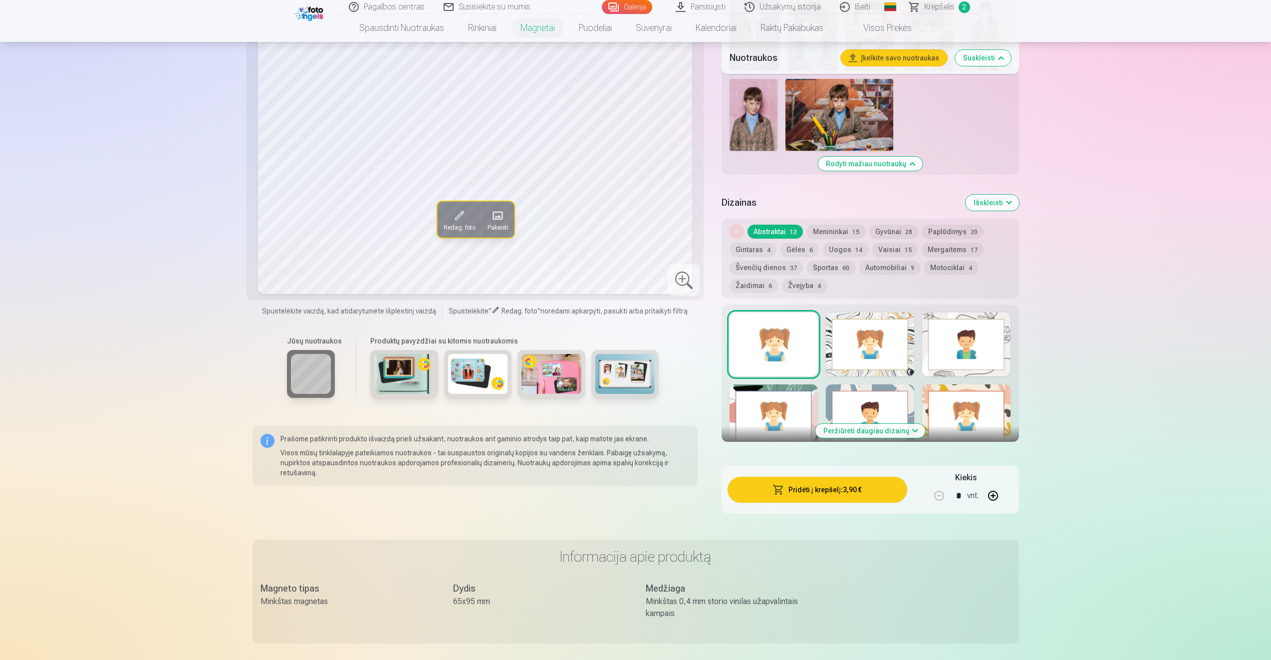
click at [780, 358] on div at bounding box center [774, 344] width 88 height 64
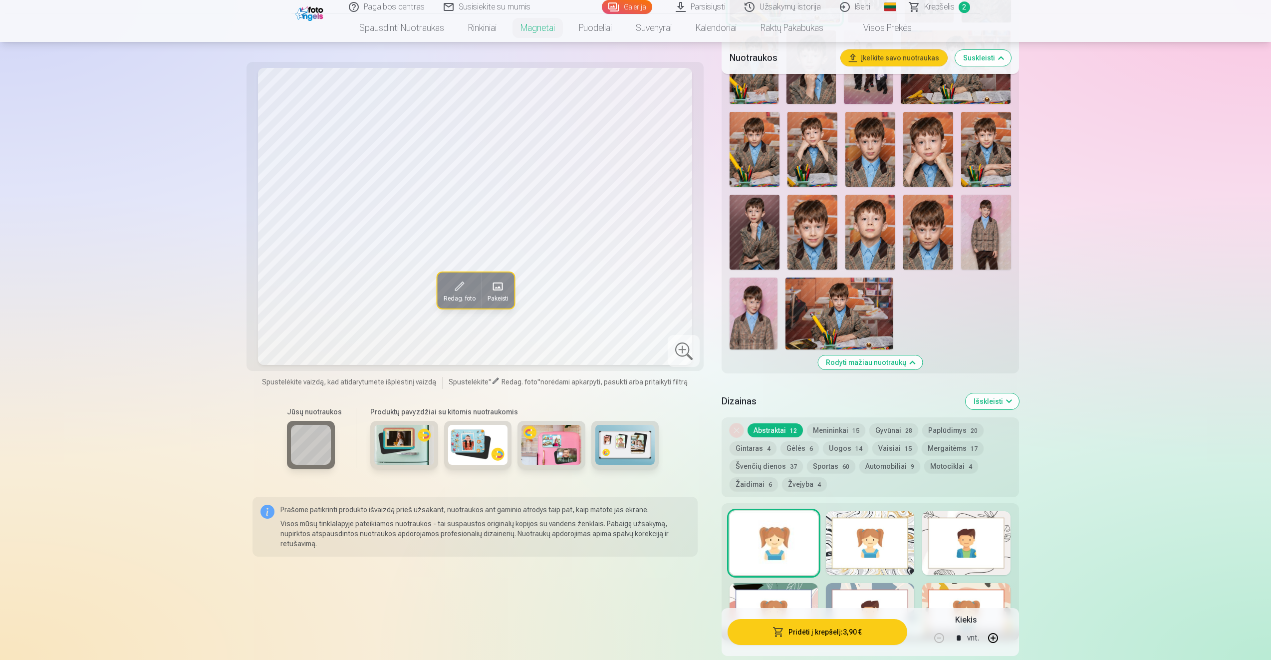
scroll to position [849, 0]
click at [850, 541] on div at bounding box center [870, 544] width 88 height 64
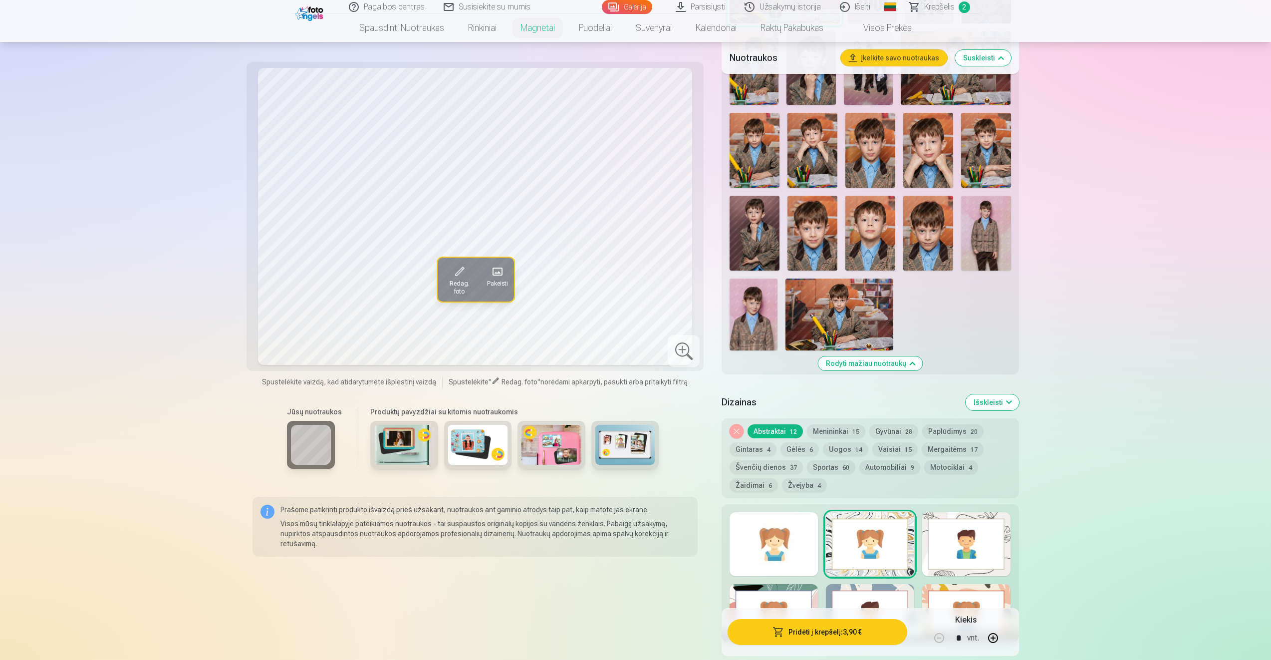
click at [958, 534] on div at bounding box center [966, 544] width 88 height 64
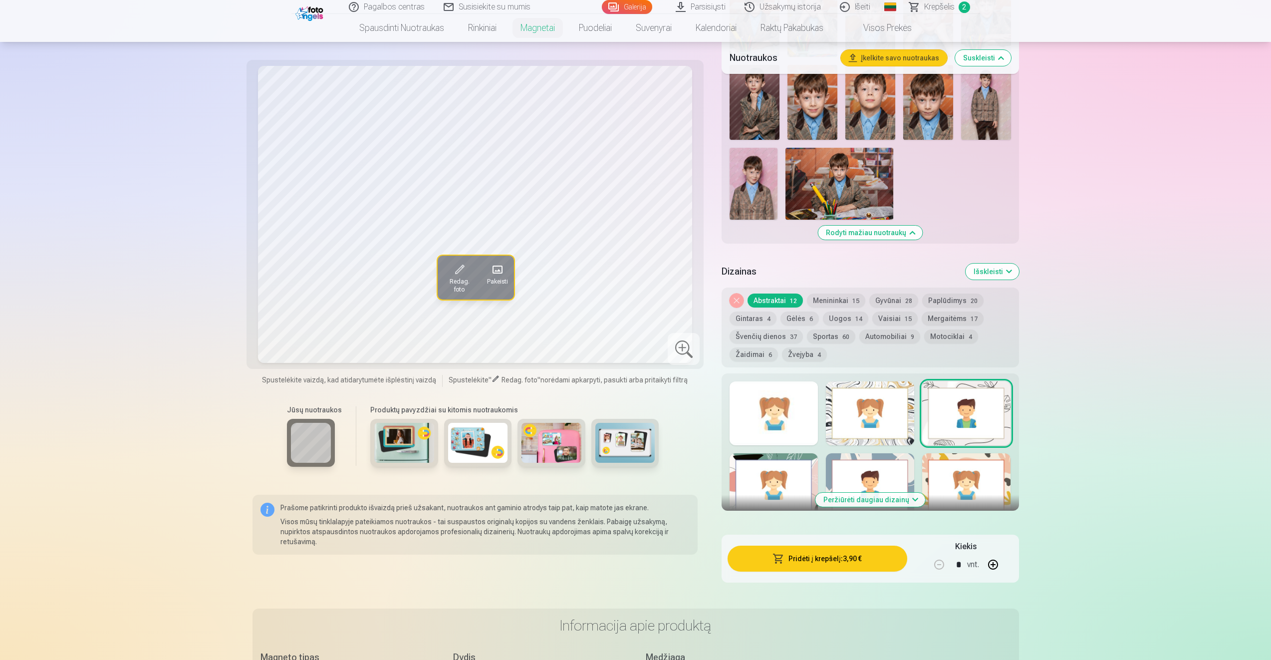
scroll to position [1048, 0]
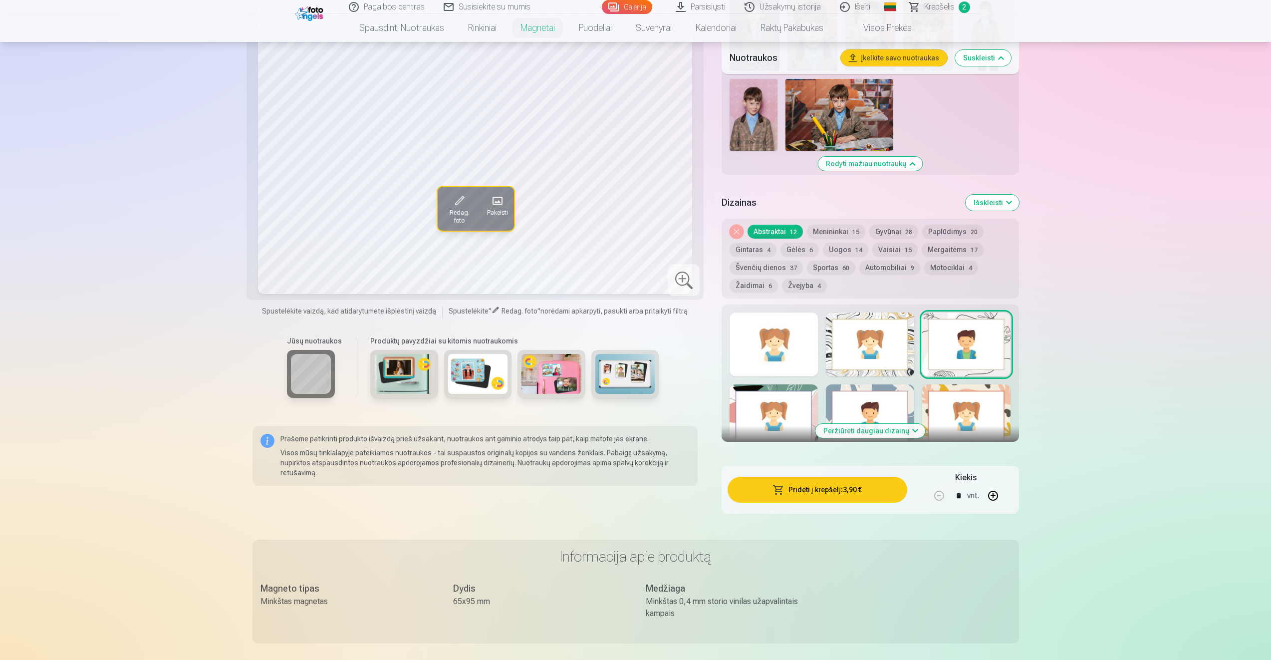
click at [761, 400] on div at bounding box center [774, 416] width 88 height 64
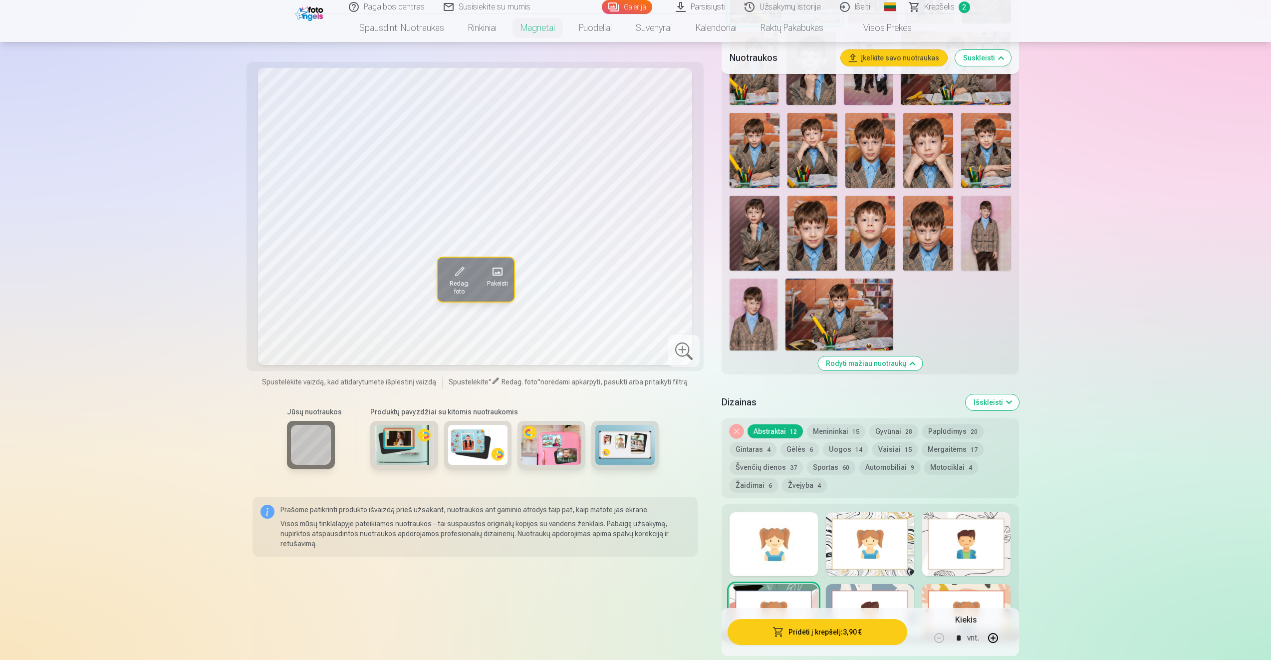
scroll to position [998, 0]
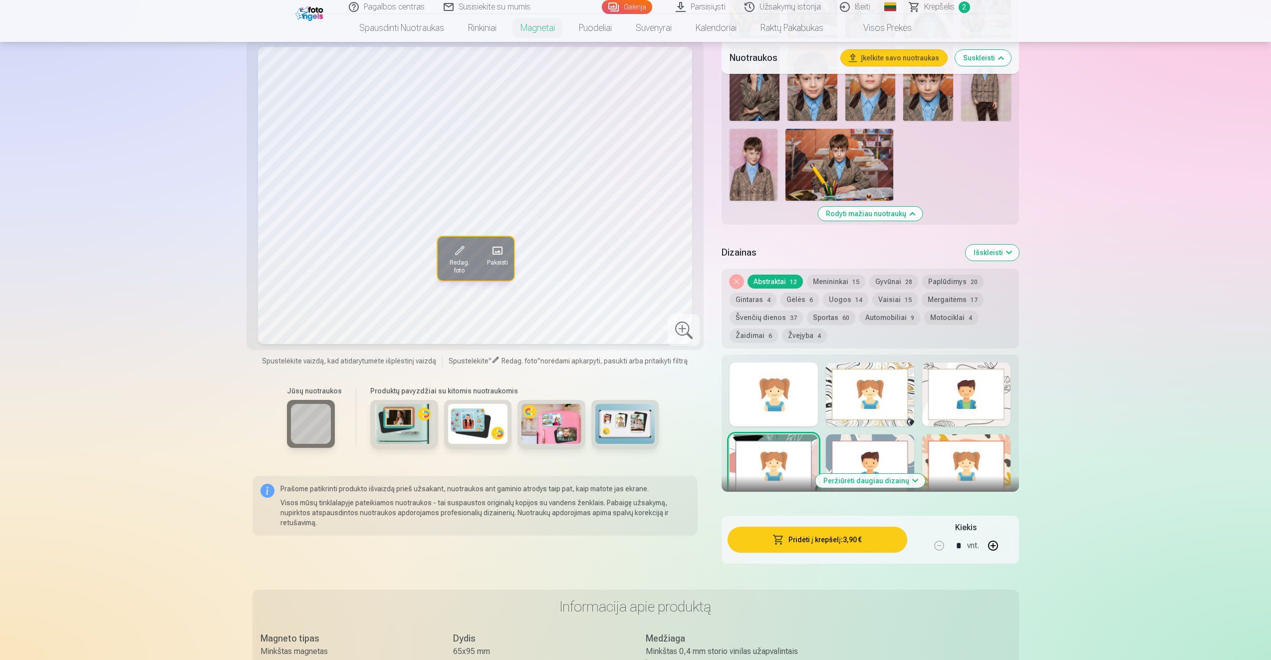
click at [870, 480] on button "Peržiūrėti daugiau dizainų" at bounding box center [871, 481] width 110 height 14
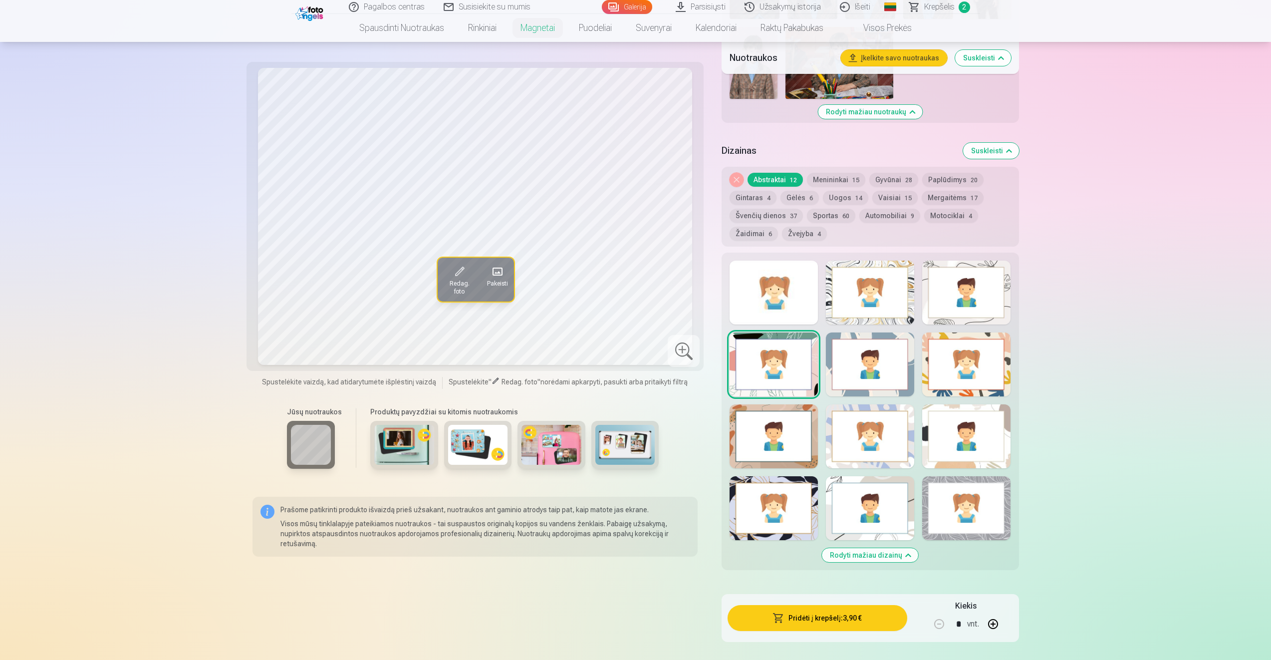
scroll to position [1148, 0]
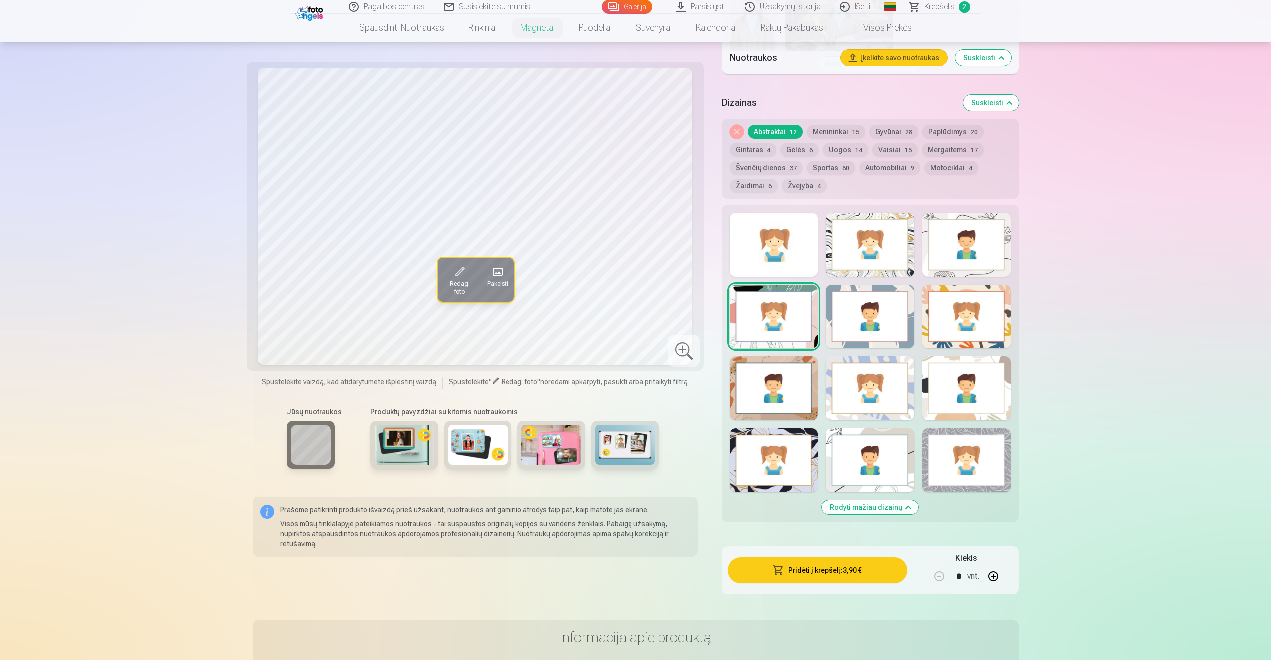
click at [838, 128] on button "Menininkai 15" at bounding box center [836, 132] width 58 height 14
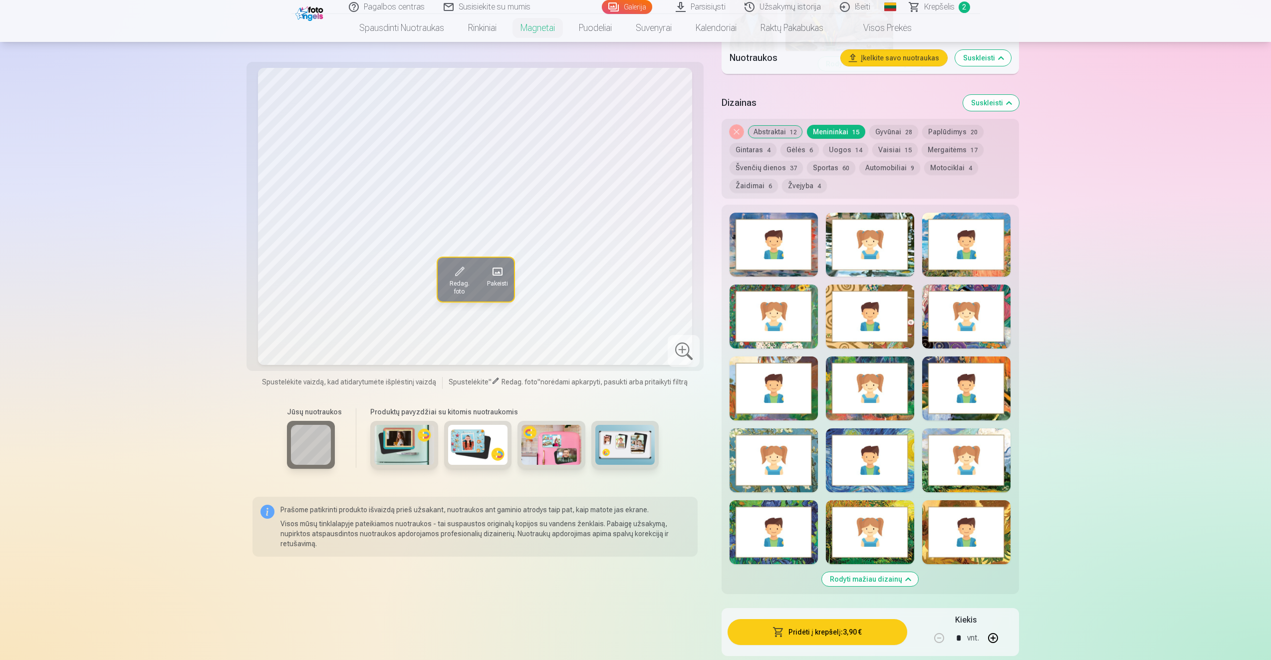
click at [896, 128] on button "Gyvūnai 28" at bounding box center [893, 132] width 49 height 14
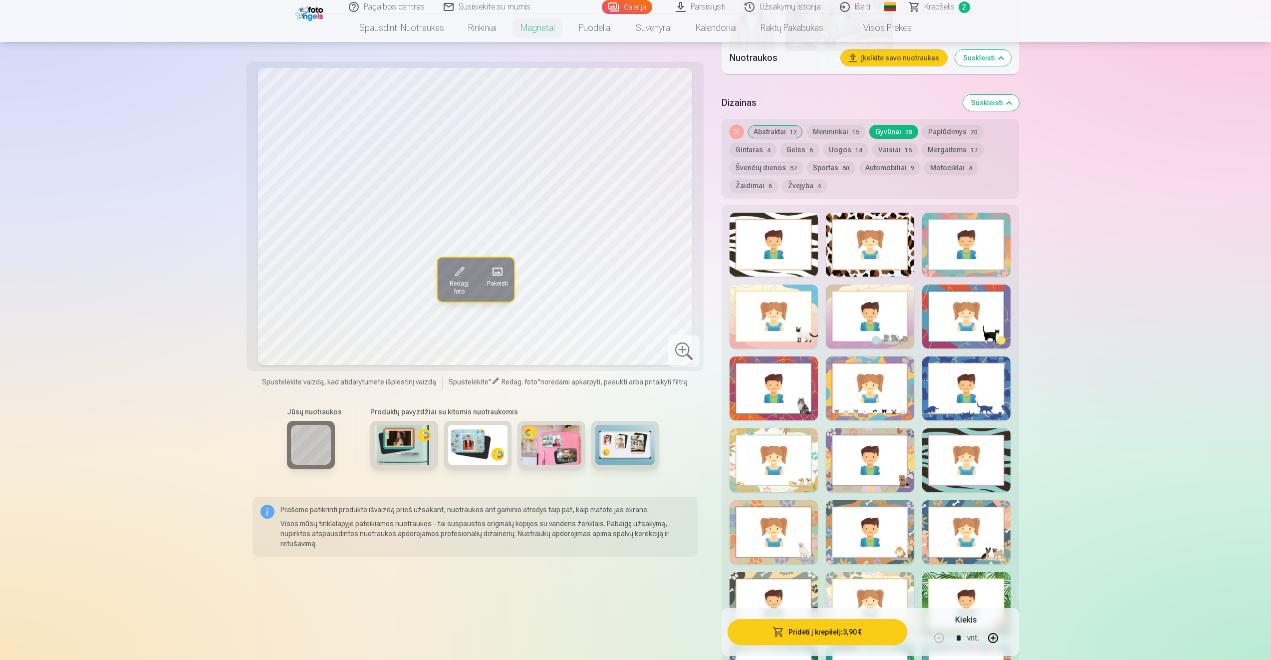
click at [962, 134] on button "Paplūdimys 20" at bounding box center [952, 132] width 61 height 14
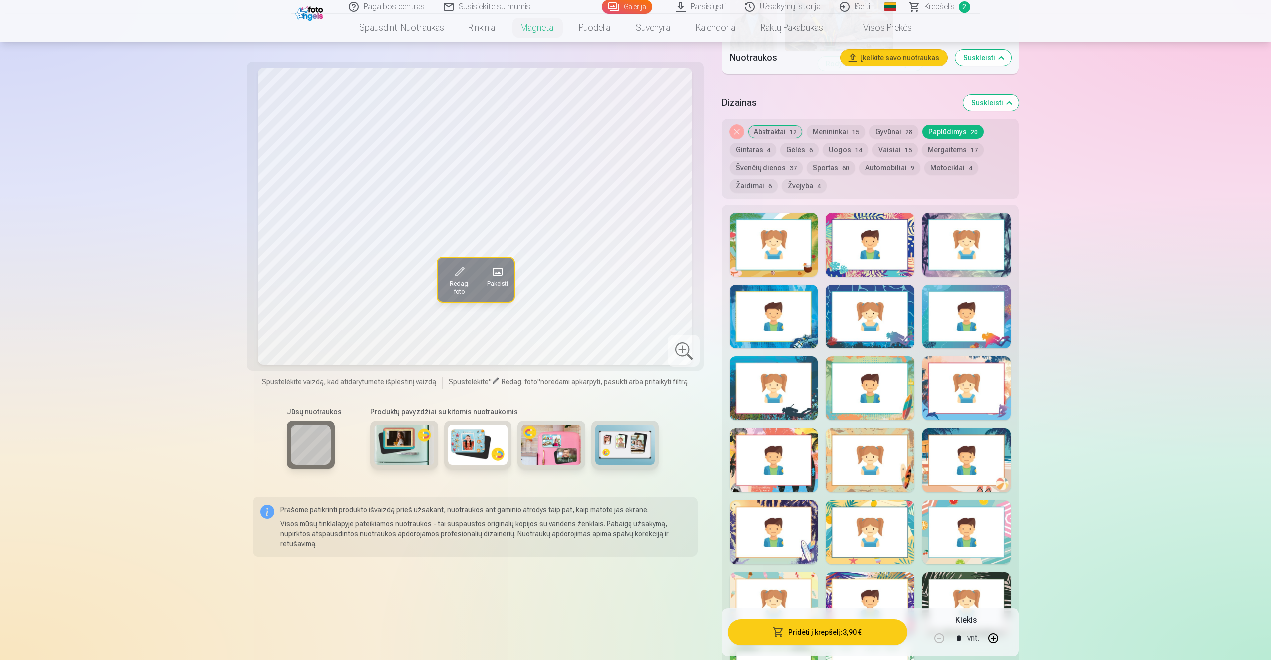
click at [747, 143] on button "Gintaras 4" at bounding box center [753, 150] width 47 height 14
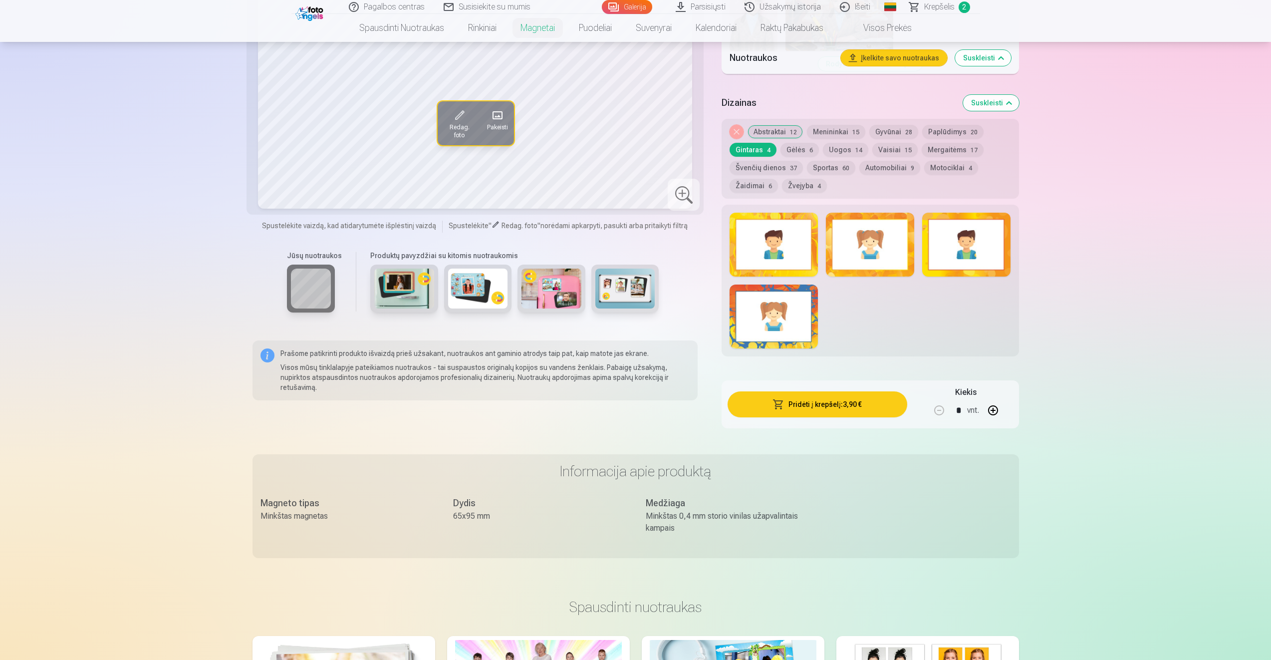
click at [801, 147] on button "Gėlės 6" at bounding box center [800, 150] width 38 height 14
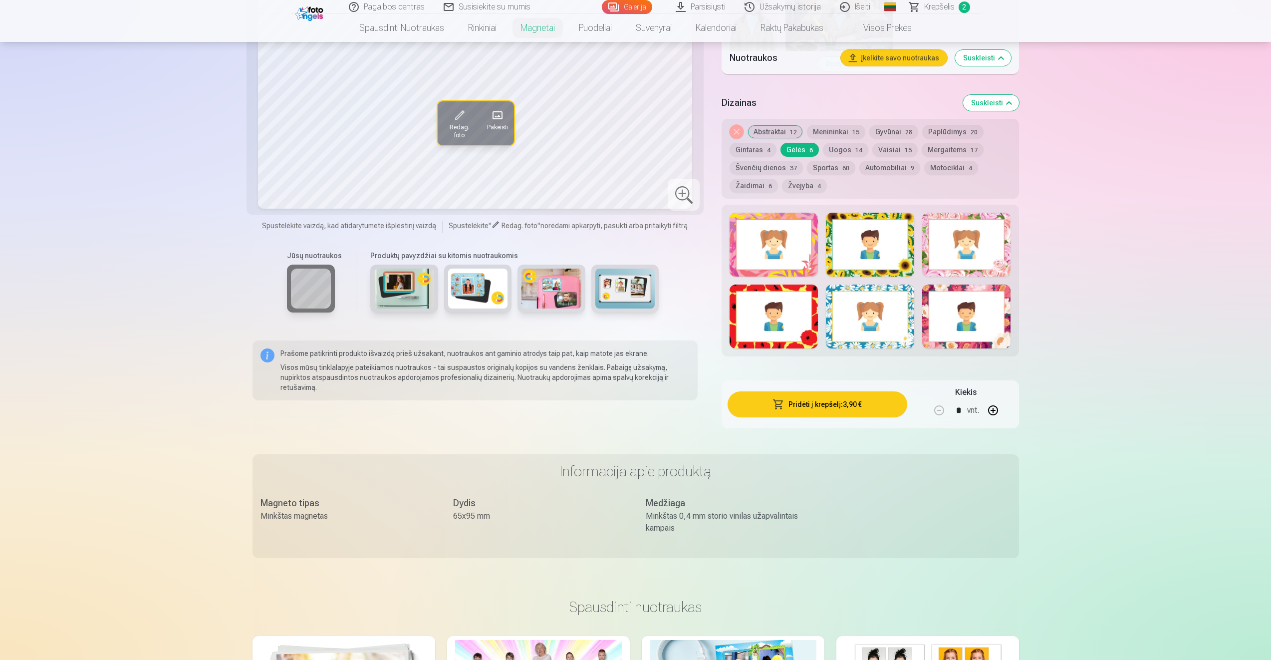
click at [846, 152] on button "Uogos 14" at bounding box center [845, 150] width 45 height 14
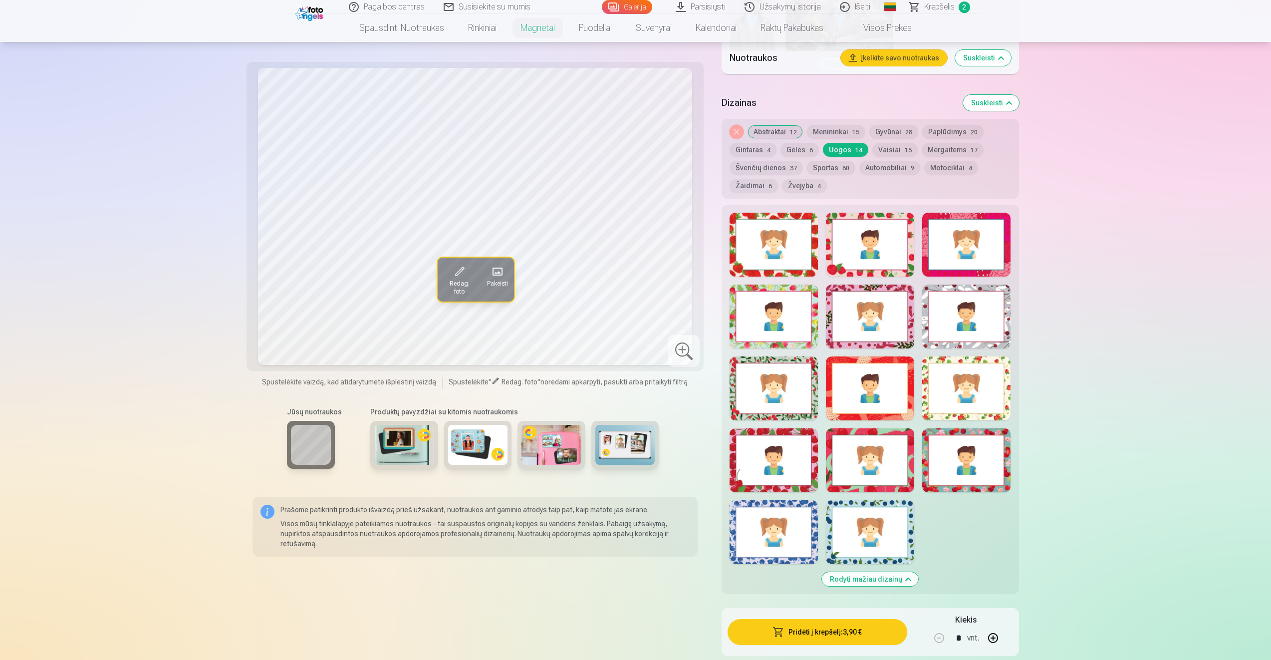
click at [890, 151] on button "Vaisiai 15" at bounding box center [894, 150] width 45 height 14
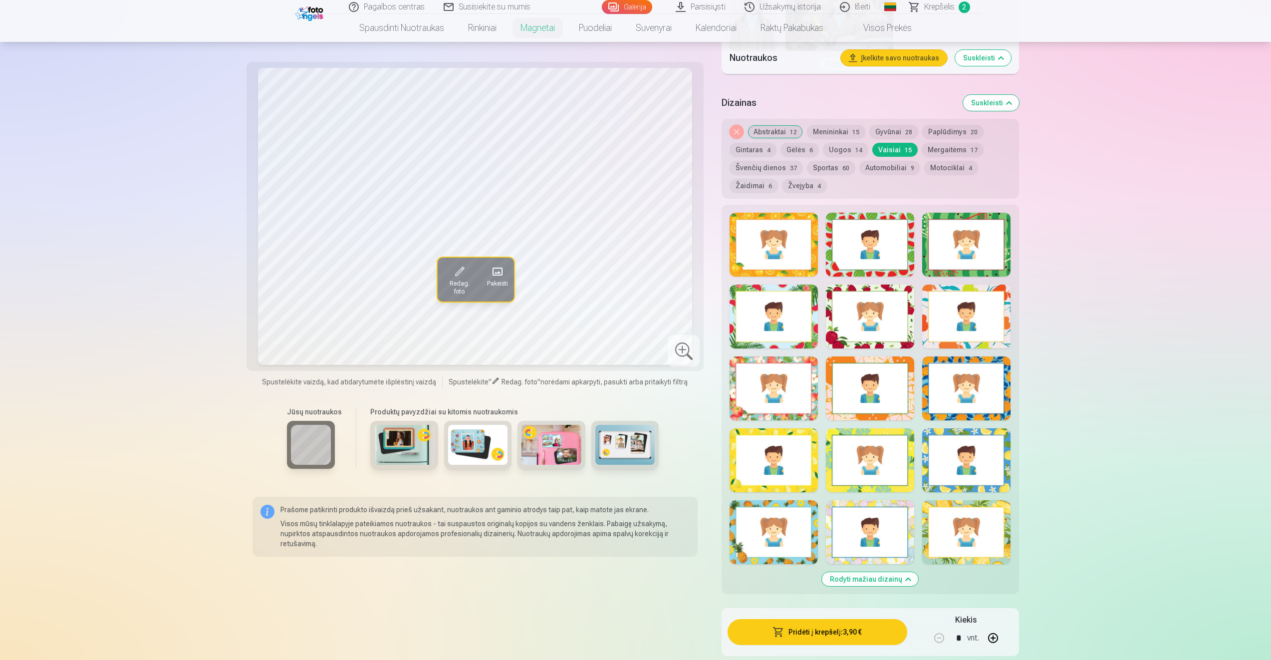
click at [950, 153] on button "Mergaitėms 17" at bounding box center [953, 150] width 62 height 14
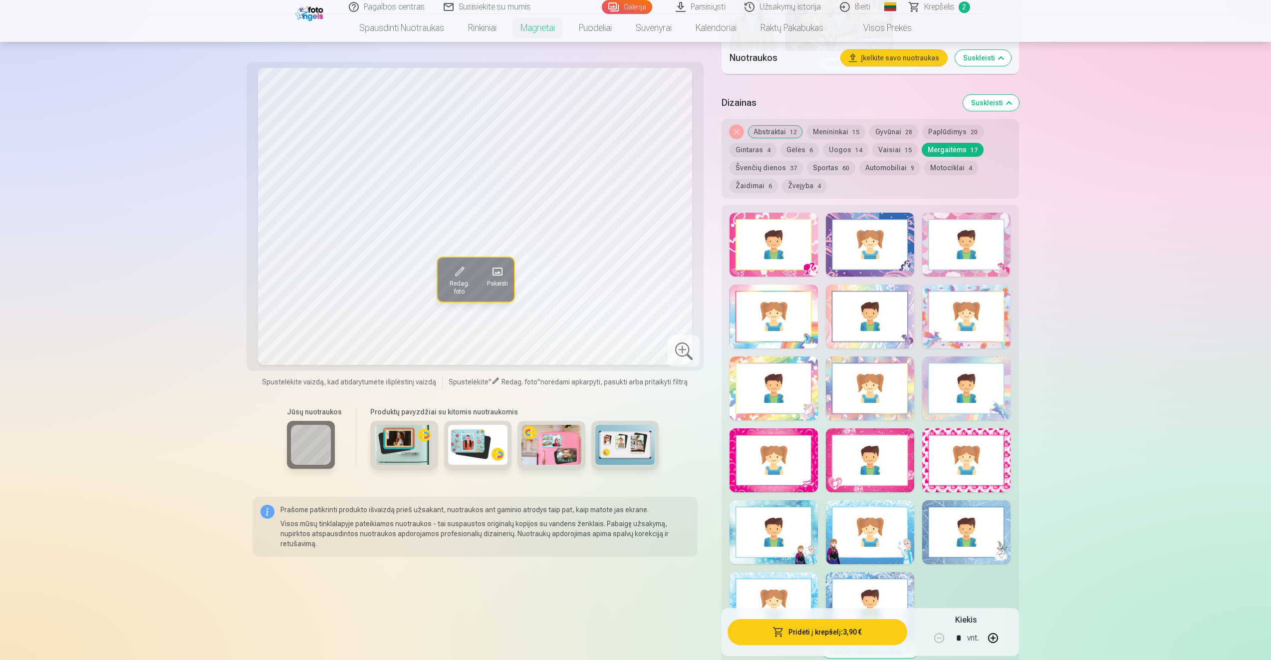
click at [754, 170] on button "Švenčių dienos 37" at bounding box center [766, 168] width 73 height 14
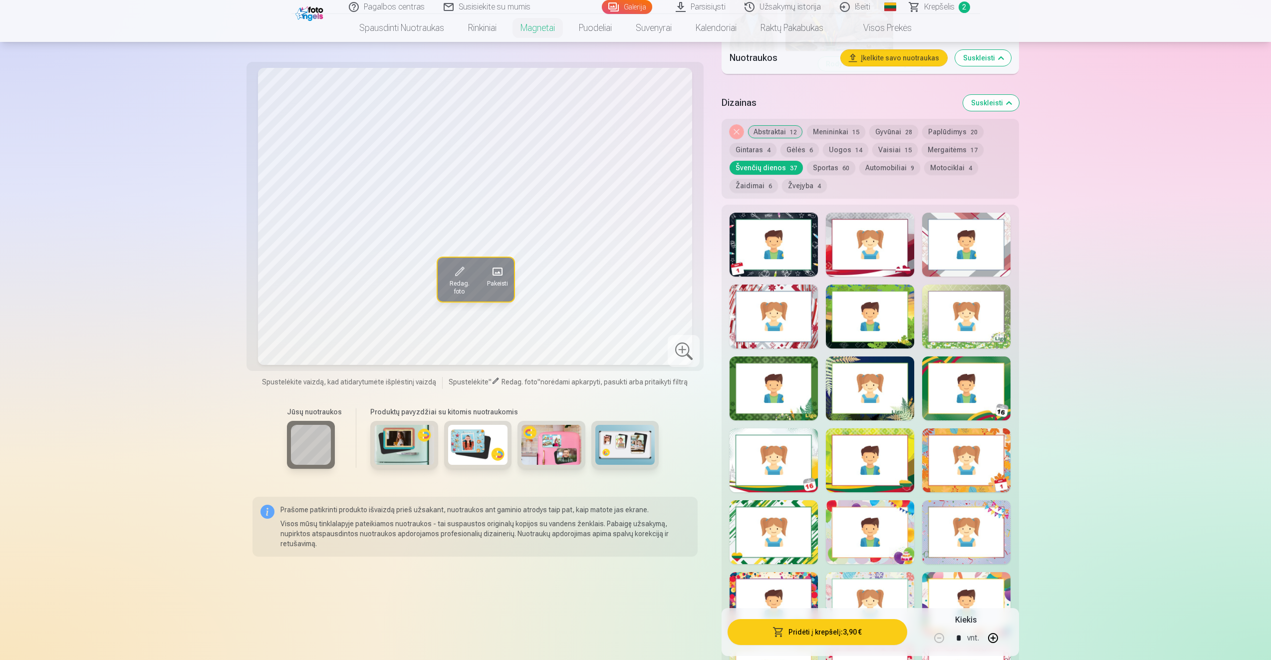
click at [816, 169] on button "Sportas 60" at bounding box center [831, 168] width 48 height 14
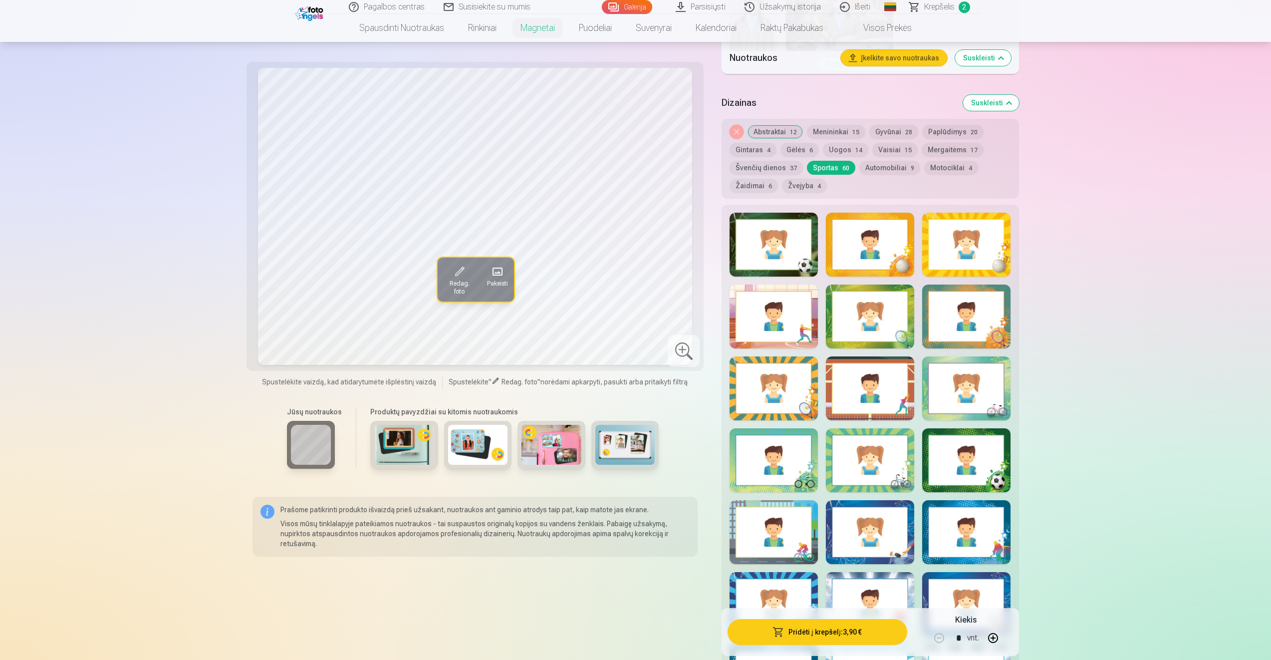
click at [797, 244] on div at bounding box center [774, 245] width 88 height 64
click at [963, 453] on div at bounding box center [966, 460] width 88 height 64
click at [748, 233] on div at bounding box center [774, 245] width 88 height 64
click at [967, 454] on div at bounding box center [966, 460] width 88 height 64
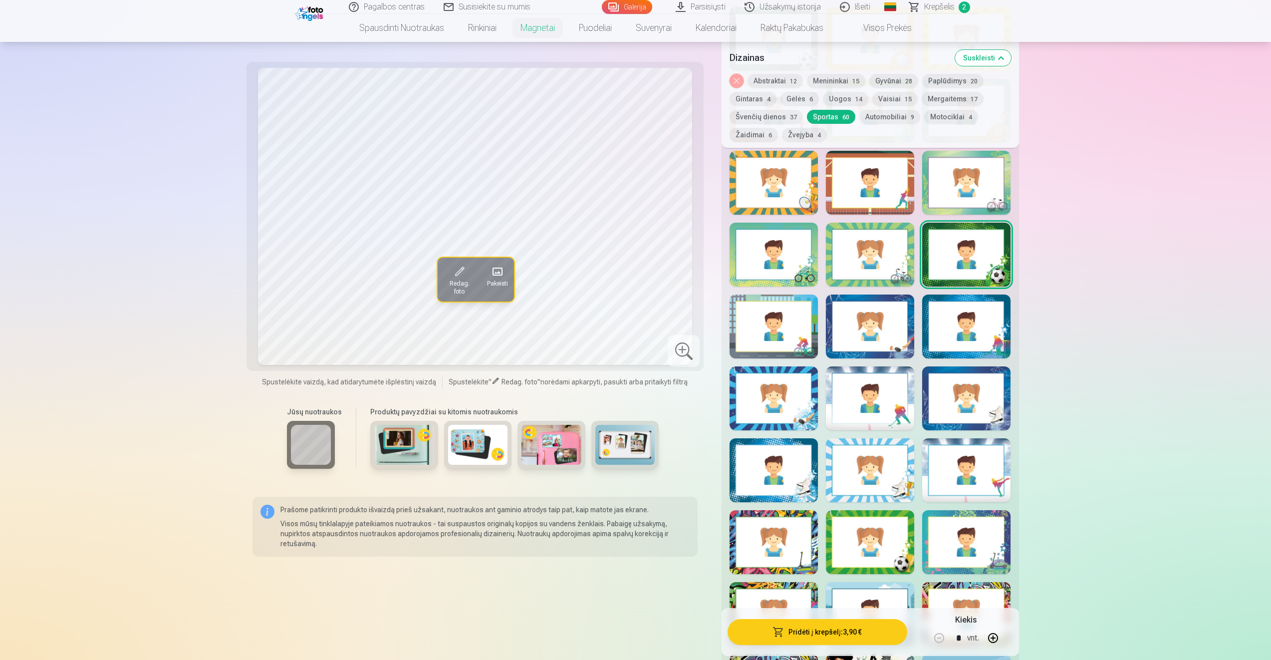
scroll to position [1497, 0]
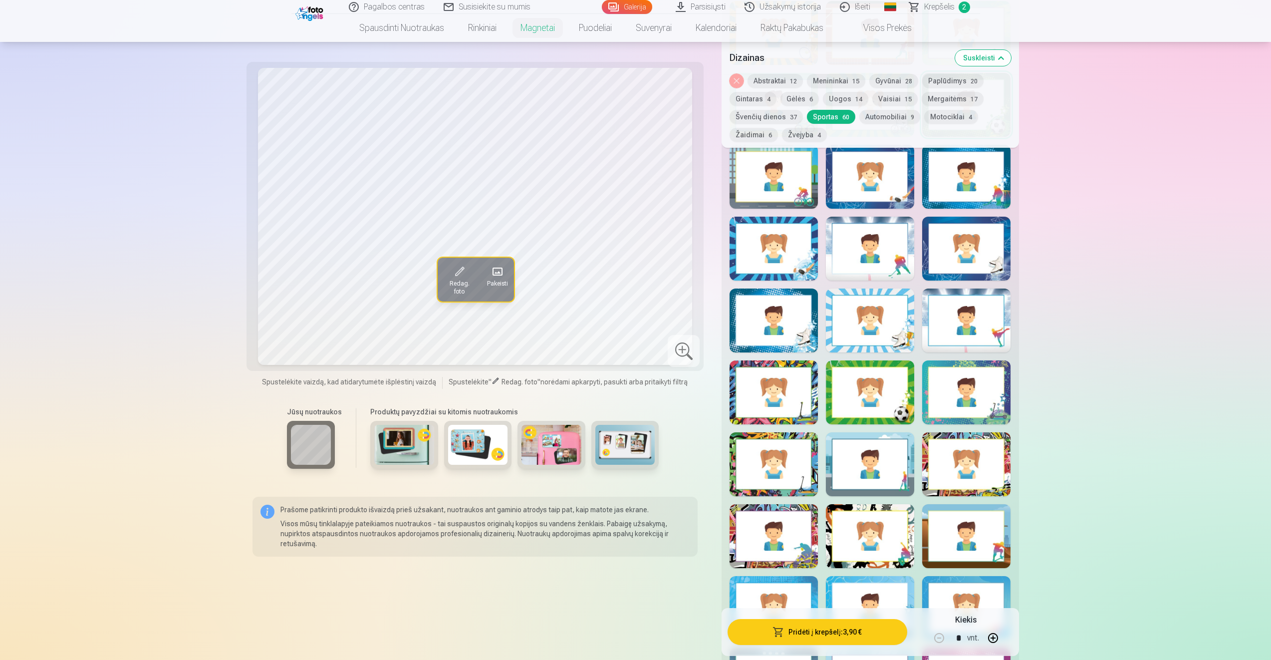
click at [863, 396] on div at bounding box center [870, 392] width 88 height 64
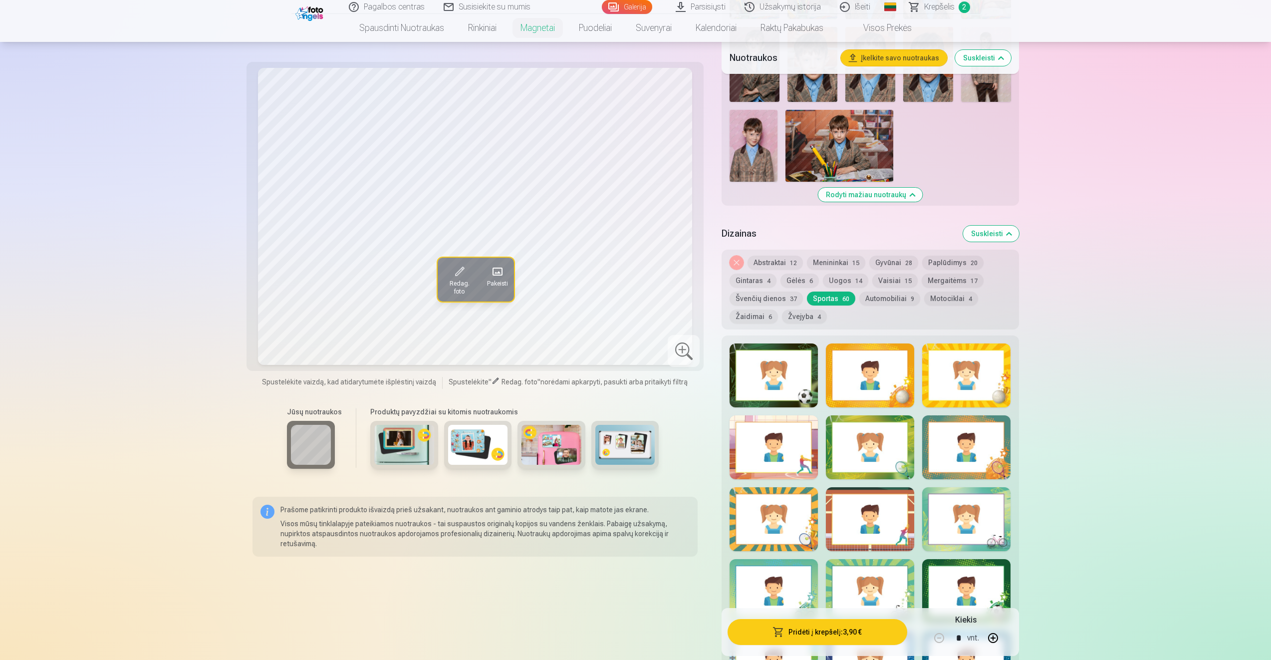
scroll to position [998, 0]
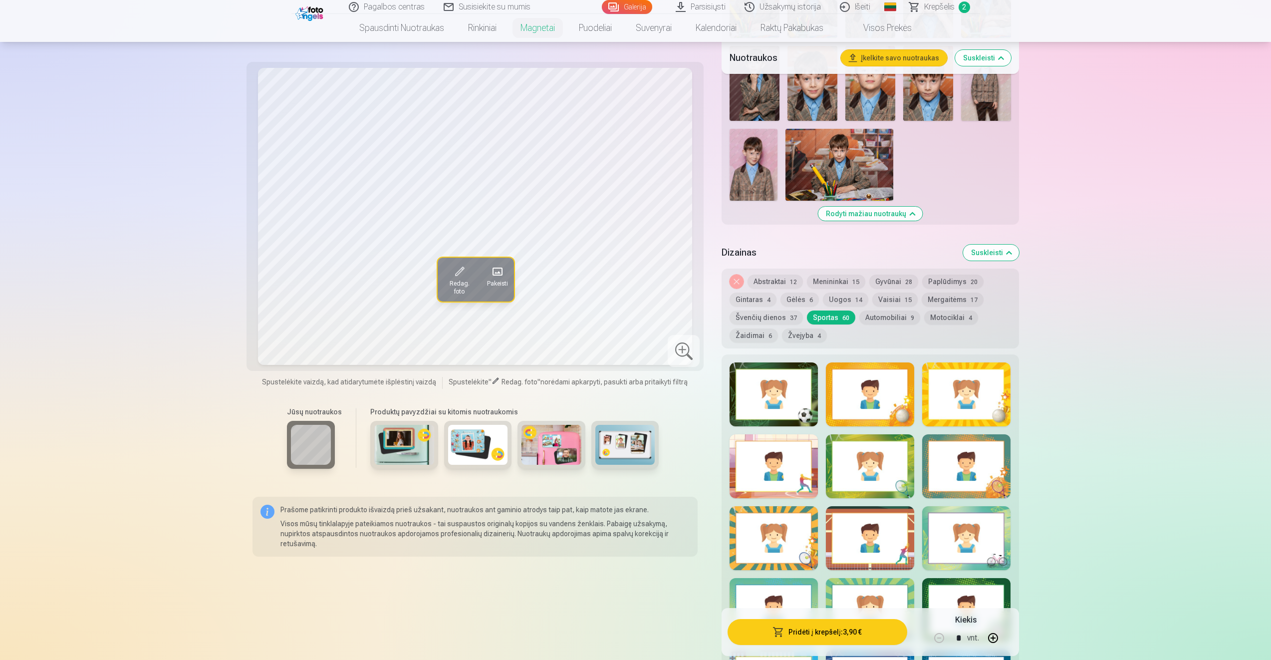
click at [798, 400] on div at bounding box center [774, 394] width 88 height 64
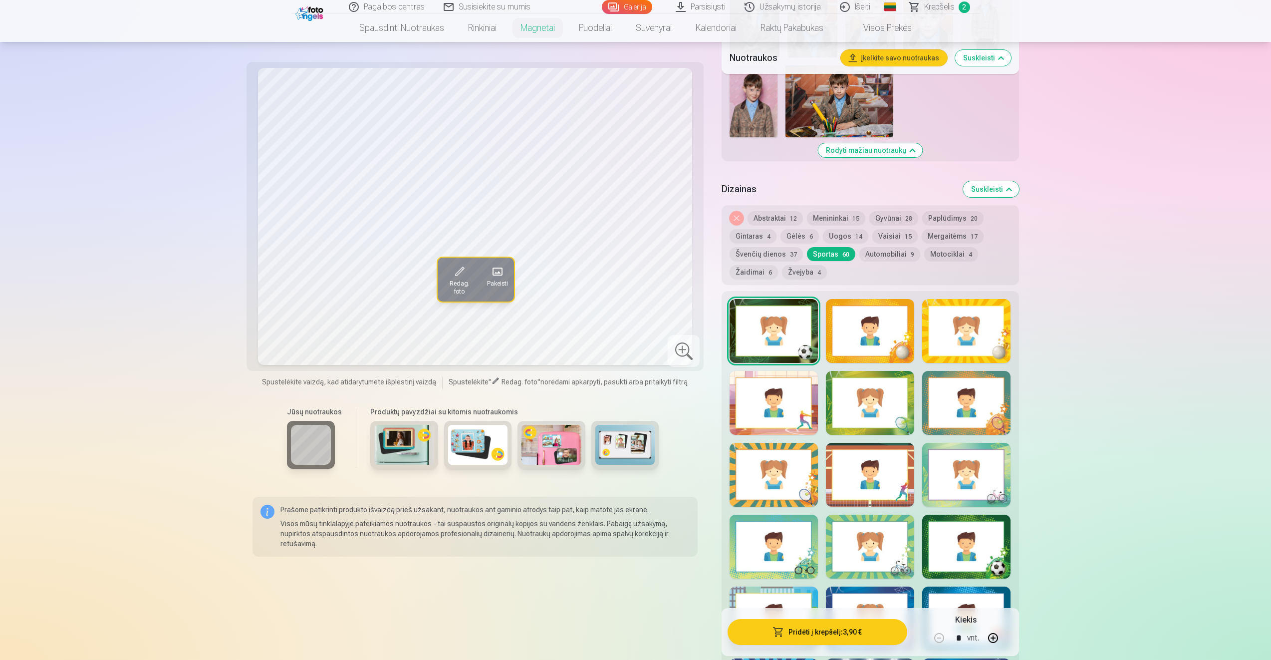
scroll to position [1148, 0]
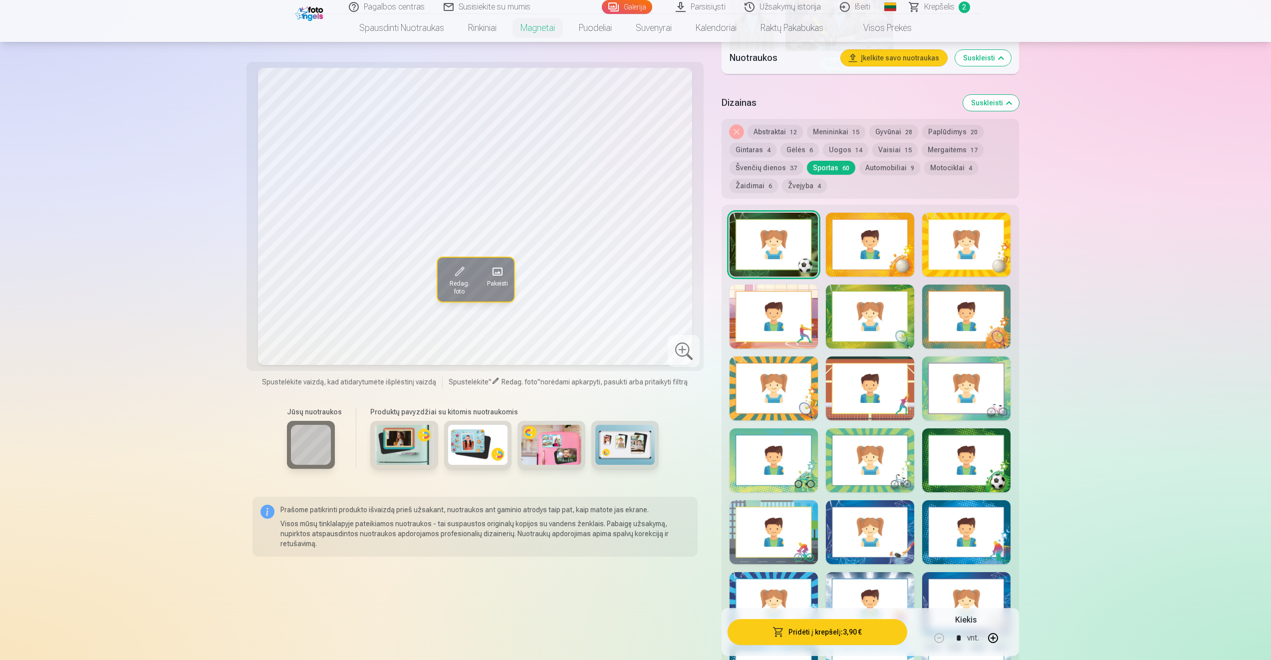
click at [971, 468] on div at bounding box center [966, 460] width 88 height 64
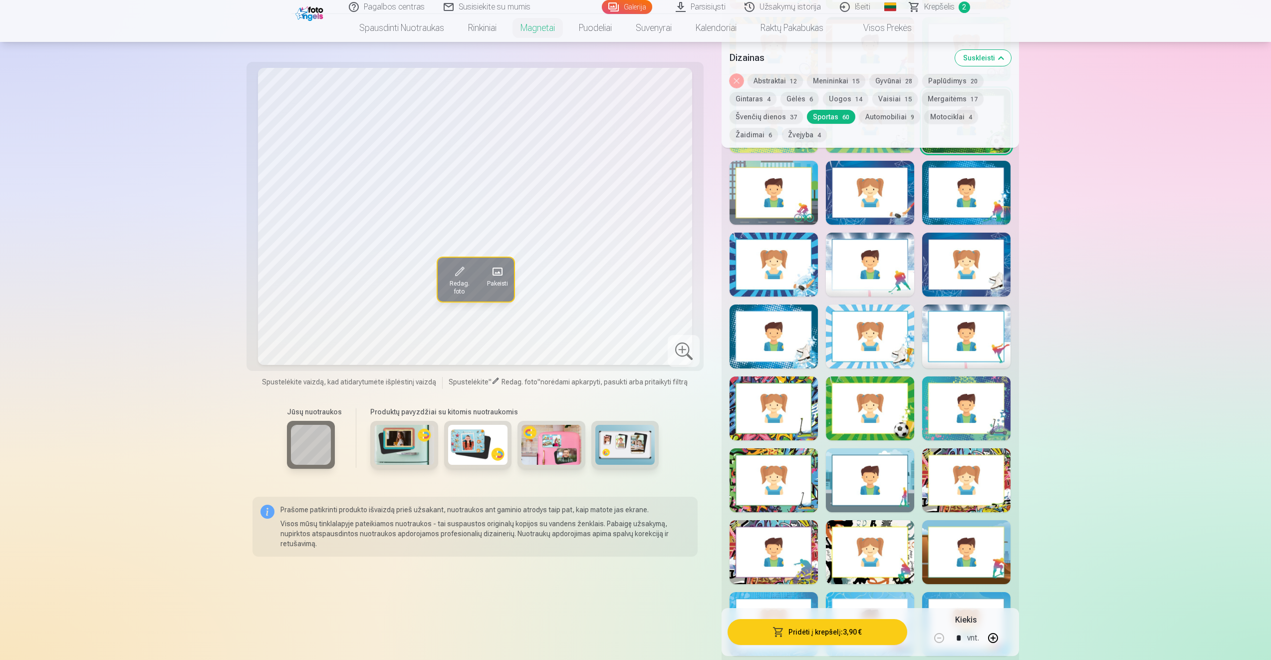
scroll to position [1497, 0]
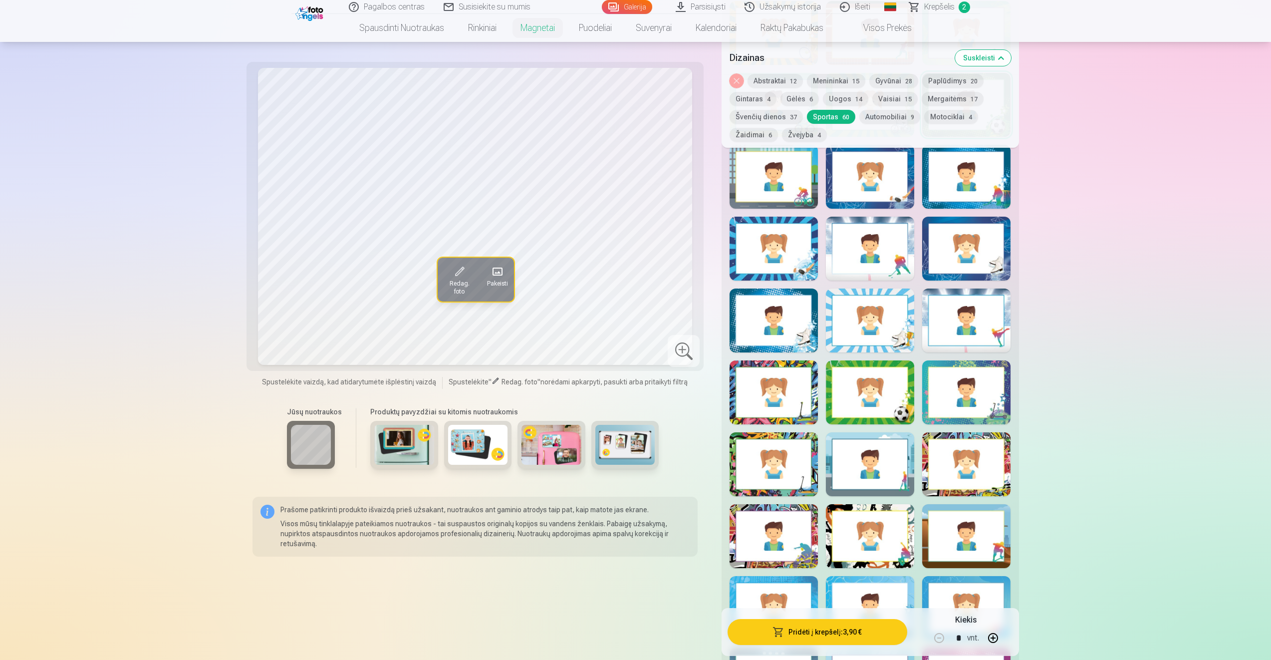
click at [871, 401] on div at bounding box center [870, 392] width 88 height 64
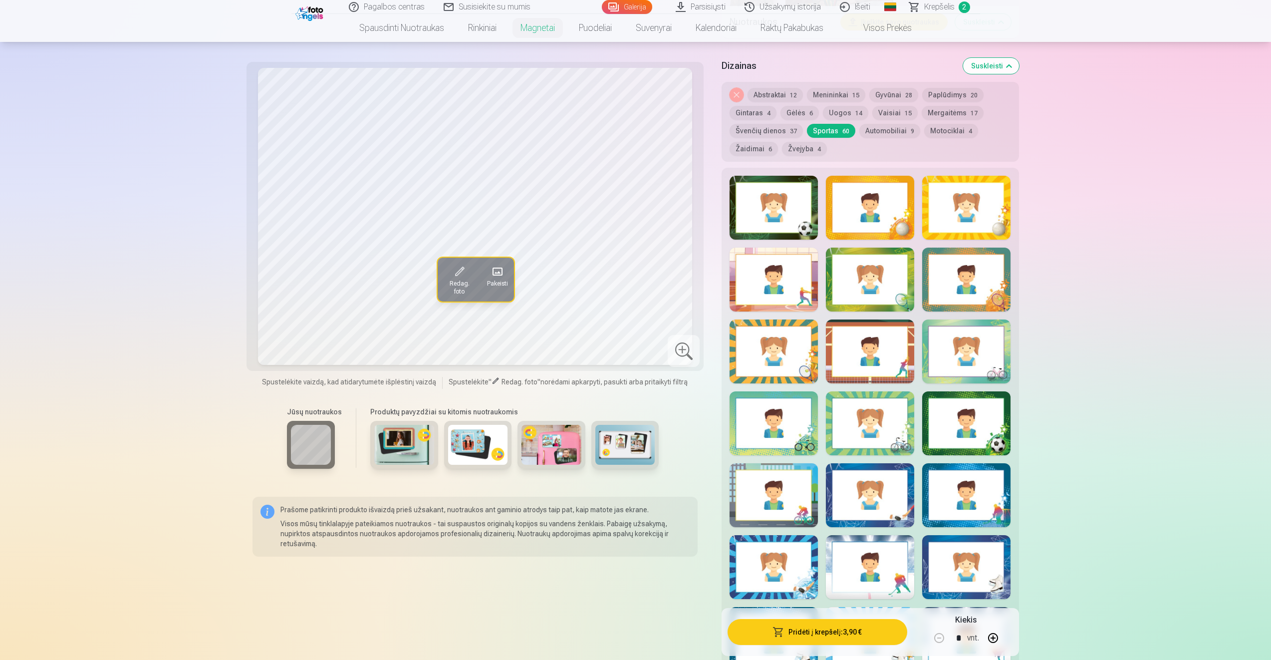
scroll to position [1148, 0]
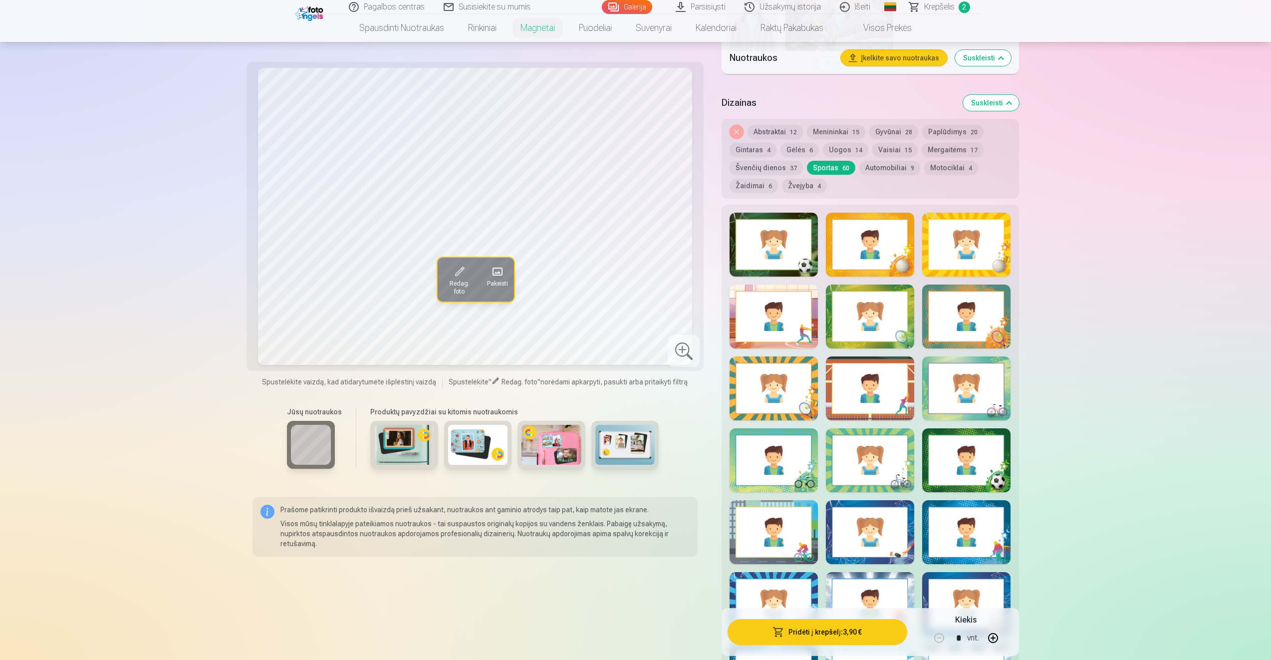
click at [764, 225] on div at bounding box center [774, 245] width 88 height 64
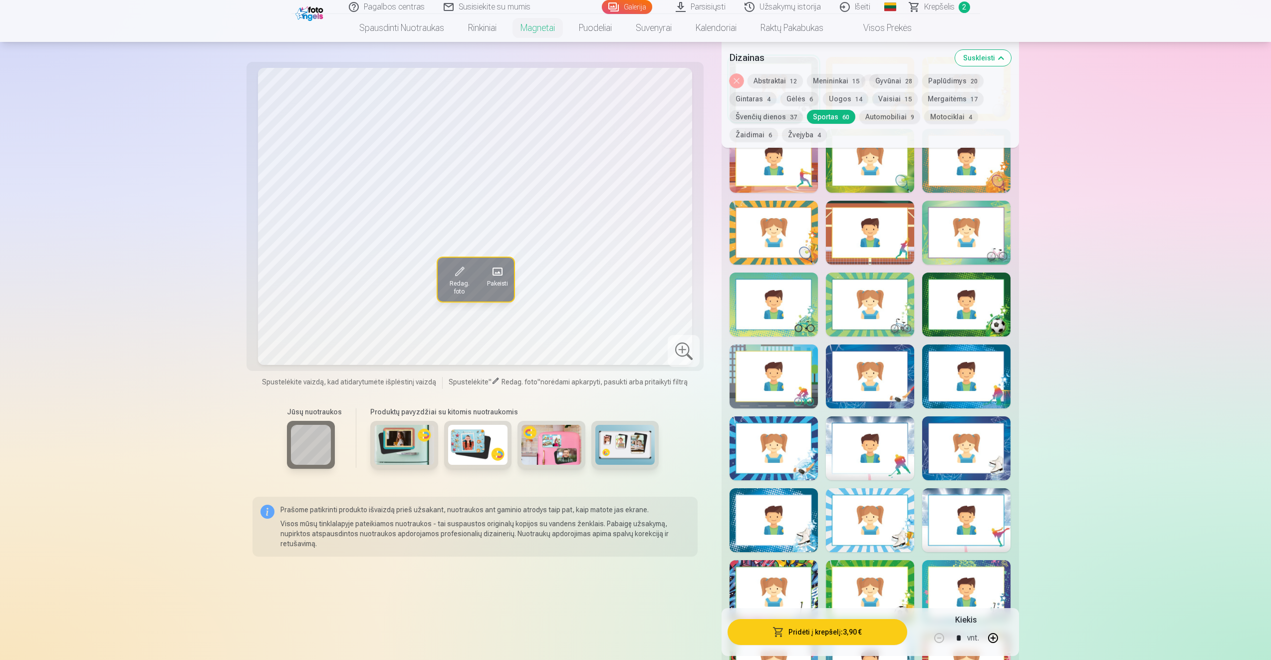
scroll to position [1348, 0]
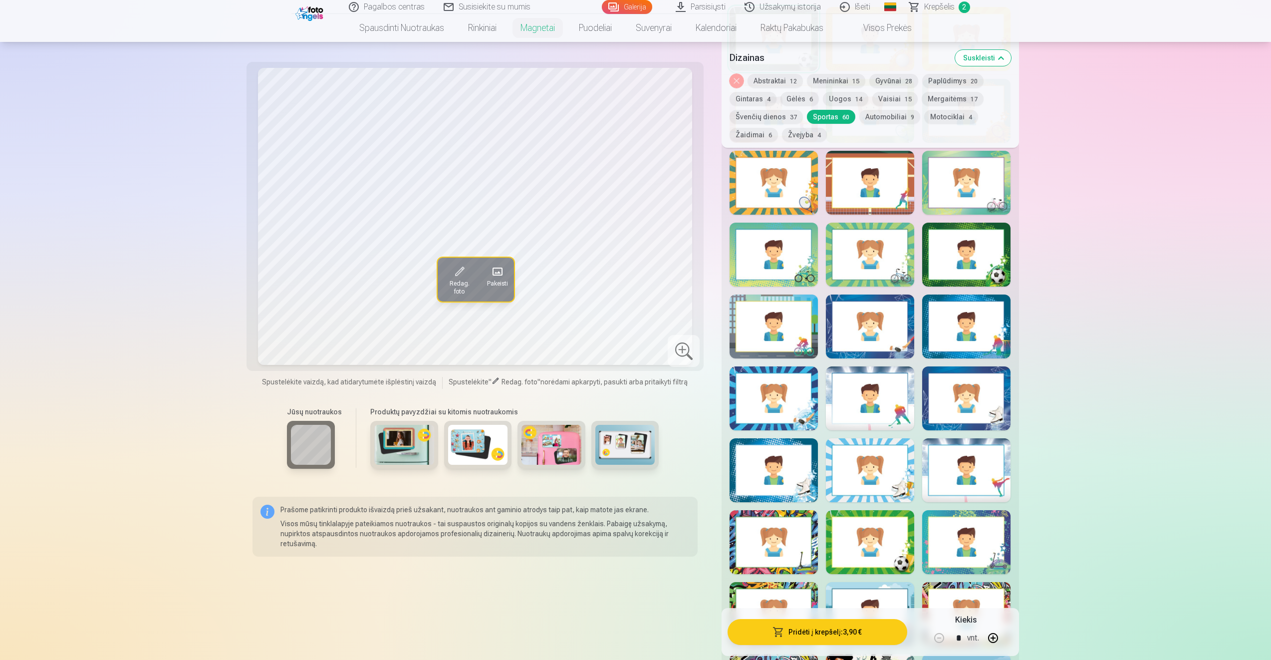
click at [866, 539] on div at bounding box center [870, 542] width 88 height 64
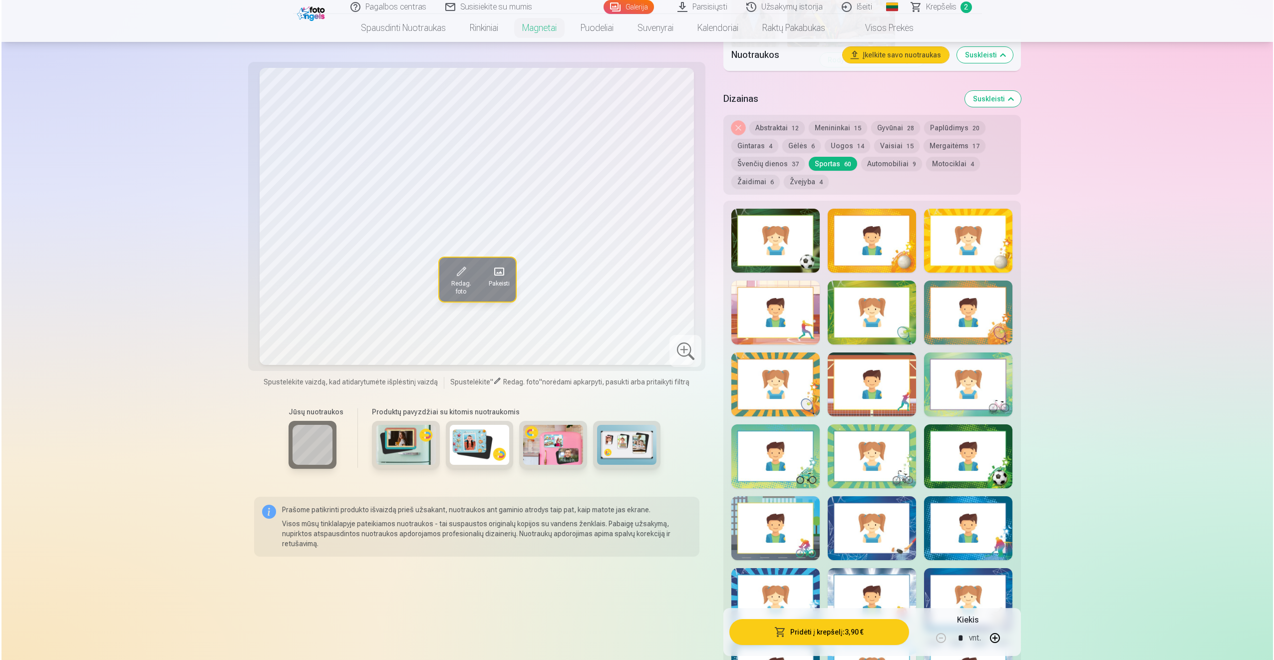
scroll to position [1148, 0]
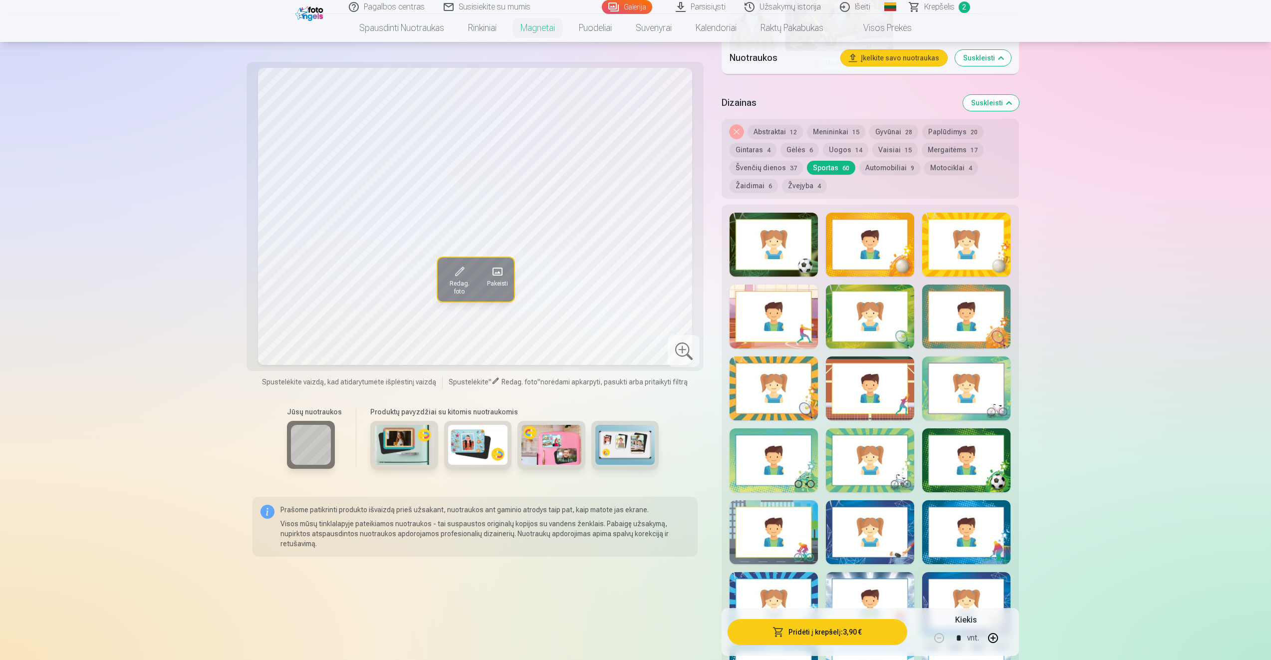
click at [776, 231] on div at bounding box center [774, 245] width 88 height 64
click at [850, 637] on button "Pridėti į krepšelį : 3,90 €" at bounding box center [817, 632] width 179 height 26
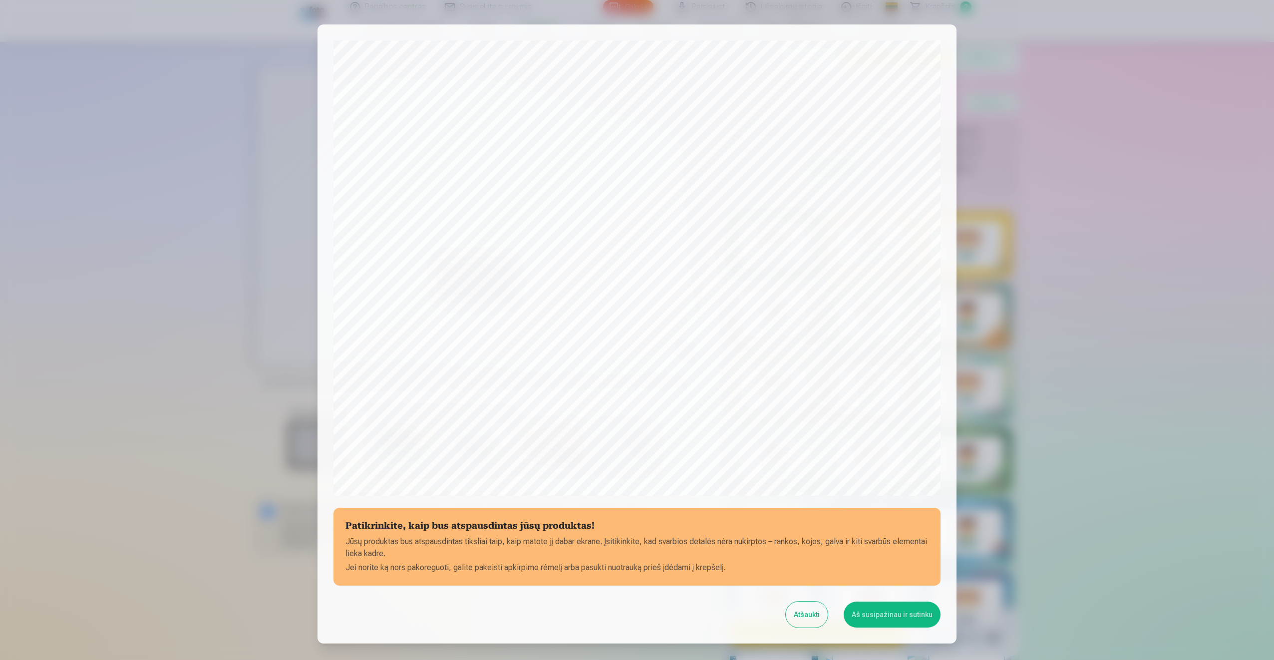
scroll to position [68, 0]
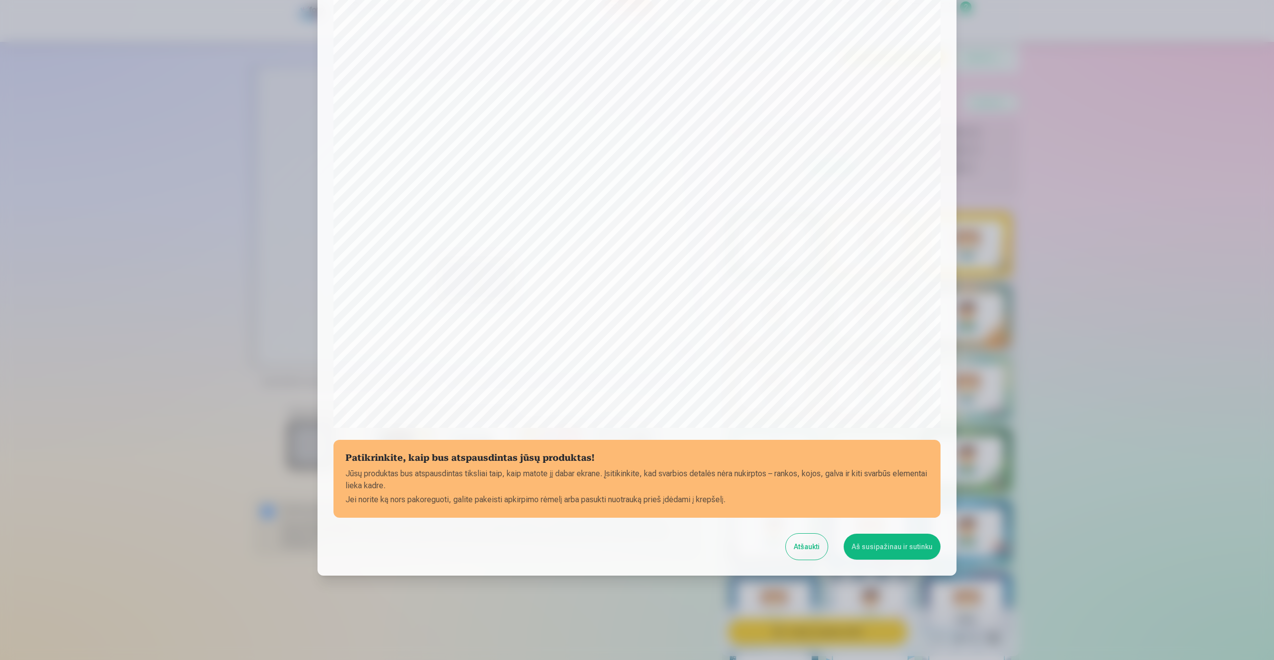
drag, startPoint x: 1198, startPoint y: 173, endPoint x: 1026, endPoint y: 407, distance: 290.6
click at [1198, 173] on div at bounding box center [637, 330] width 1274 height 660
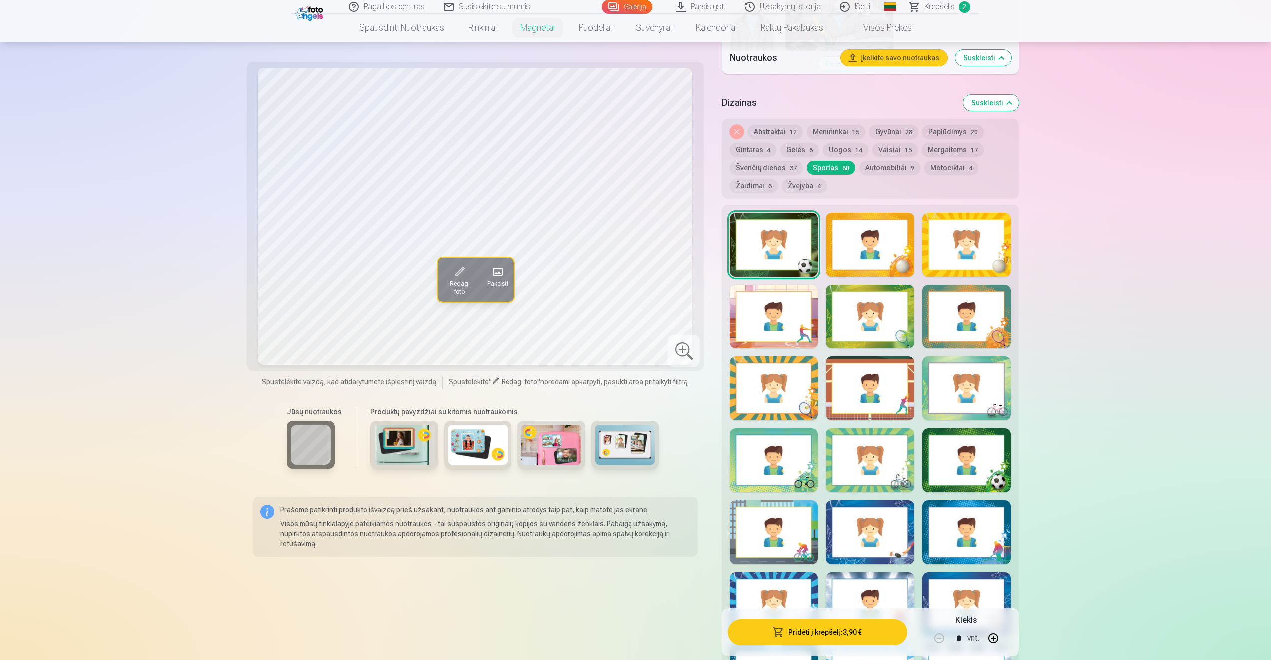
click at [839, 634] on button "Pridėti į krepšelį : 3,90 €" at bounding box center [817, 632] width 179 height 26
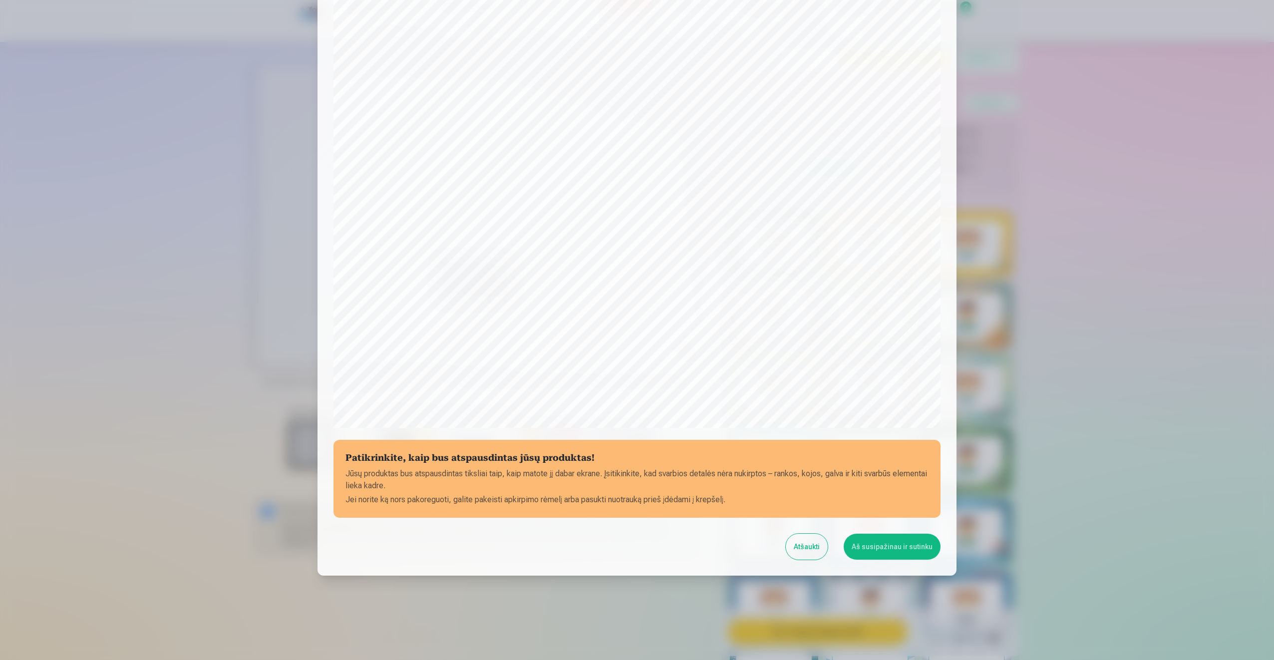
click at [874, 553] on button "Aš susipažinau ir sutinku" at bounding box center [892, 547] width 97 height 26
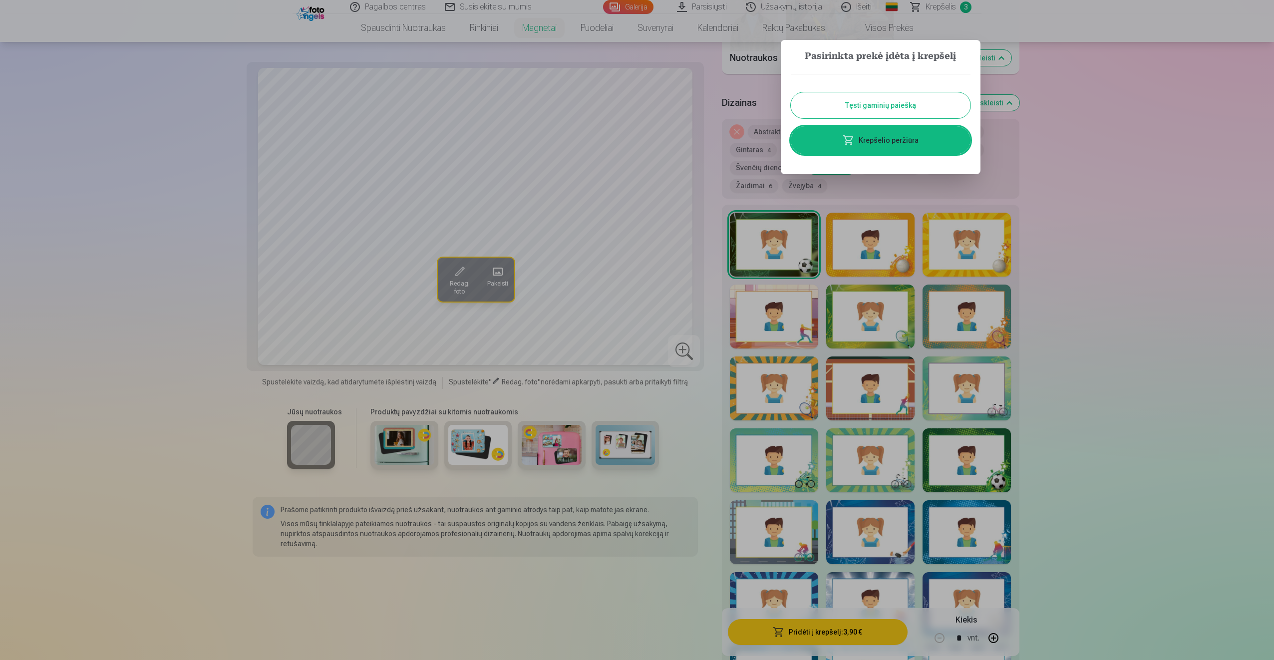
click at [924, 136] on link "Krepšelio peržiūra" at bounding box center [881, 140] width 180 height 28
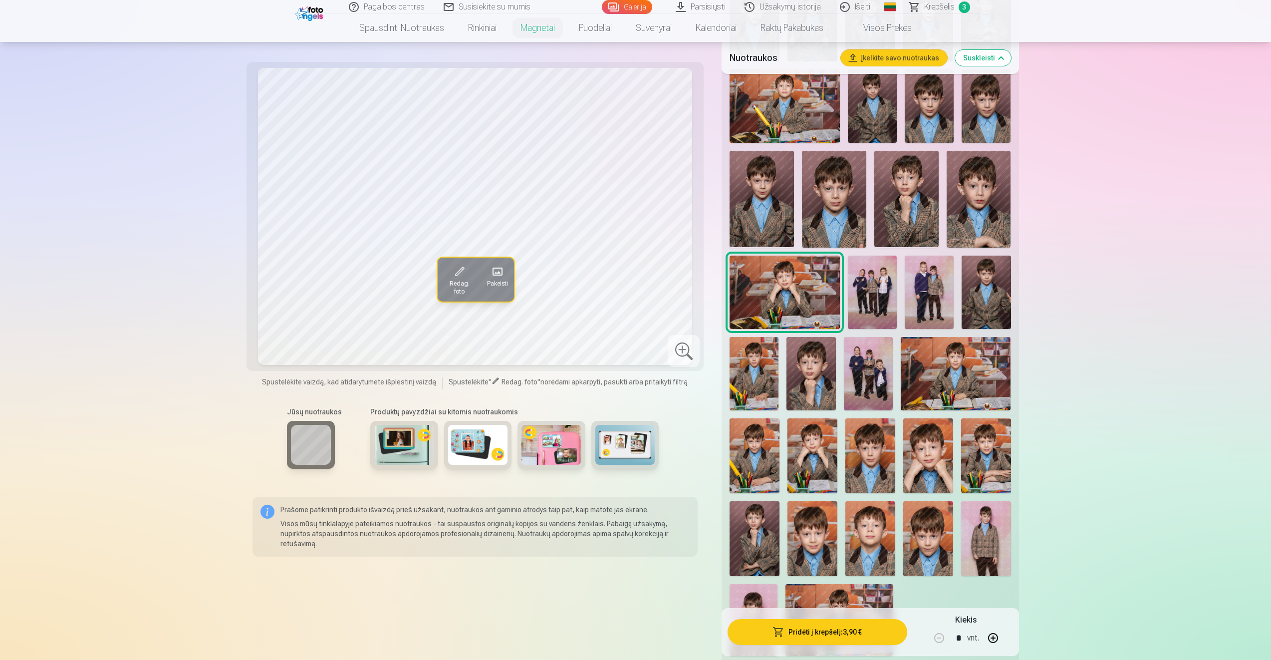
scroll to position [549, 0]
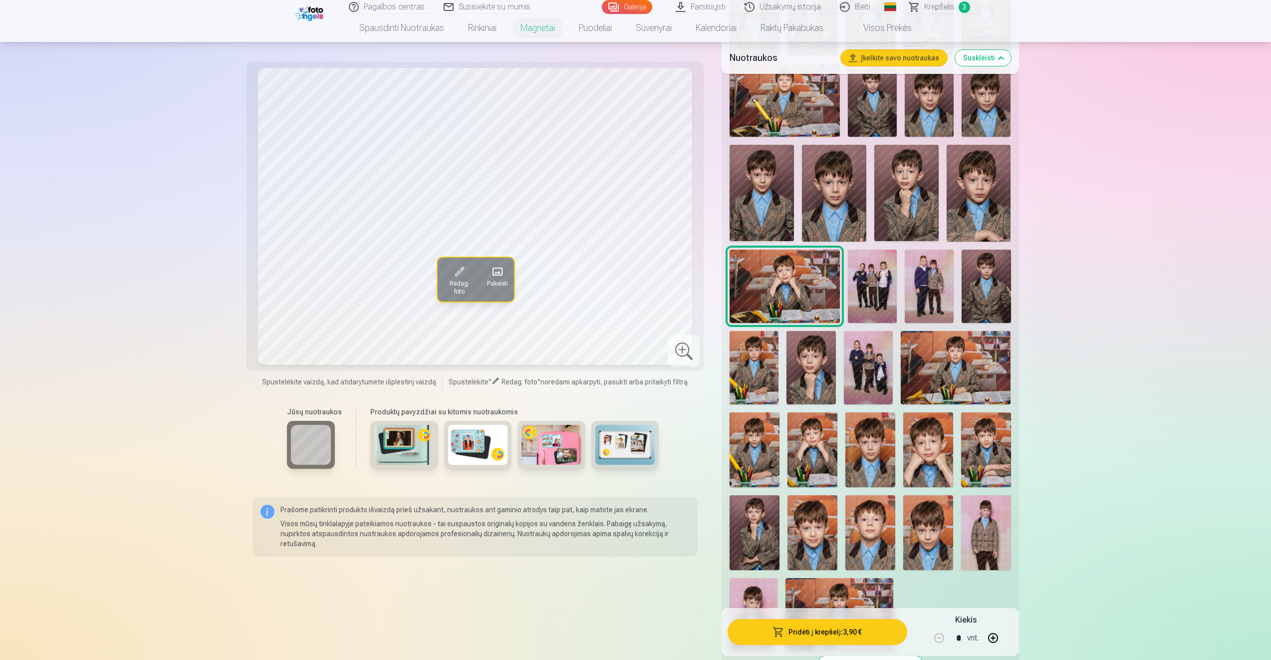
click at [814, 468] on img at bounding box center [813, 449] width 50 height 75
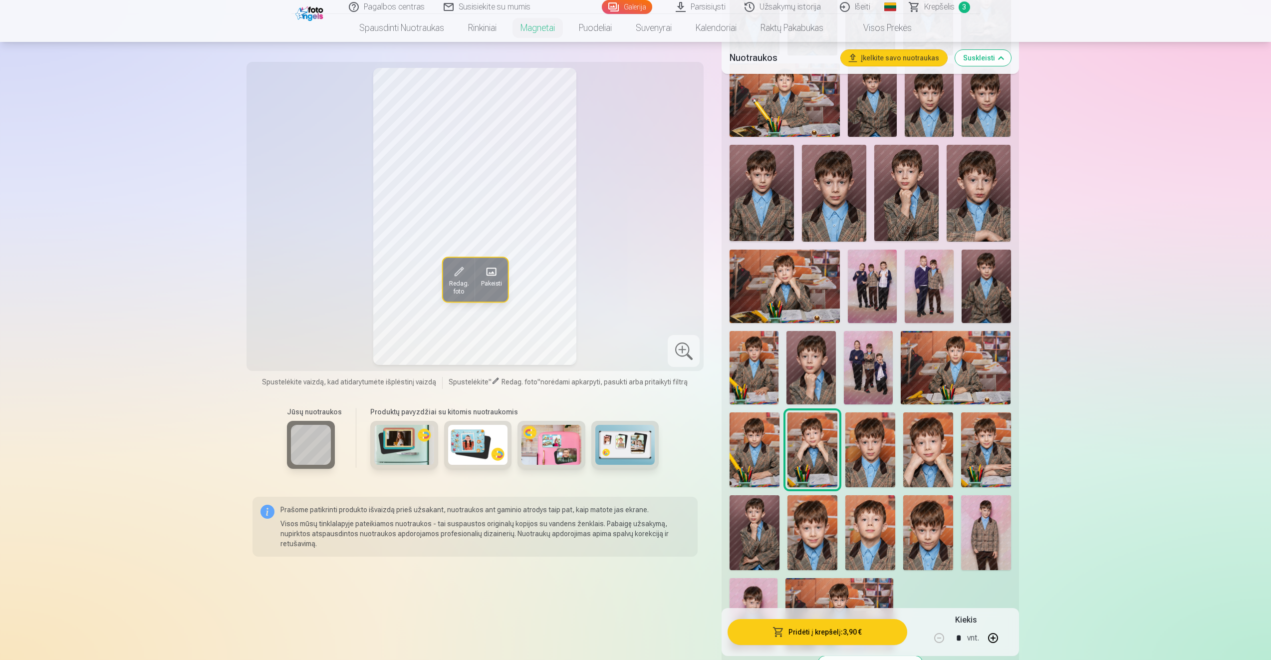
click at [809, 377] on img at bounding box center [811, 367] width 49 height 73
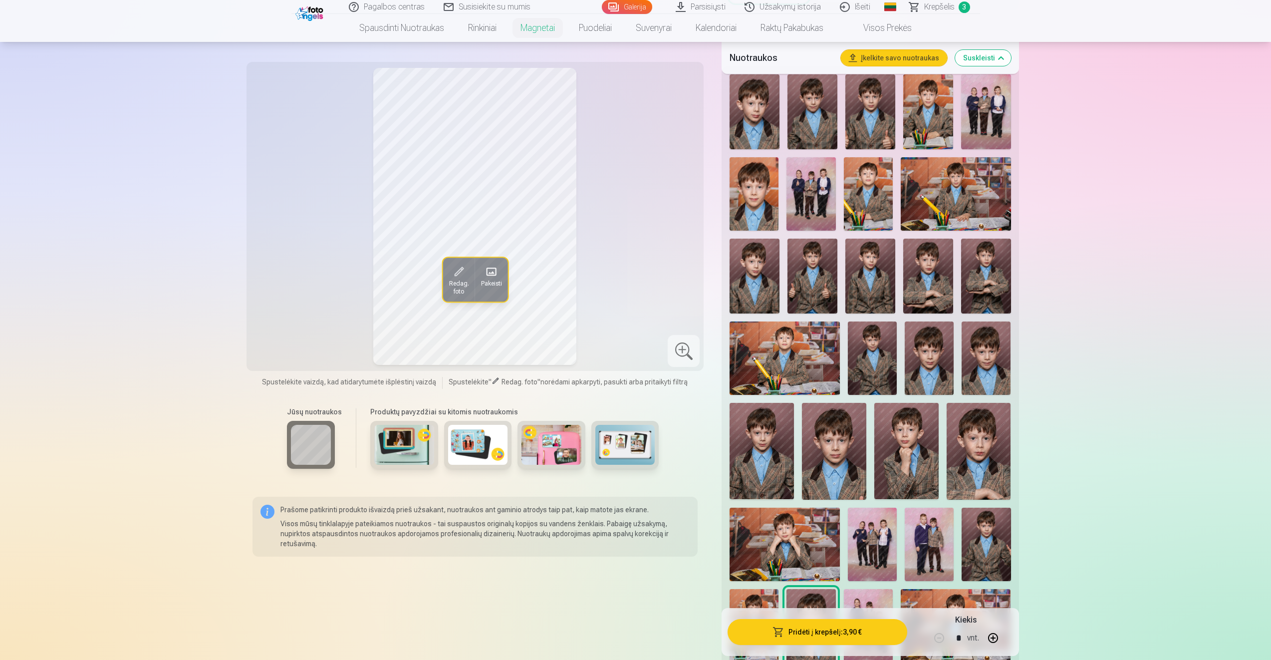
scroll to position [299, 0]
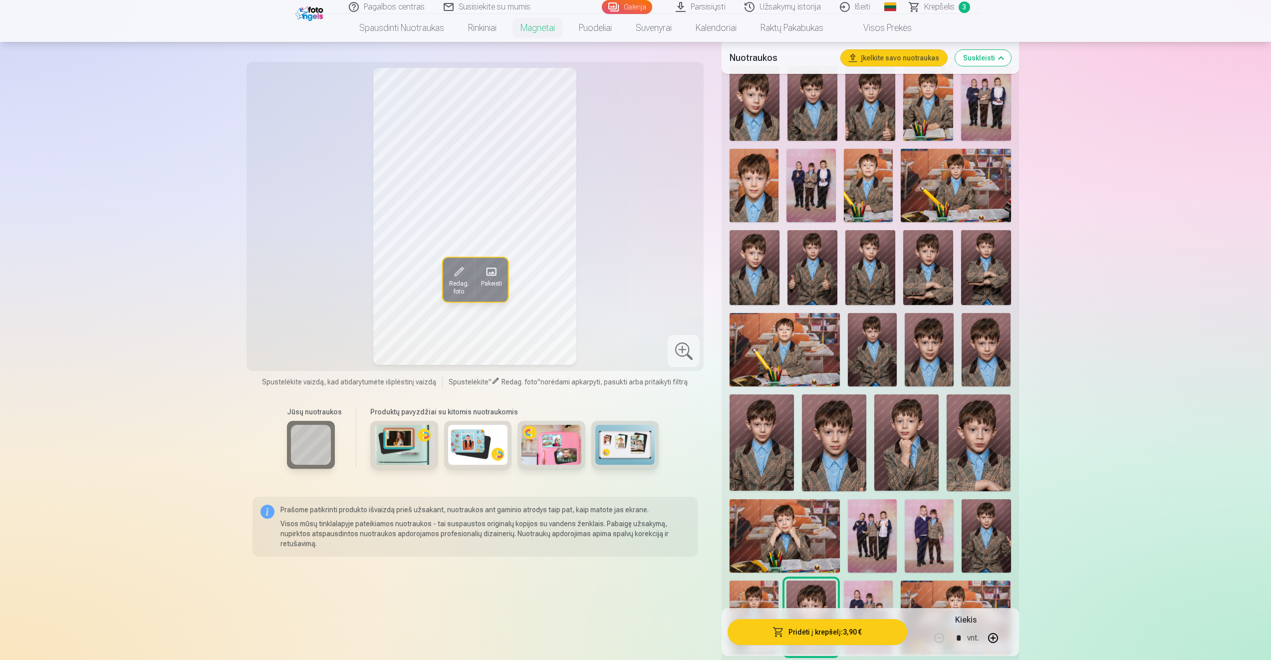
click at [941, 8] on span "Krepšelis" at bounding box center [939, 7] width 30 height 12
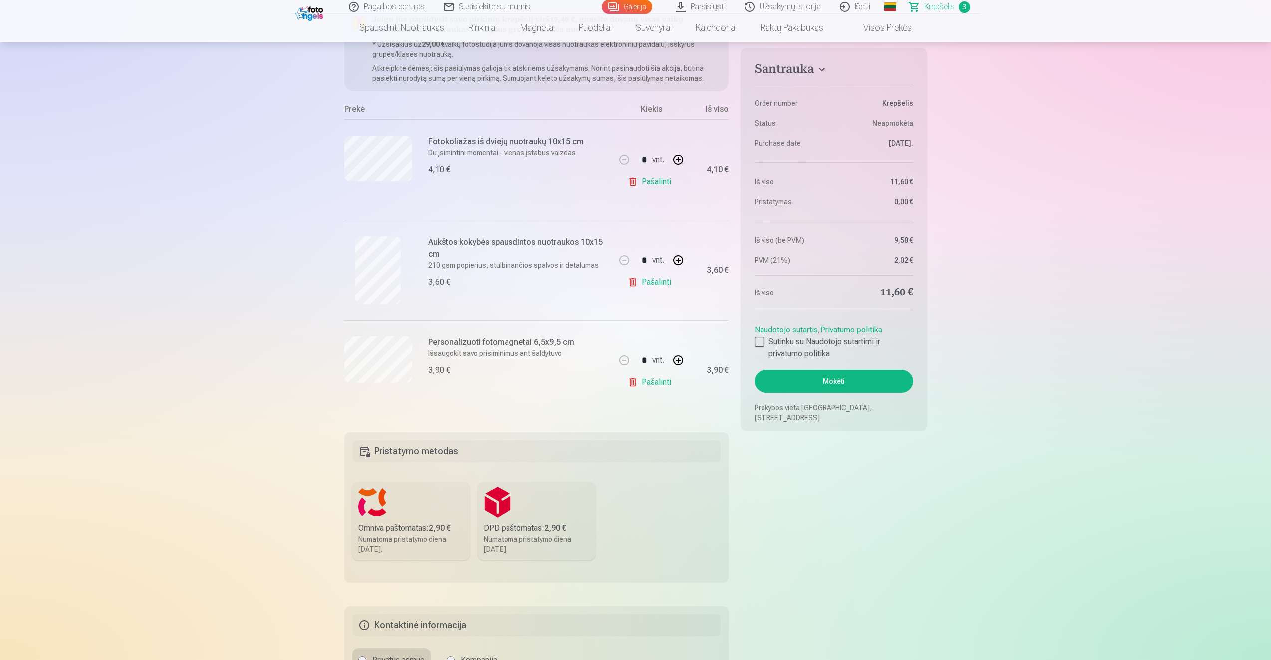
scroll to position [150, 0]
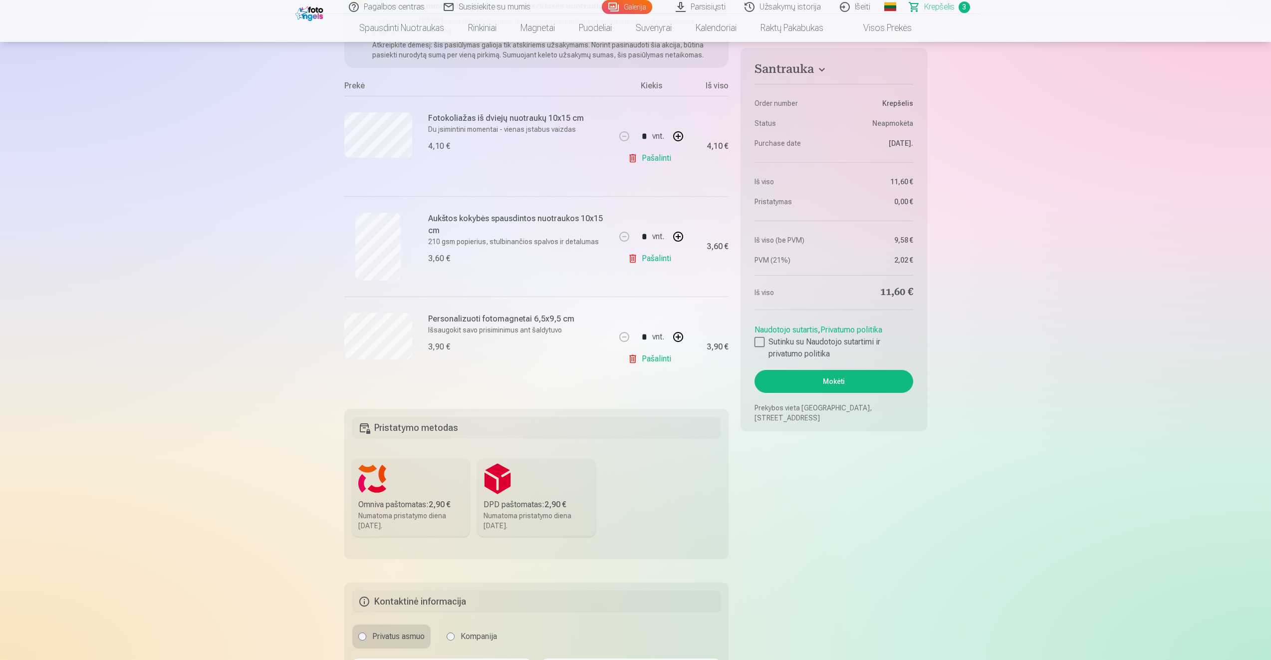
click at [678, 338] on button "button" at bounding box center [678, 337] width 24 height 24
type input "*"
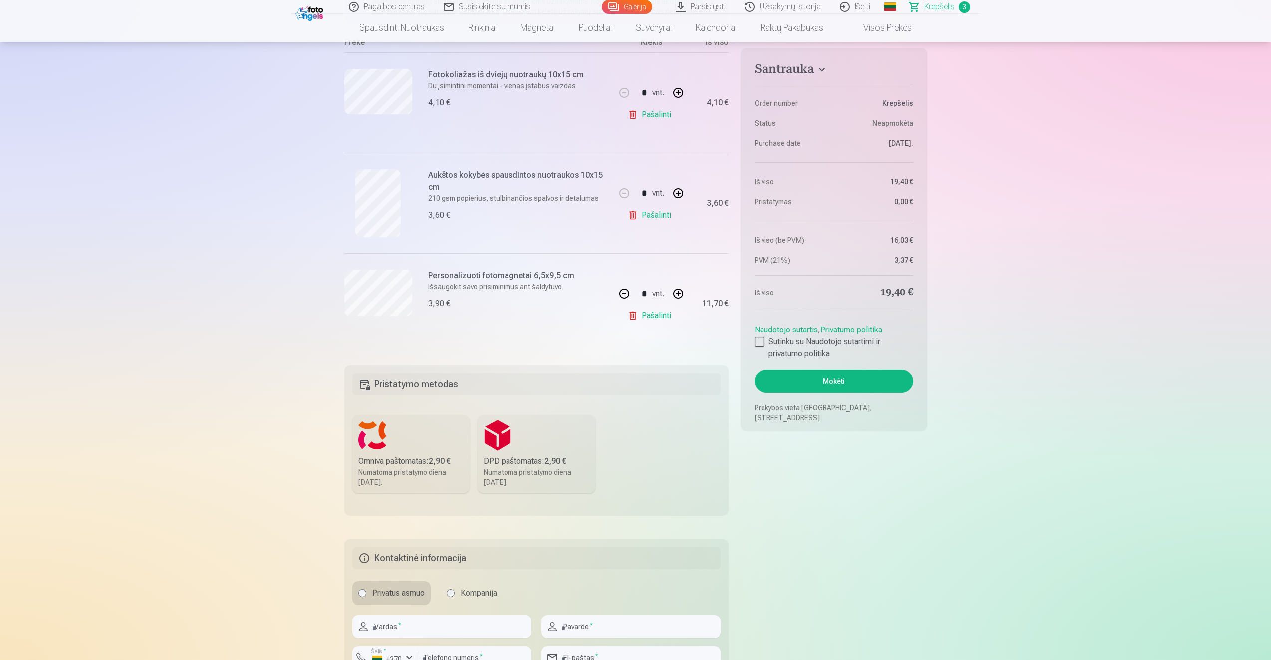
scroll to position [299, 0]
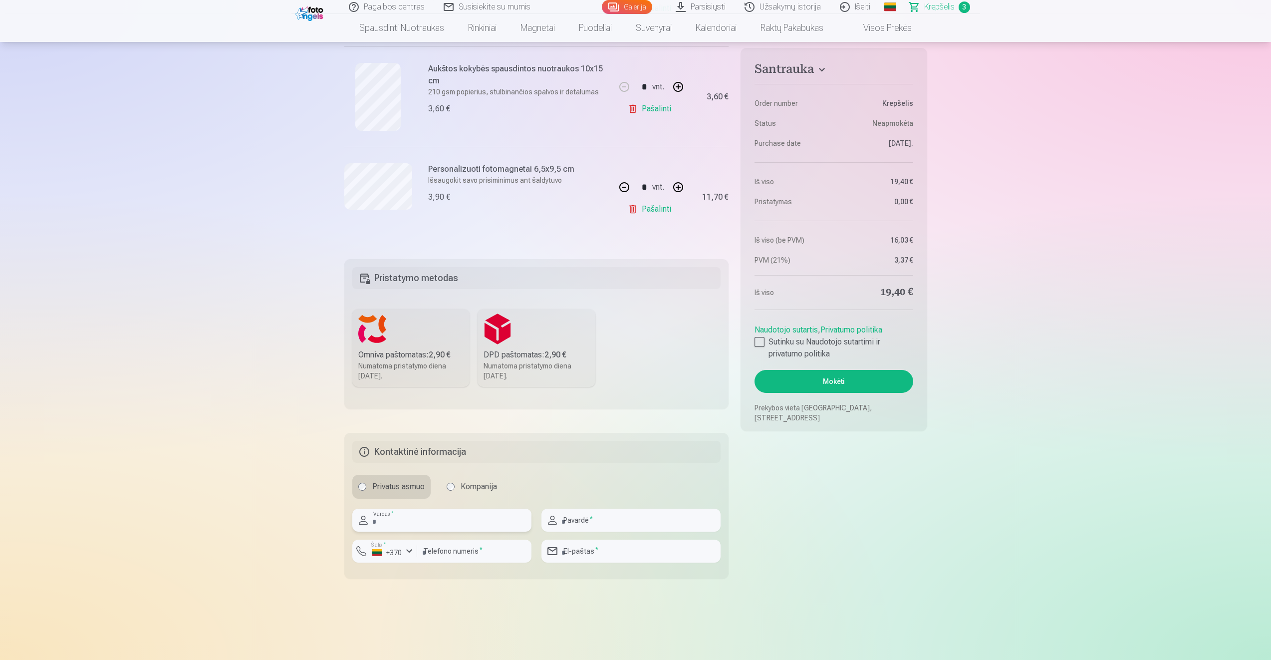
click at [428, 517] on input "text" at bounding box center [441, 520] width 179 height 23
click at [420, 524] on input "**********" at bounding box center [441, 520] width 179 height 23
type input "*******"
click at [584, 520] on input "text" at bounding box center [631, 520] width 179 height 23
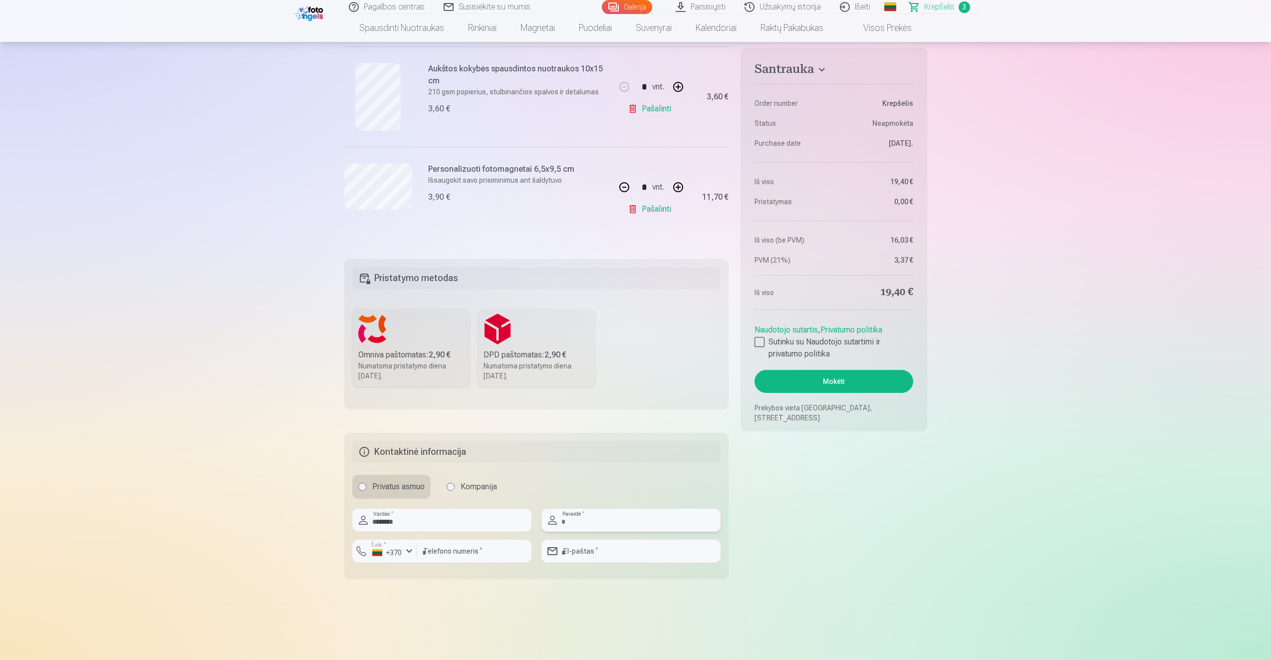
paste input "**********"
type input "**********"
click at [448, 547] on input "number" at bounding box center [474, 551] width 114 height 23
type input "*********"
type input "**********"
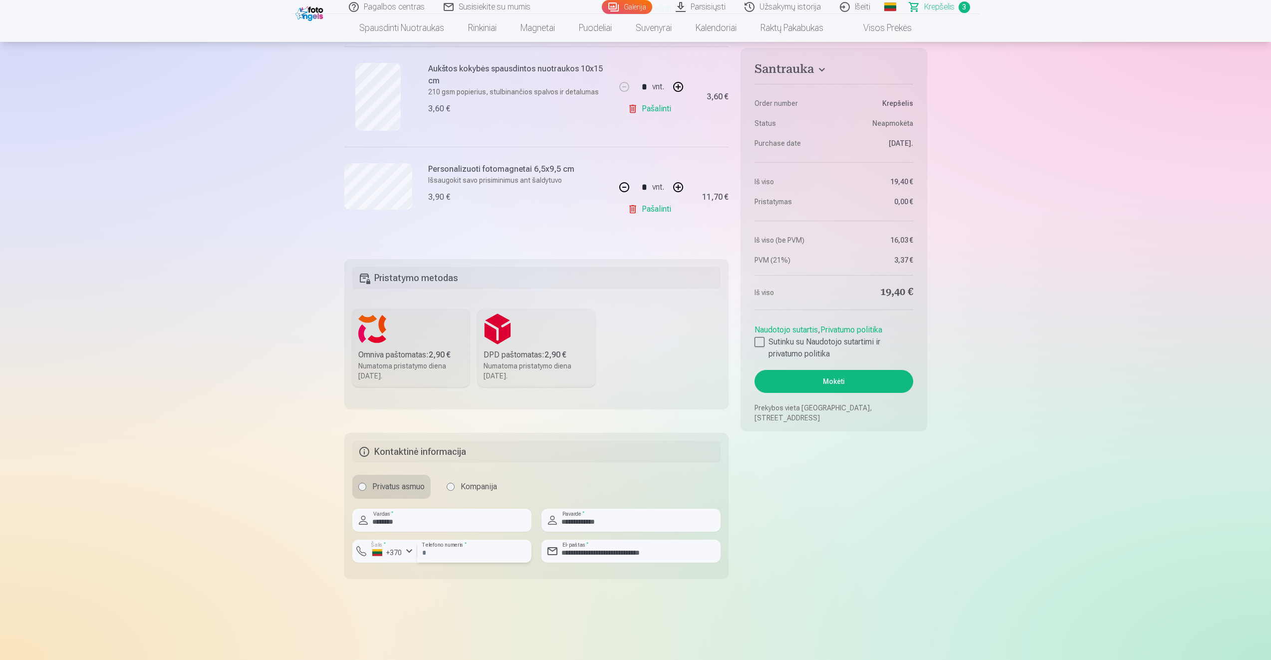
click at [424, 551] on input "*********" at bounding box center [474, 551] width 114 height 23
drag, startPoint x: 425, startPoint y: 555, endPoint x: 430, endPoint y: 554, distance: 5.6
click at [425, 555] on input "*********" at bounding box center [474, 551] width 114 height 23
type input "********"
drag, startPoint x: 680, startPoint y: 555, endPoint x: 541, endPoint y: 553, distance: 138.8
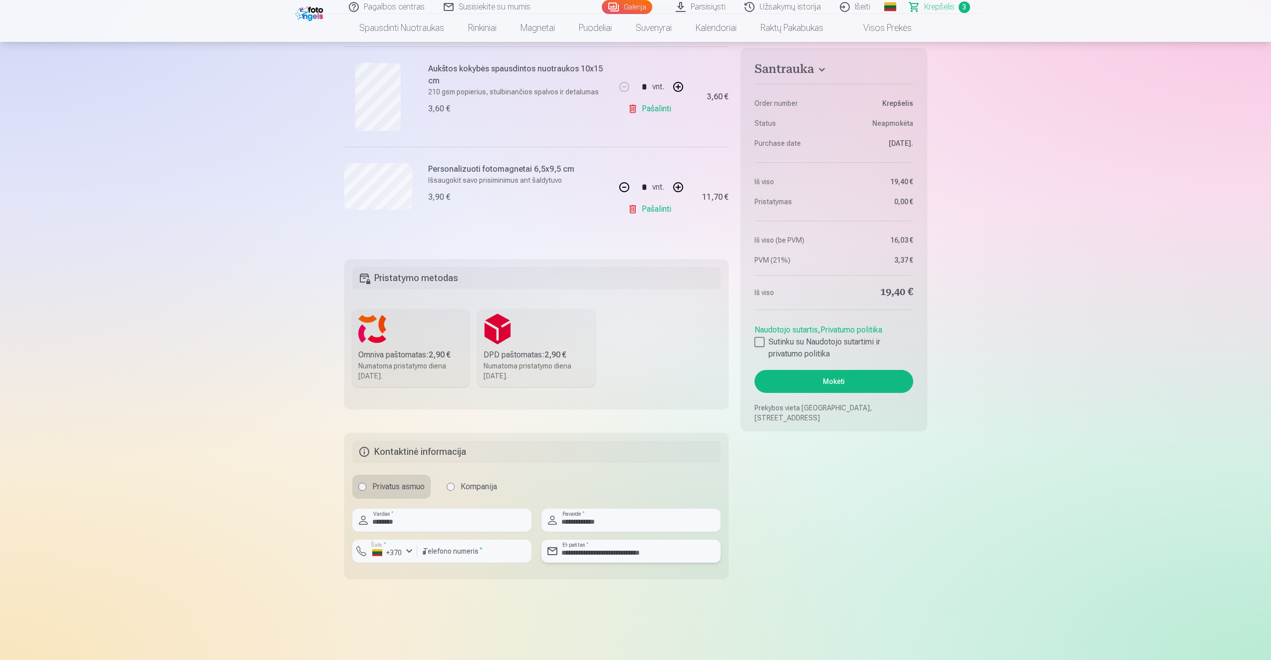
click at [542, 553] on input "**********" at bounding box center [631, 551] width 179 height 23
type input "**********"
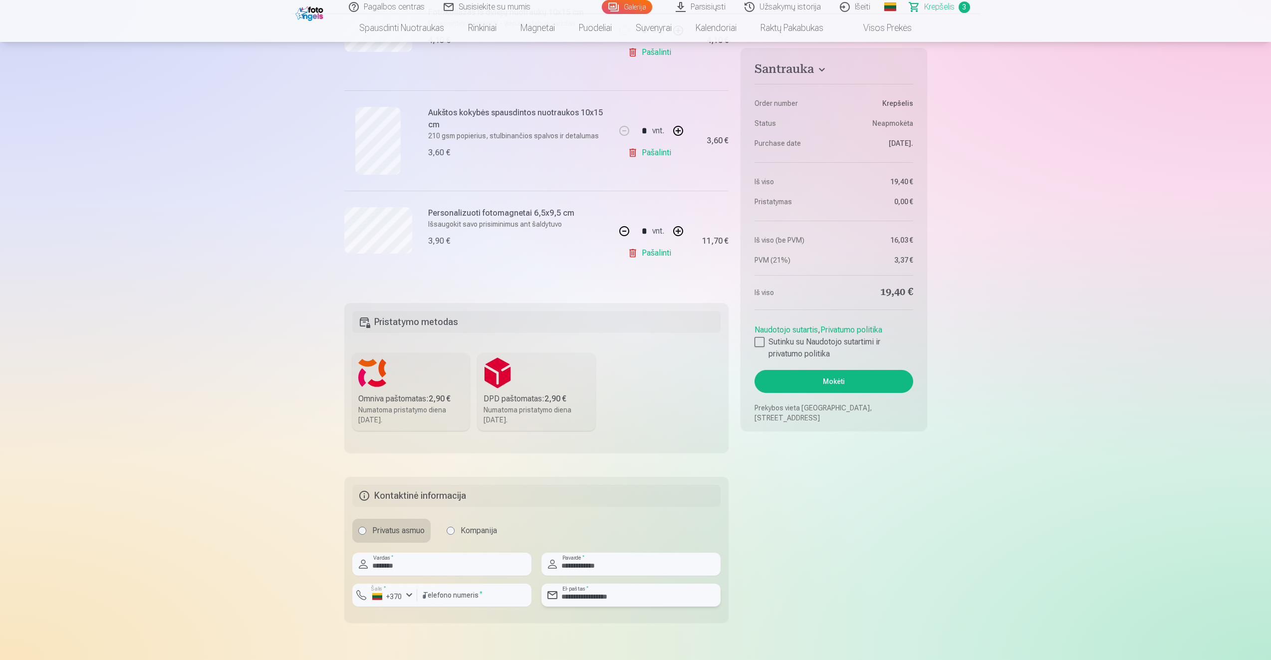
scroll to position [200, 0]
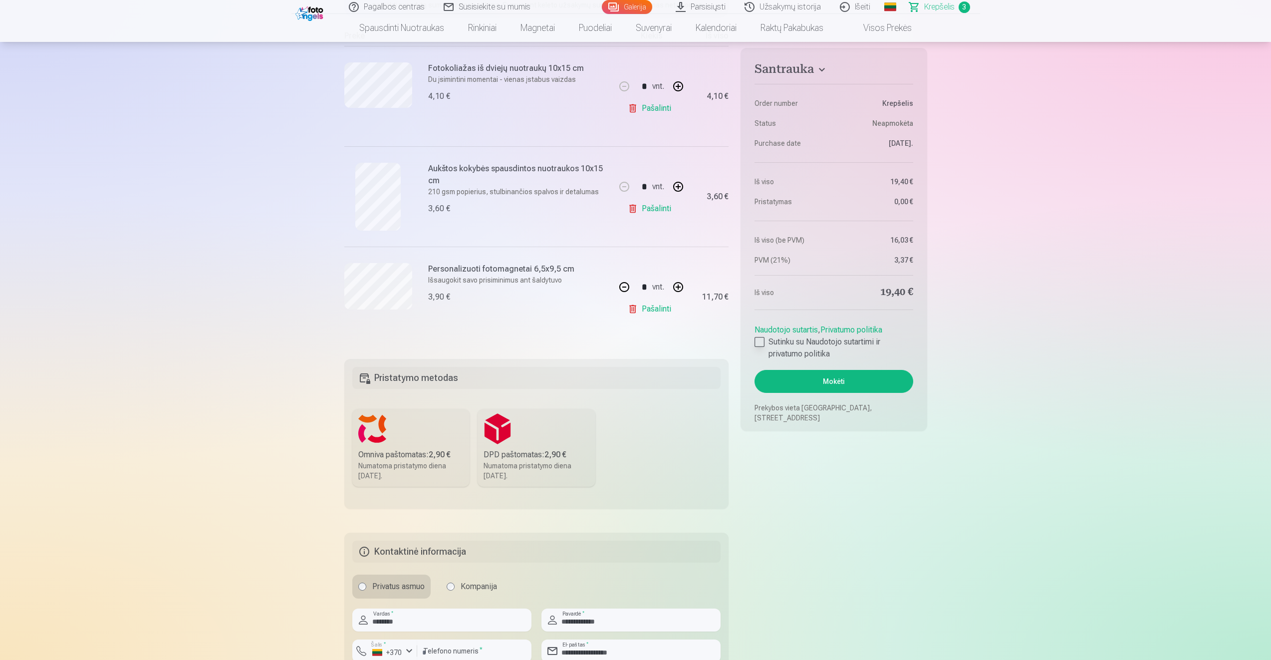
click at [764, 338] on div at bounding box center [760, 342] width 10 height 10
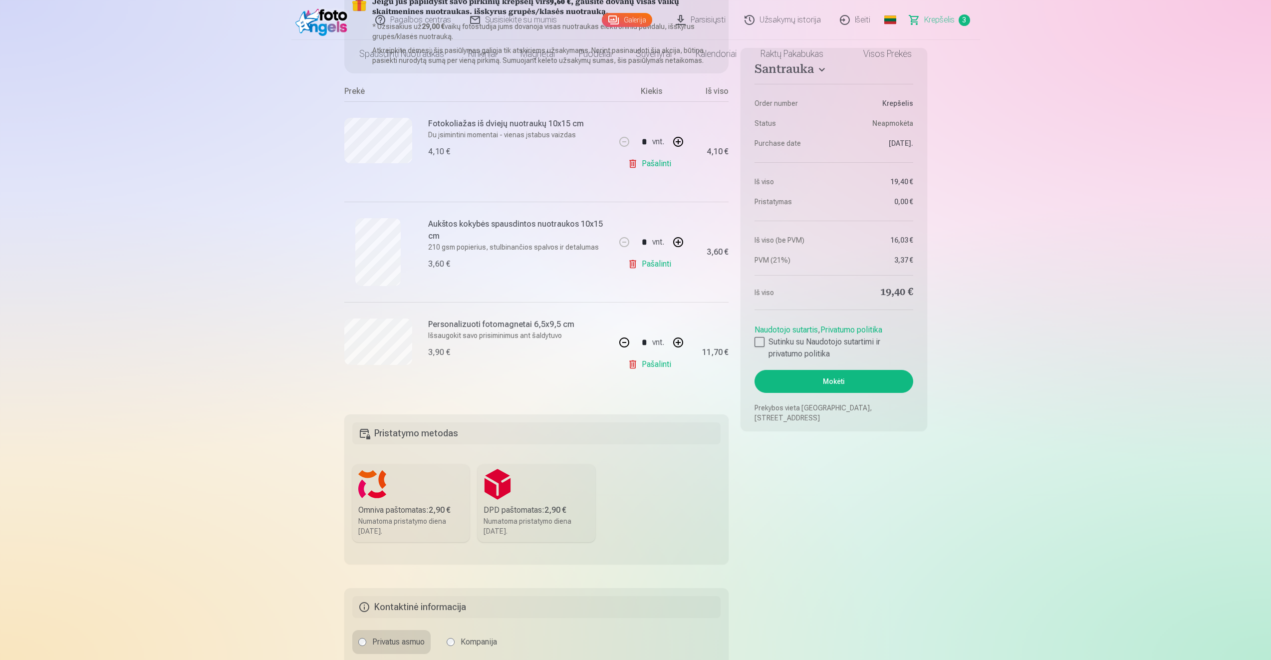
scroll to position [0, 0]
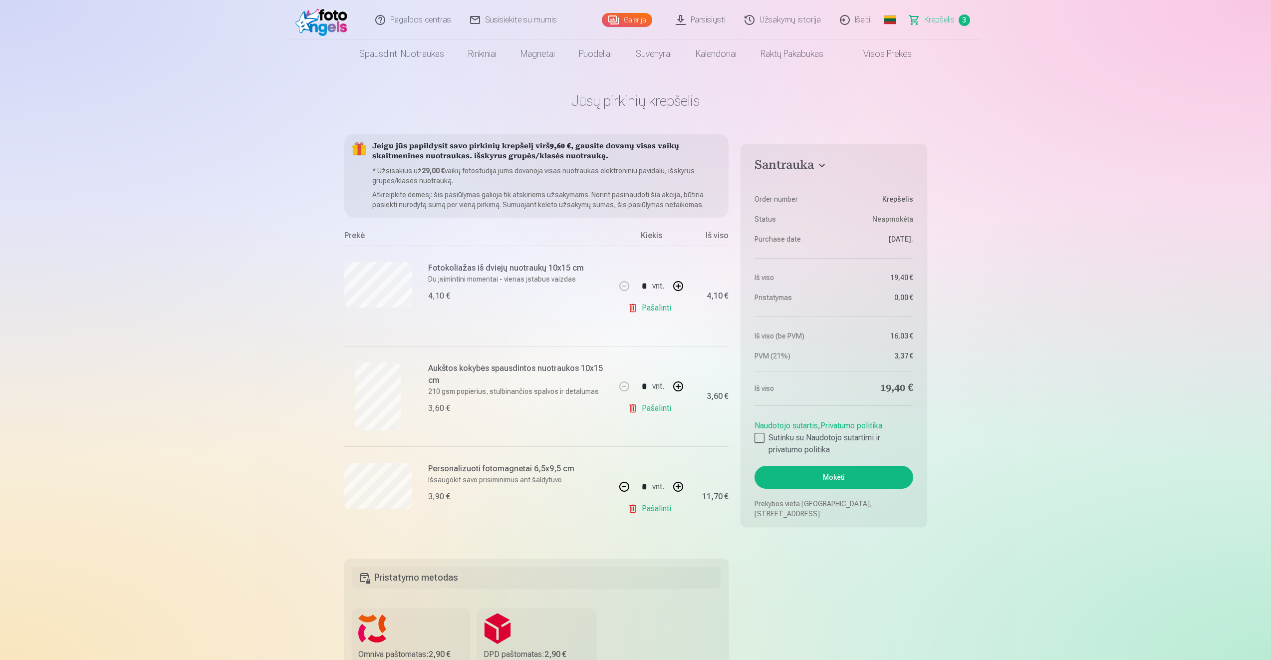
click at [790, 484] on button "Mokėti" at bounding box center [834, 477] width 158 height 23
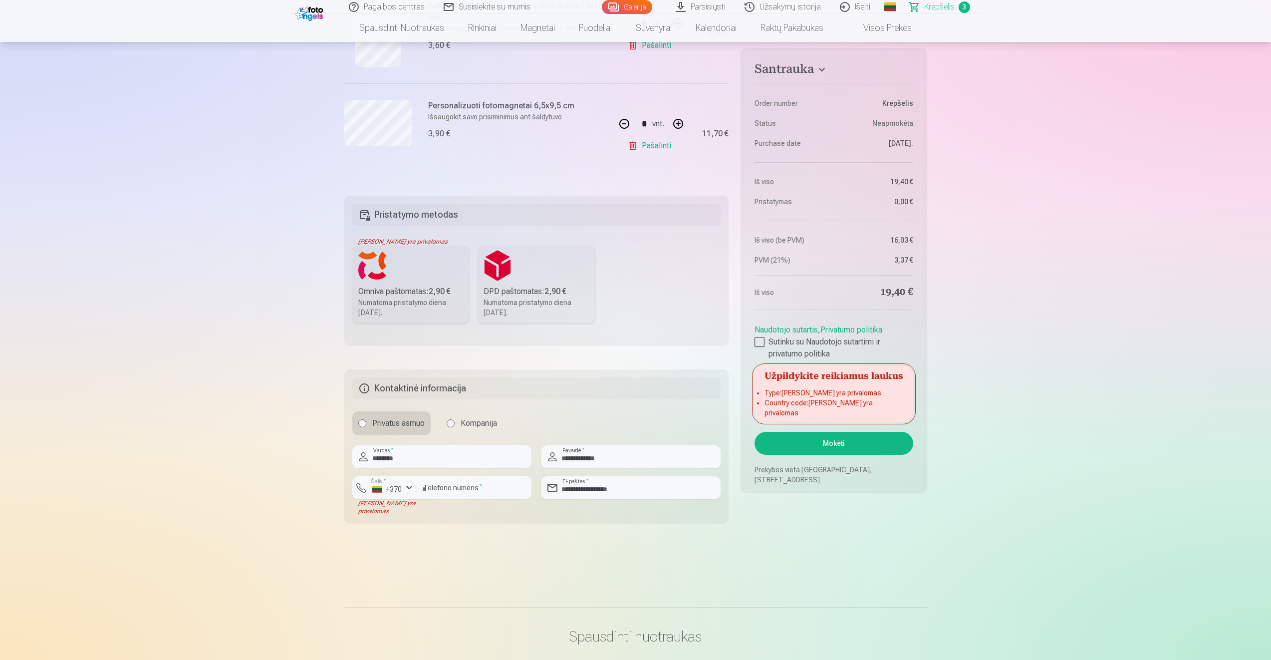
scroll to position [299, 0]
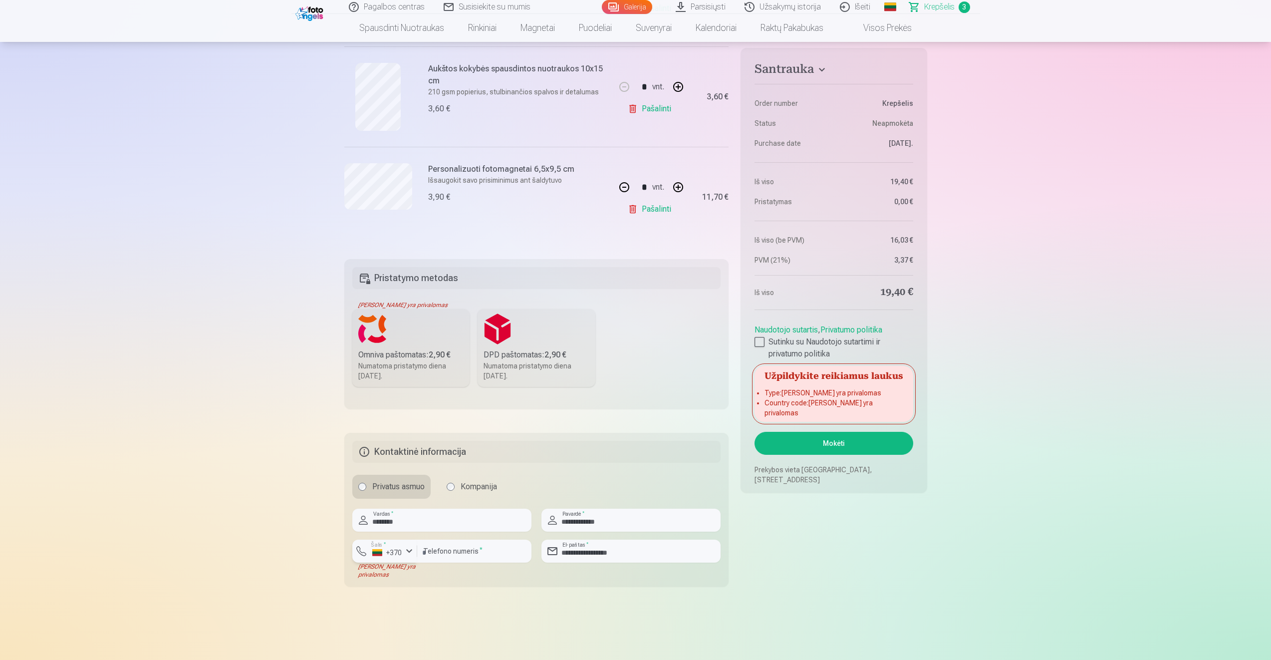
click at [411, 547] on div "button" at bounding box center [409, 551] width 12 height 12
click at [388, 574] on div "+370" at bounding box center [390, 575] width 20 height 12
click at [404, 552] on div "button" at bounding box center [409, 551] width 12 height 12
click at [433, 575] on li "+370 Lietuva" at bounding box center [405, 575] width 91 height 20
click at [862, 433] on button "Mokėti" at bounding box center [834, 443] width 158 height 23
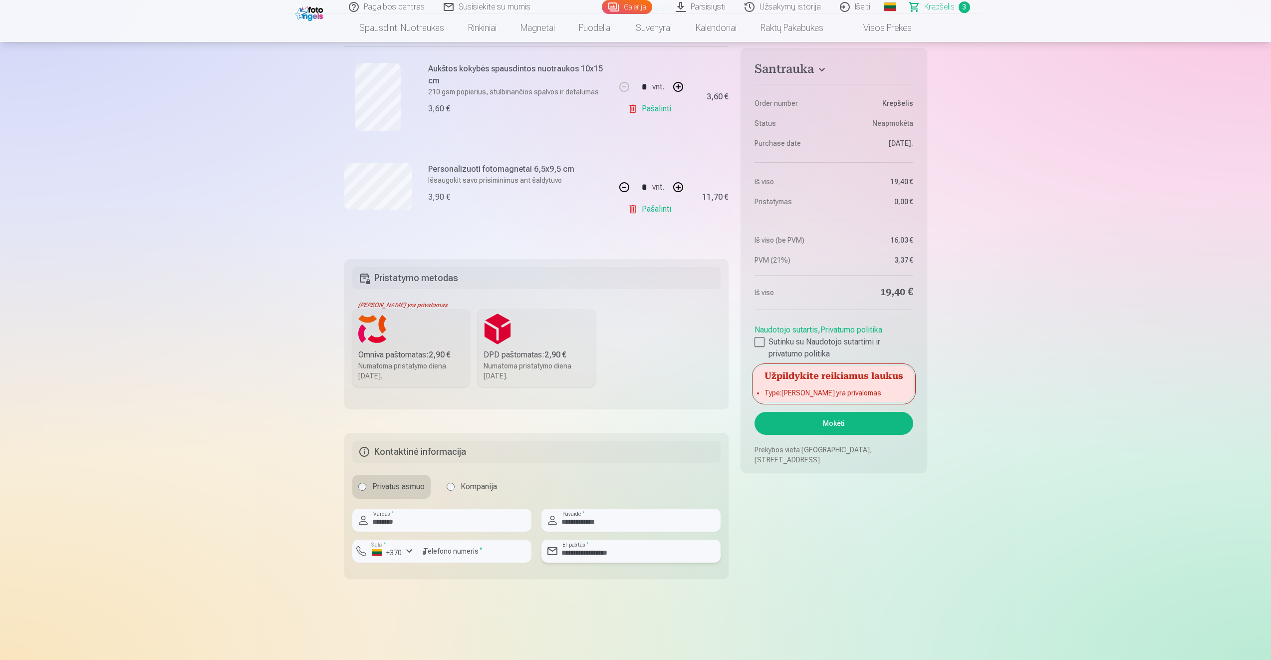
click at [650, 558] on input "**********" at bounding box center [631, 551] width 179 height 23
click at [639, 520] on input "**********" at bounding box center [631, 520] width 179 height 23
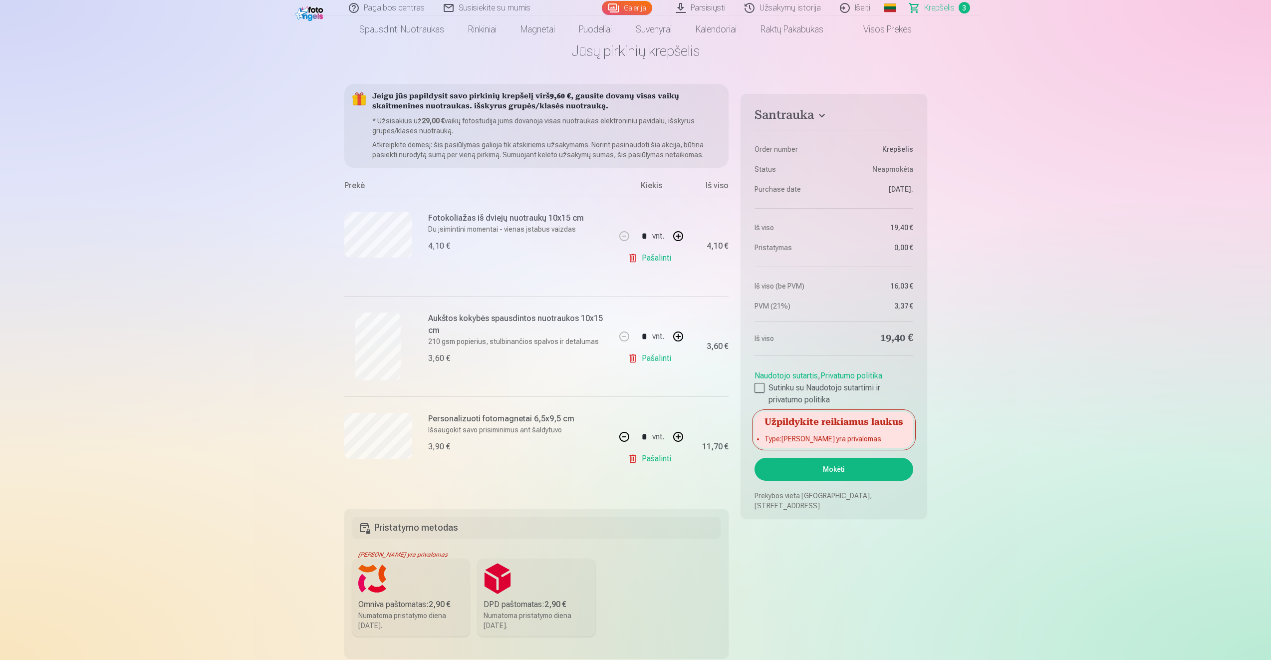
scroll to position [0, 0]
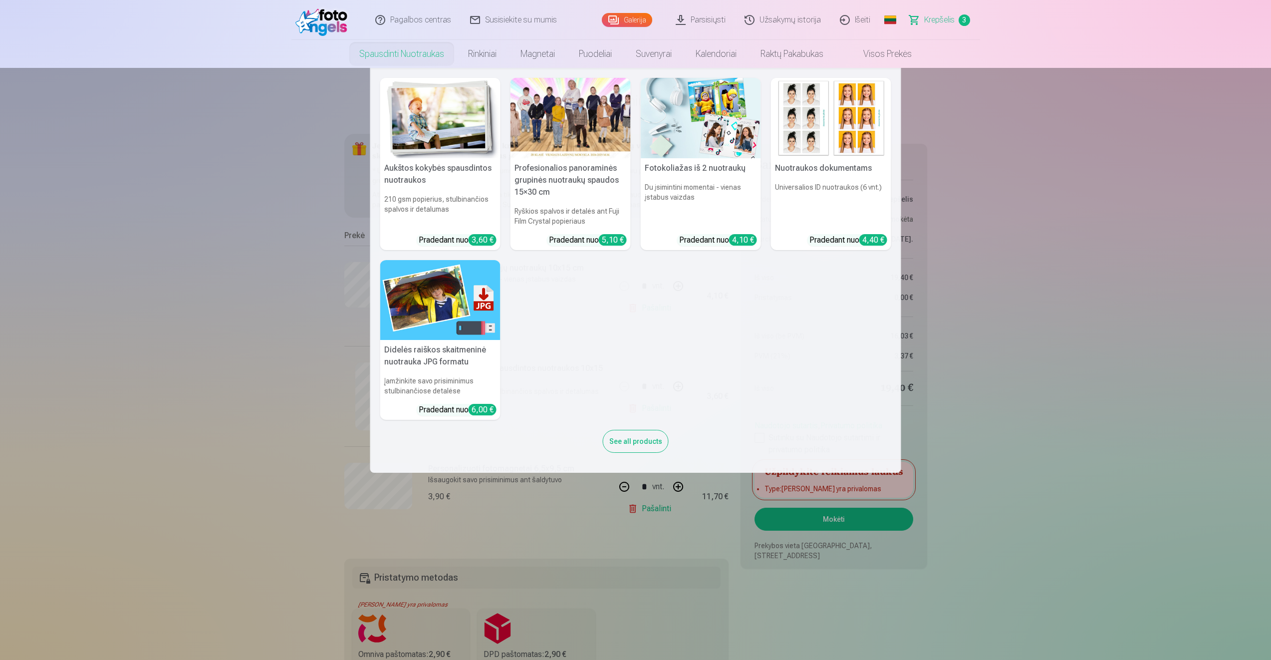
click at [1052, 383] on nav "Aukštos kokybės spausdintos nuotraukos 210 gsm popierius, stulbinančios spalvos…" at bounding box center [635, 270] width 1271 height 405
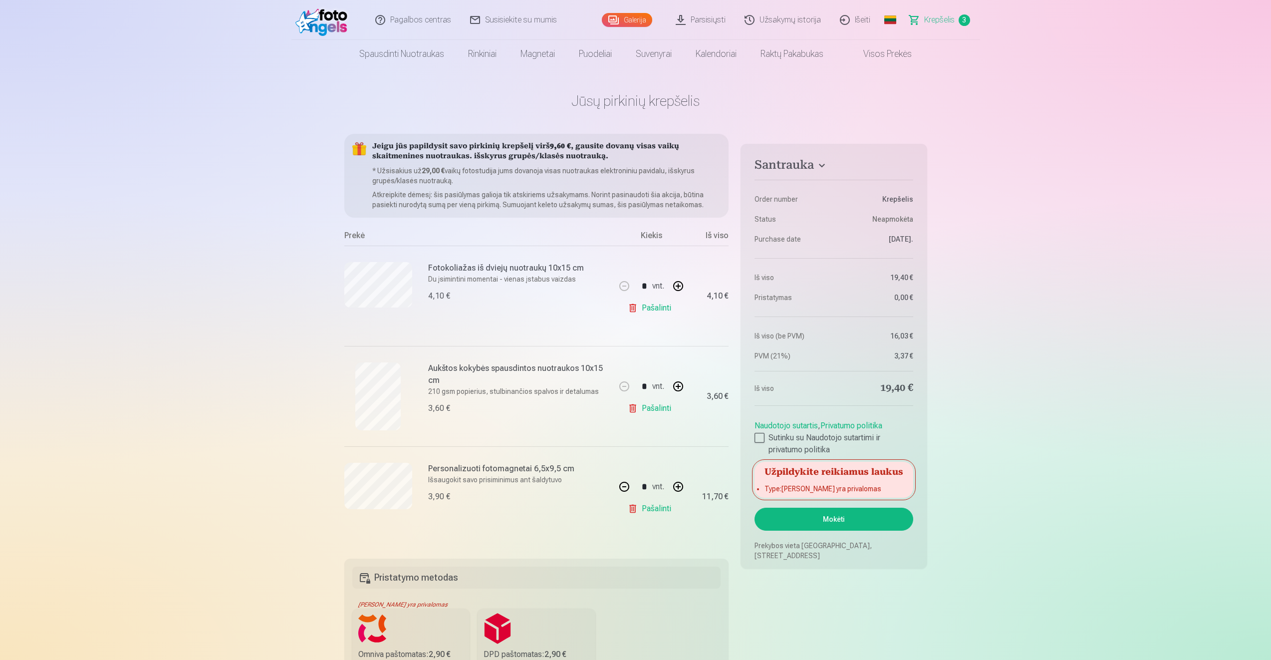
click at [866, 19] on link "Išeiti" at bounding box center [855, 20] width 49 height 40
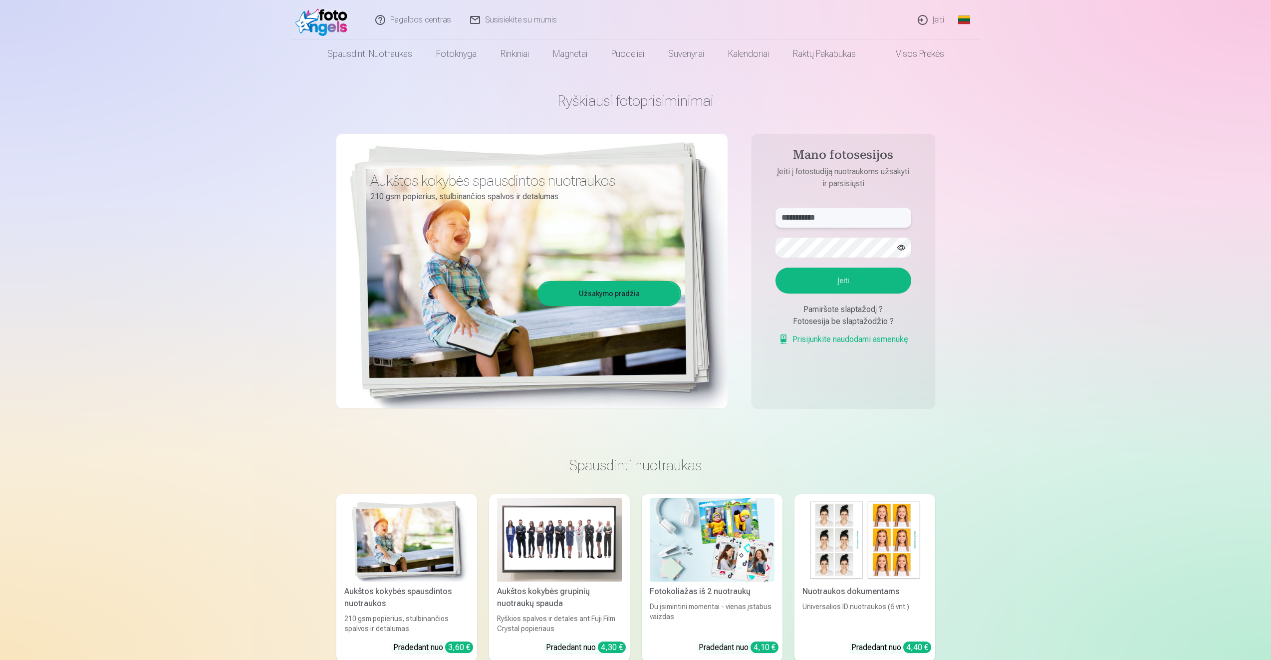
drag, startPoint x: 845, startPoint y: 220, endPoint x: 756, endPoint y: 211, distance: 88.8
click at [756, 211] on aside "**********" at bounding box center [844, 271] width 184 height 275
click at [904, 248] on button "button" at bounding box center [901, 247] width 19 height 19
drag, startPoint x: 861, startPoint y: 213, endPoint x: 752, endPoint y: 215, distance: 108.8
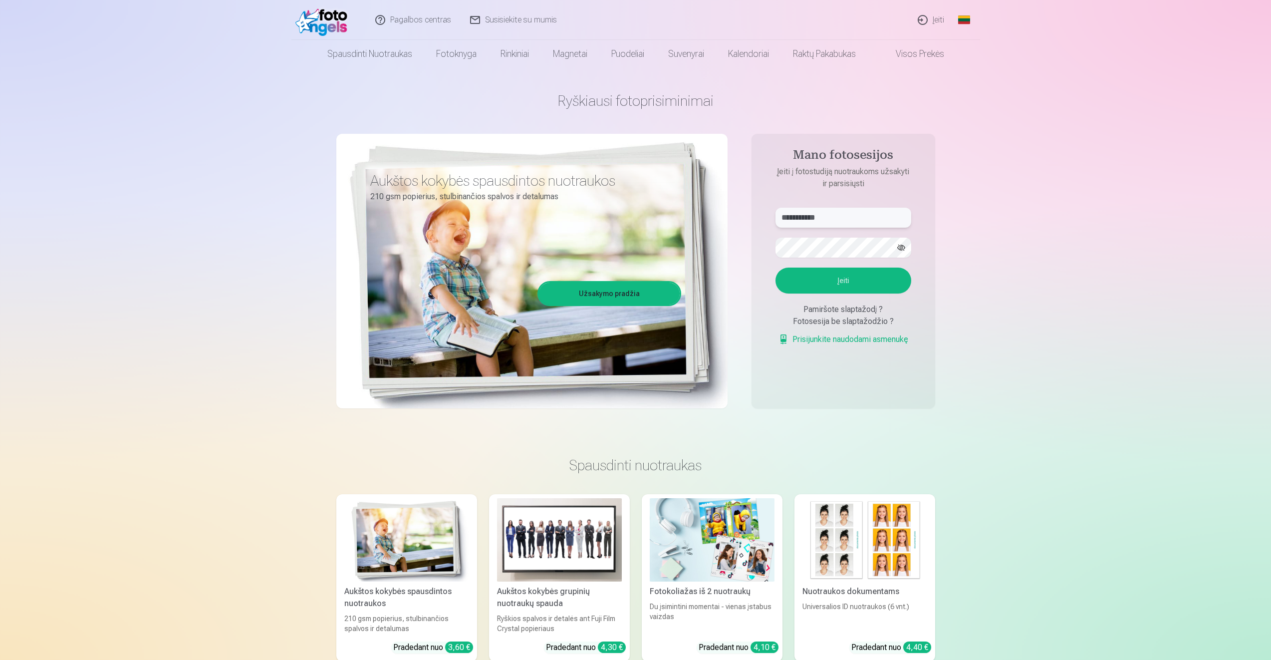
click at [752, 215] on aside "**********" at bounding box center [844, 271] width 184 height 275
click at [704, 242] on div "**********" at bounding box center [635, 250] width 599 height 364
drag, startPoint x: 920, startPoint y: 220, endPoint x: 928, endPoint y: 212, distance: 10.6
click at [920, 220] on form "**********" at bounding box center [844, 282] width 156 height 148
drag, startPoint x: 886, startPoint y: 225, endPoint x: 786, endPoint y: 222, distance: 100.9
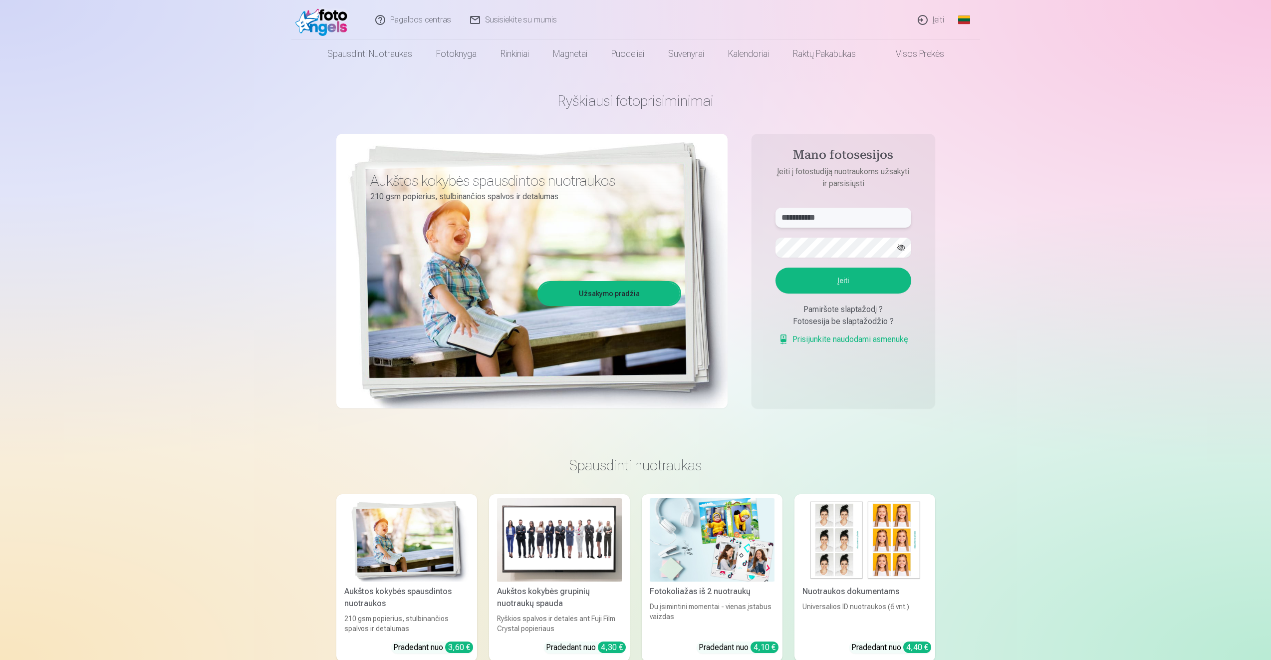
click at [786, 222] on input "**********" at bounding box center [844, 218] width 136 height 20
click at [873, 212] on input "**********" at bounding box center [844, 218] width 136 height 20
drag, startPoint x: 869, startPoint y: 214, endPoint x: 742, endPoint y: 218, distance: 126.8
click at [742, 218] on div "**********" at bounding box center [635, 250] width 599 height 364
paste input "text"
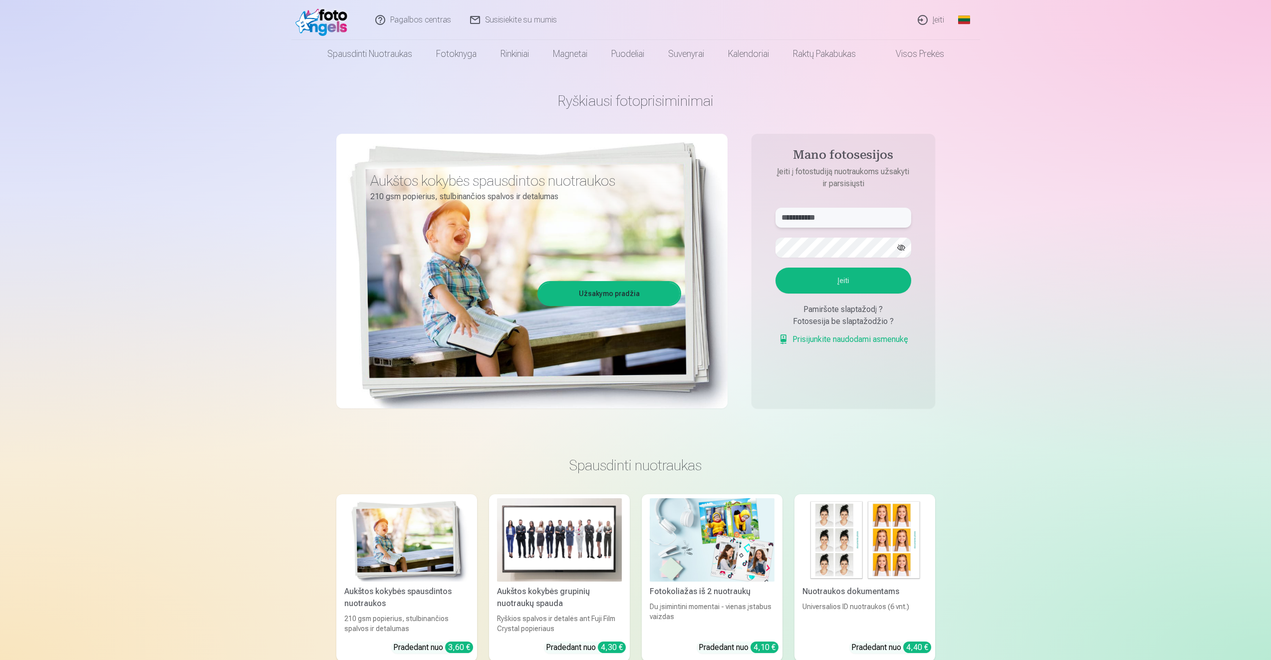
type input "**********"
click at [727, 245] on div "**********" at bounding box center [635, 250] width 599 height 364
click at [862, 277] on button "Įeiti" at bounding box center [844, 281] width 136 height 26
